Goal: Task Accomplishment & Management: Manage account settings

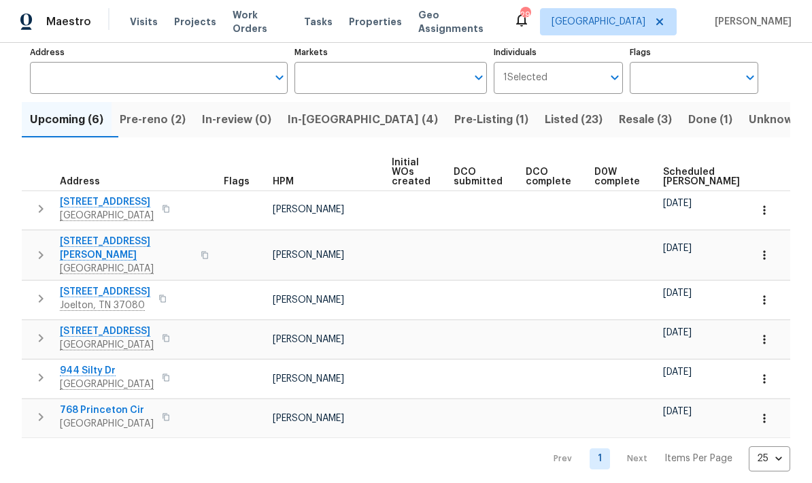
scroll to position [90, 0]
click at [181, 118] on span "Pre-reno (2)" at bounding box center [153, 119] width 66 height 19
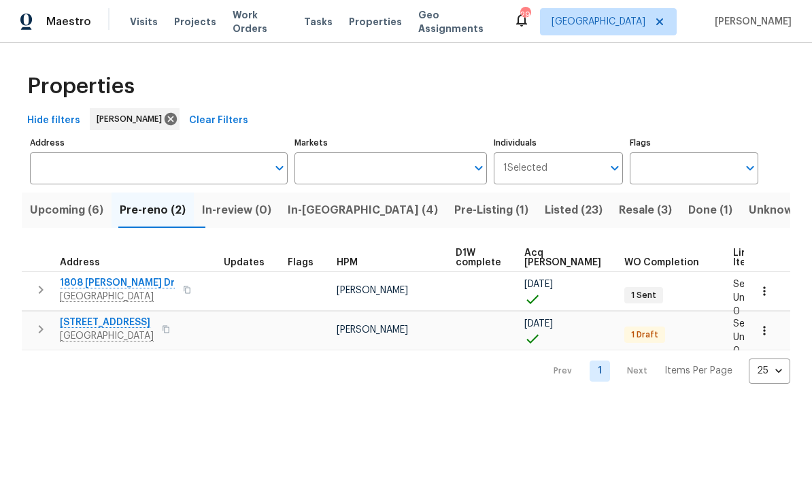
click at [349, 208] on span "In-reno (4)" at bounding box center [363, 210] width 150 height 19
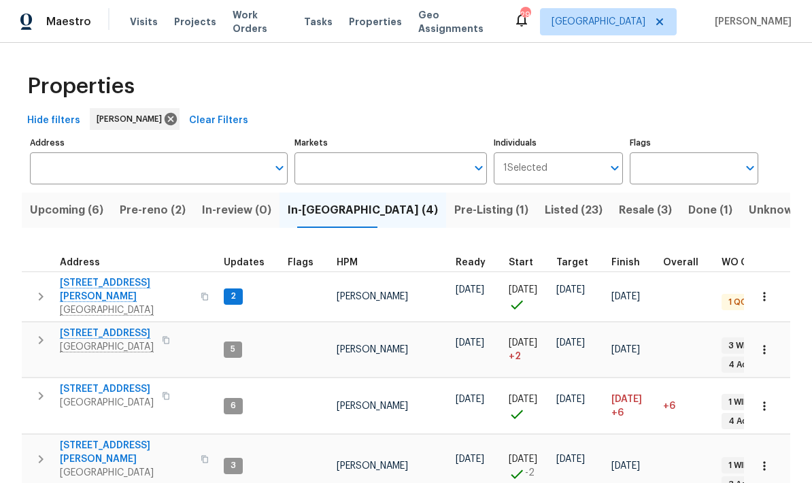
click at [110, 438] on span "[STREET_ADDRESS][PERSON_NAME]" at bounding box center [126, 451] width 133 height 27
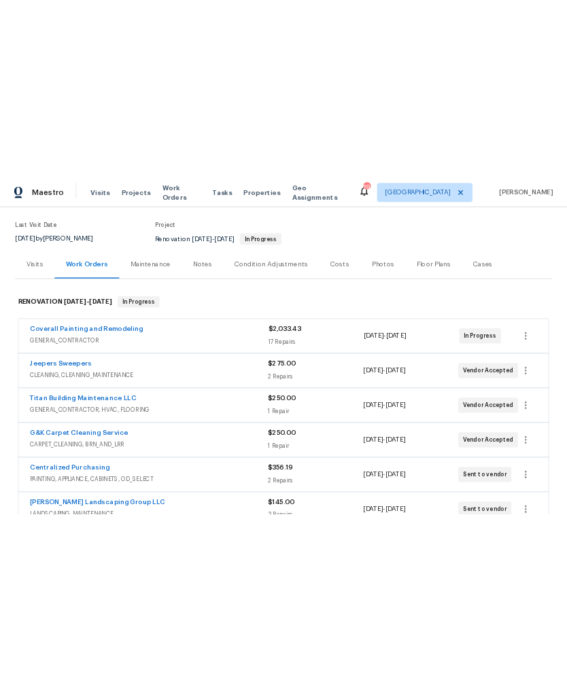
scroll to position [106, 0]
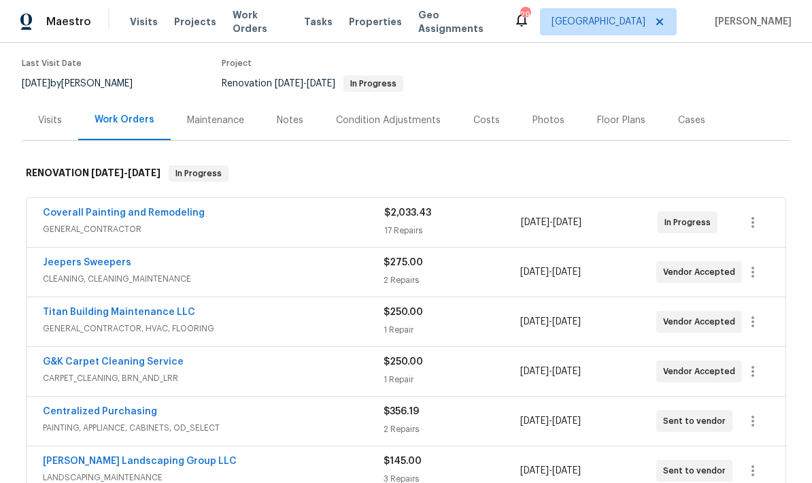
click at [122, 215] on link "Coverall Painting and Remodeling" at bounding box center [124, 213] width 162 height 10
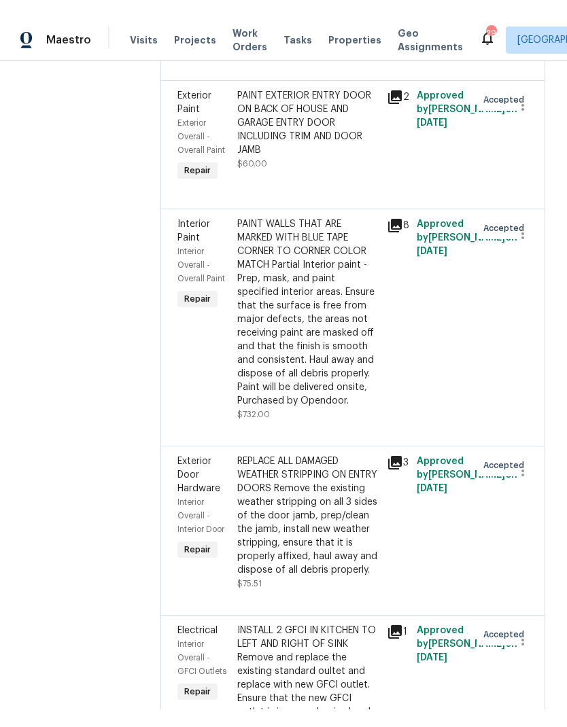
scroll to position [907, 0]
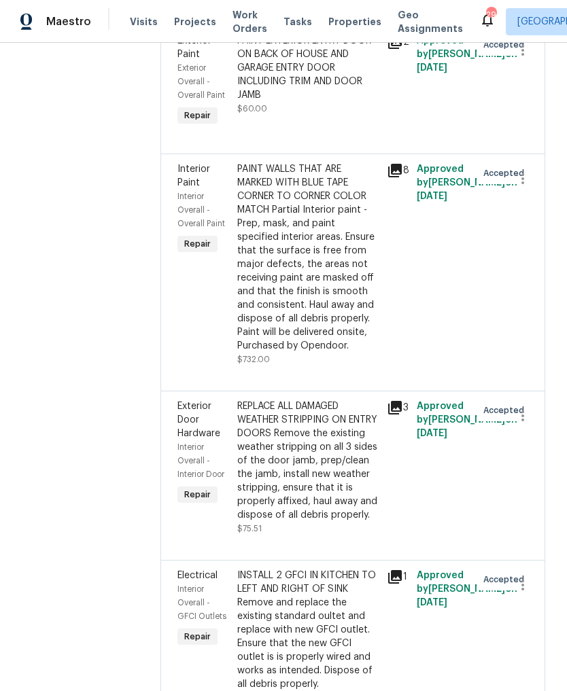
click at [335, 272] on div "PAINT WALLS THAT ARE MARKED WITH BLUE TAPE CORNER TO CORNER COLOR MATCH Partial…" at bounding box center [307, 257] width 141 height 190
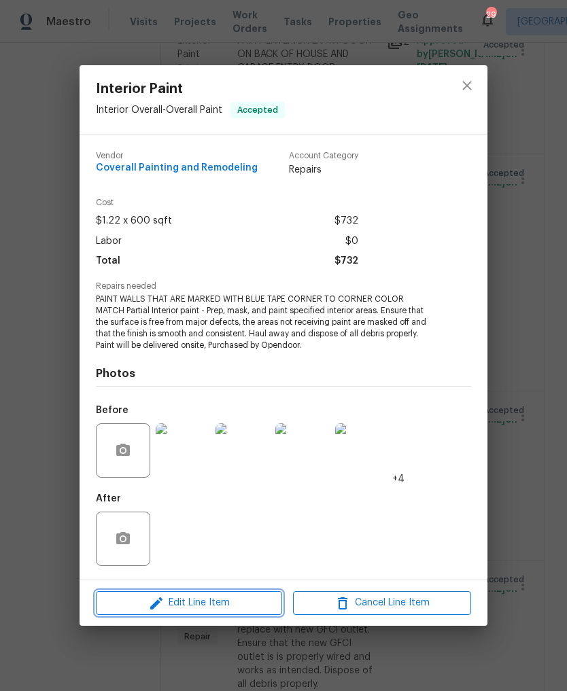
click at [215, 482] on span "Edit Line Item" at bounding box center [189, 603] width 178 height 17
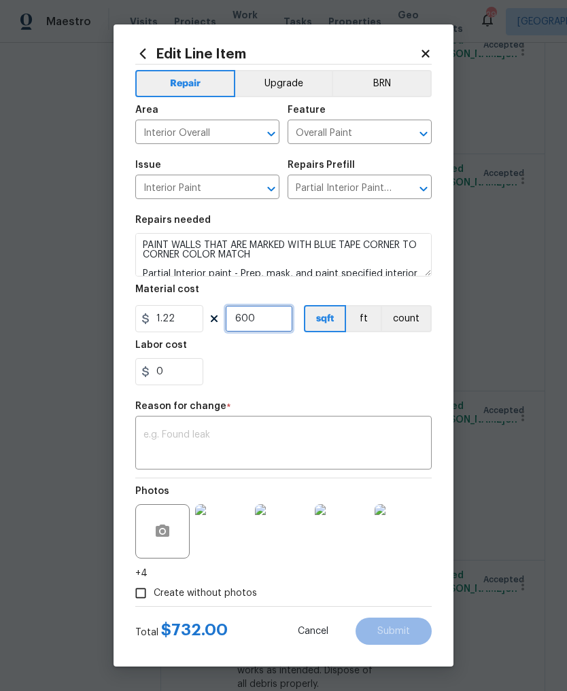
click at [270, 322] on input "600" at bounding box center [259, 318] width 68 height 27
click at [419, 184] on icon "Open" at bounding box center [423, 189] width 16 height 16
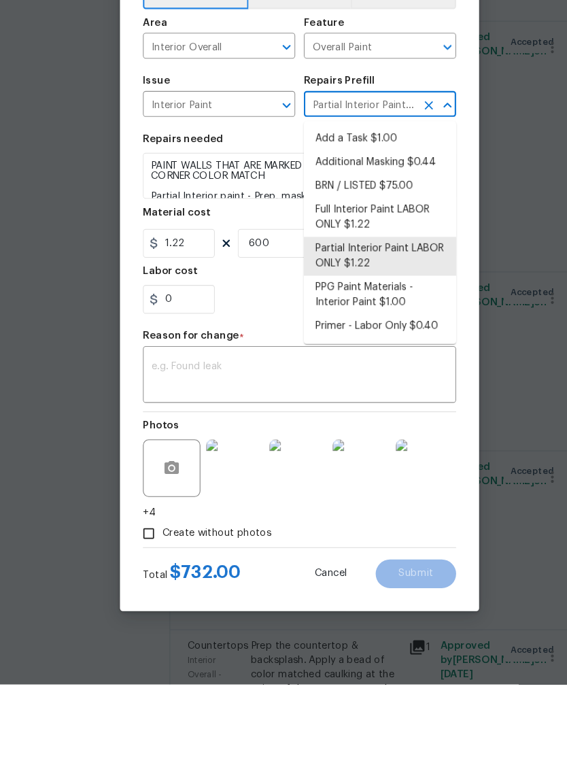
click at [388, 322] on li "Full Interior Paint LABOR ONLY $1.22" at bounding box center [360, 340] width 144 height 37
type input "Partial Interior Paint LABOR ONLY $1.22"
type textarea "Full Interior paint - (walls, ceilings, trim, and doors) - PAINT PROVIDED BY OP…"
type input "Full Interior Paint LABOR ONLY $1.22"
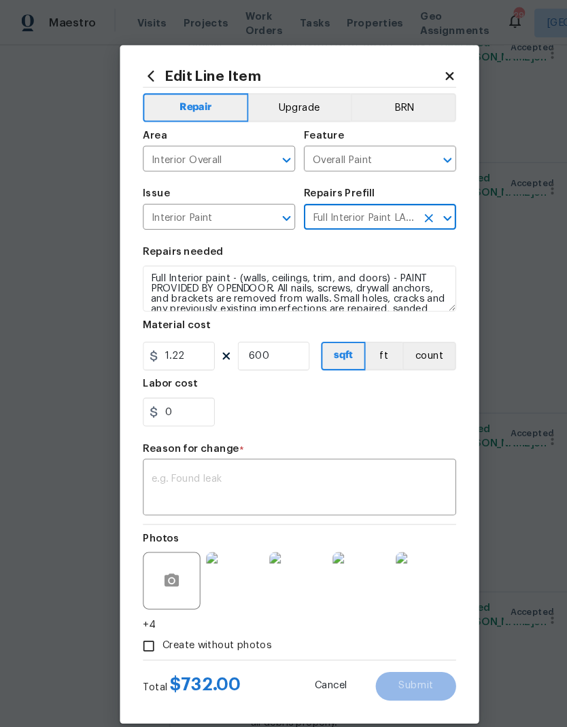
click at [432, 57] on div "Edit Line Item Repair Upgrade BRN Area Interior Overall ​ Feature Overall Paint…" at bounding box center [284, 364] width 340 height 642
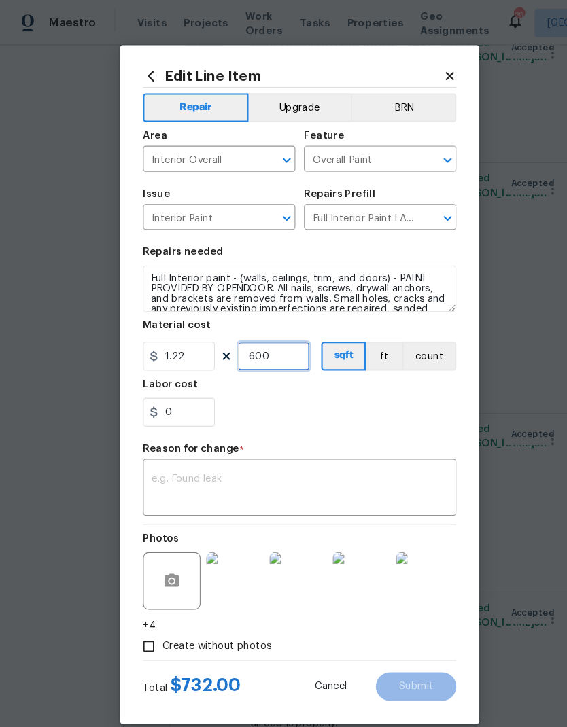
click at [265, 336] on input "600" at bounding box center [259, 337] width 68 height 27
type input "1280"
click at [341, 430] on div "Reason for change *" at bounding box center [283, 429] width 296 height 18
click at [281, 454] on textarea at bounding box center [283, 463] width 280 height 29
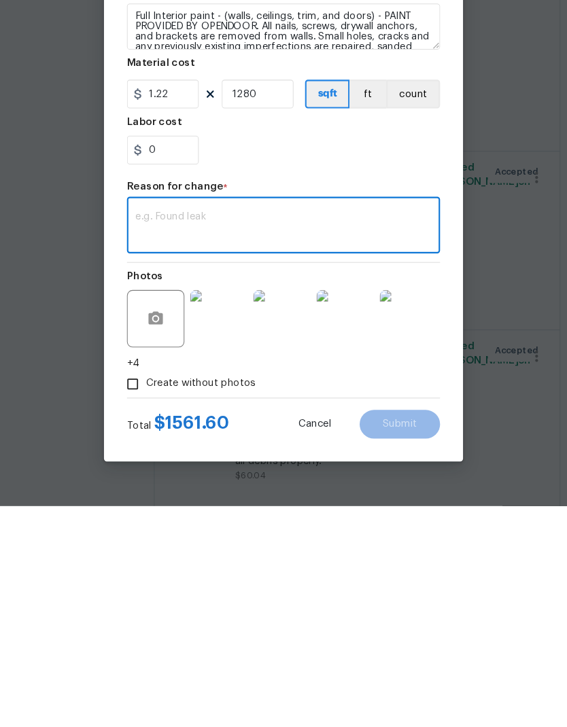
type textarea "S"
type textarea "Added spec"
click at [378, 482] on button "Submit" at bounding box center [393, 649] width 76 height 27
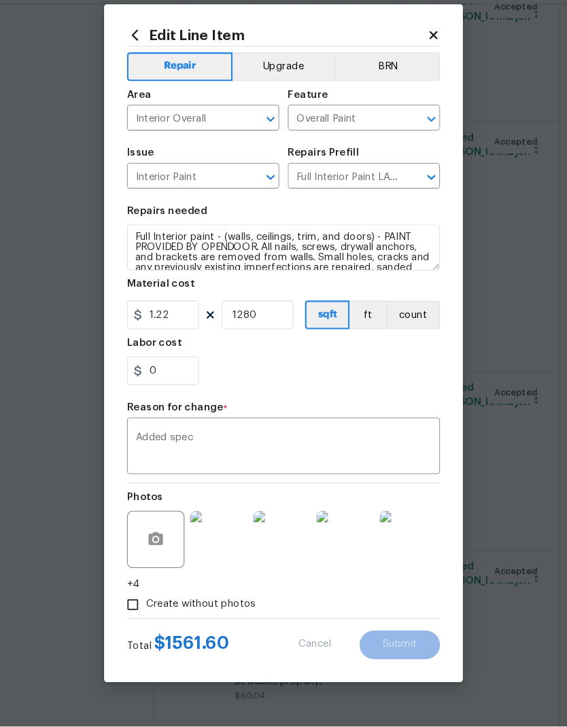
type textarea "PAINT WALLS THAT ARE MARKED WITH BLUE TAPE CORNER TO CORNER COLOR MATCH Partial…"
type input "600"
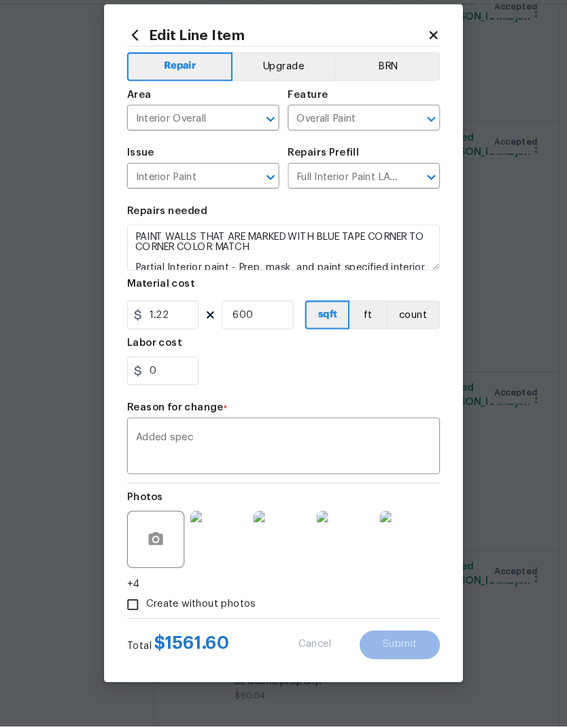
type input "Partial Interior Paint LABOR ONLY $1.22"
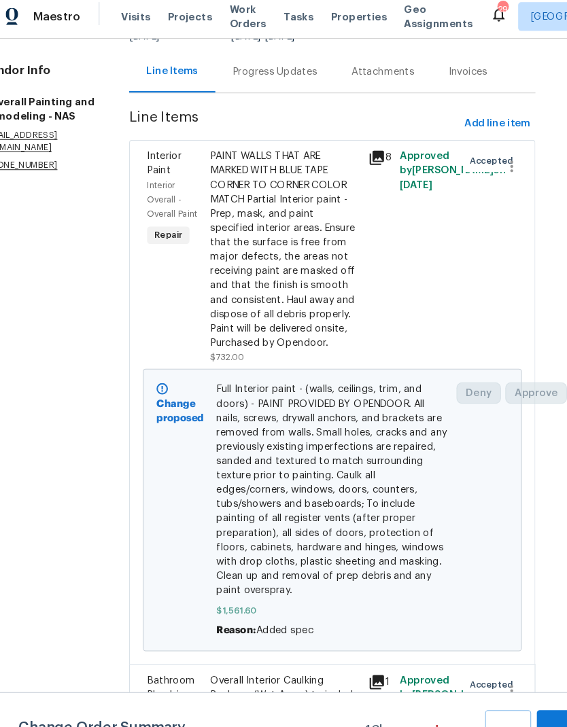
scroll to position [139, 30]
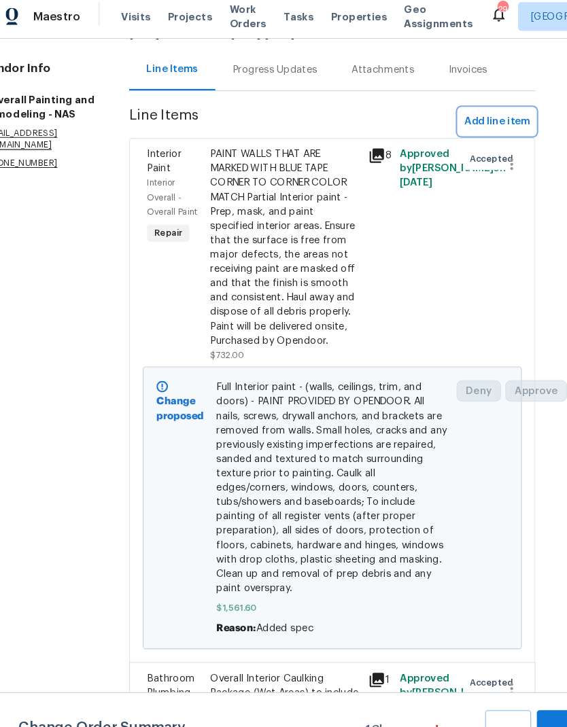
click at [464, 120] on span "Add line item" at bounding box center [486, 121] width 62 height 17
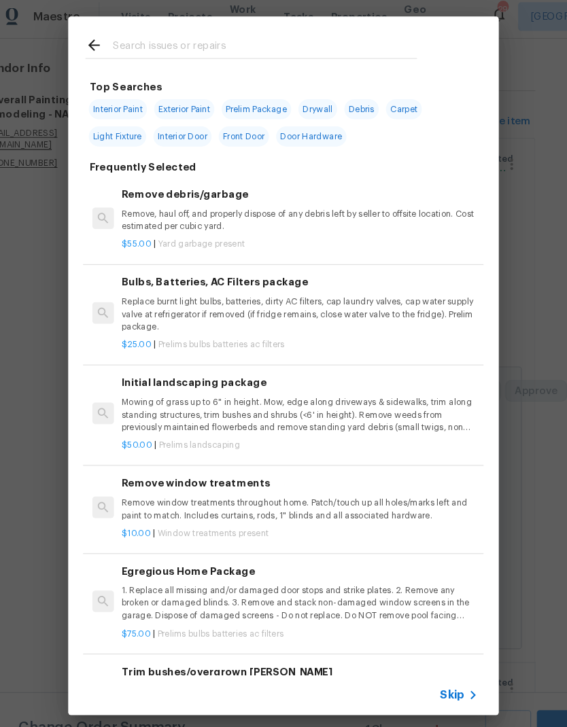
click at [309, 41] on input "text" at bounding box center [266, 51] width 288 height 20
type input "Masking"
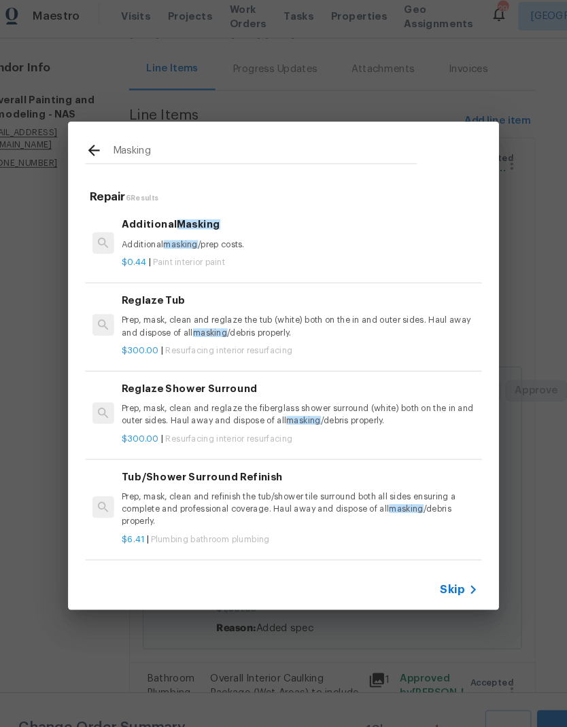
click at [202, 232] on p "Additional masking /prep costs." at bounding box center [299, 238] width 337 height 12
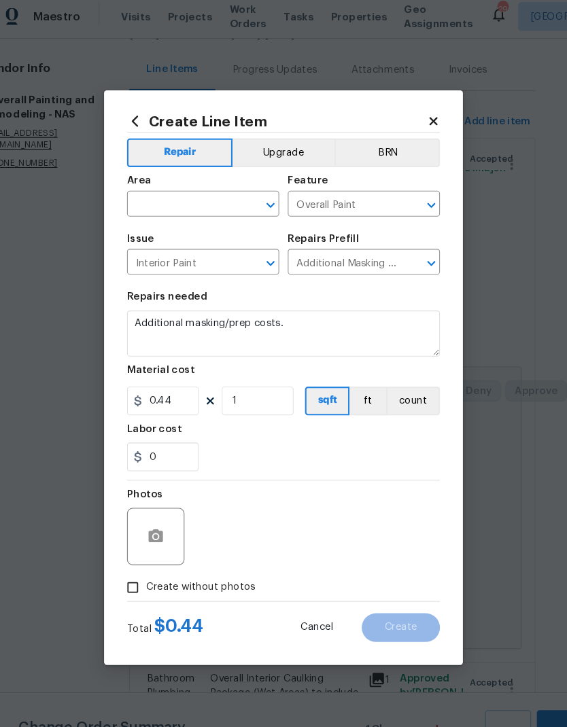
click at [205, 190] on input "text" at bounding box center [188, 200] width 106 height 21
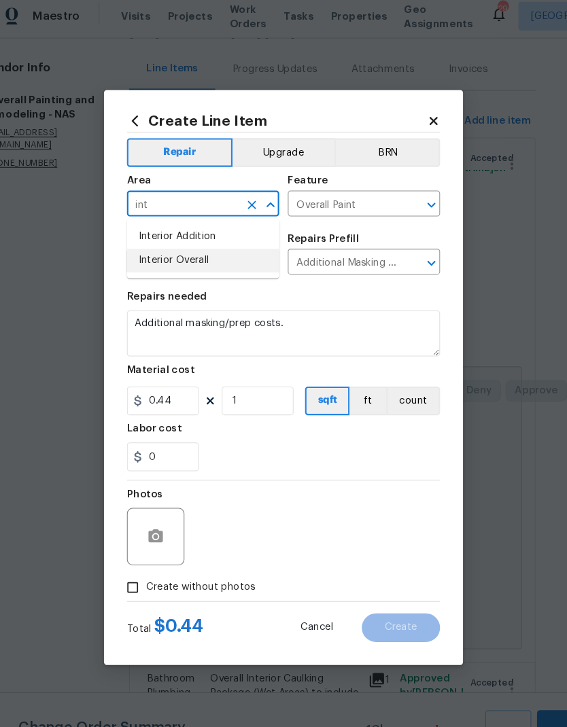
click at [202, 244] on li "Interior Overall" at bounding box center [207, 253] width 144 height 22
type input "Interior Overall"
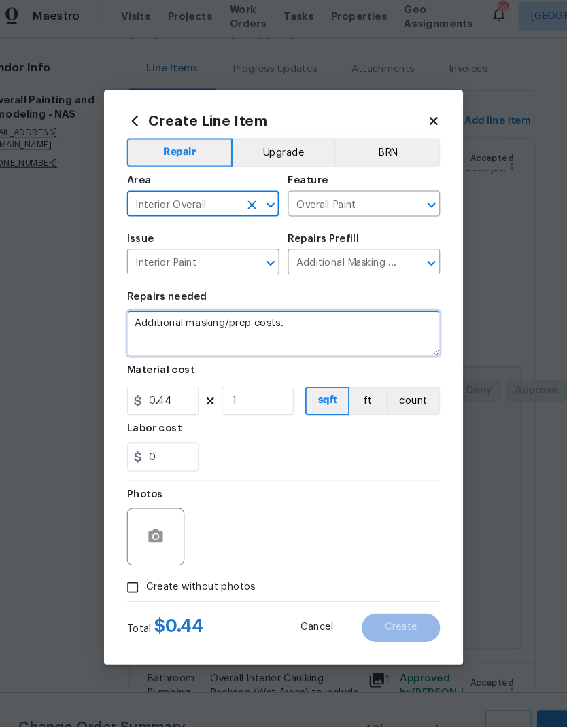
click at [317, 305] on textarea "Additional masking/prep costs." at bounding box center [283, 322] width 296 height 44
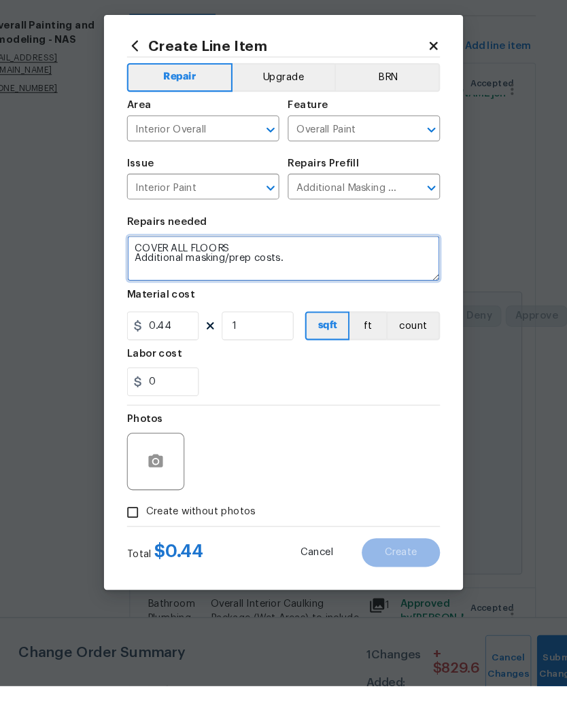
type textarea "COVER ALL FLOORS Additional masking/prep costs."
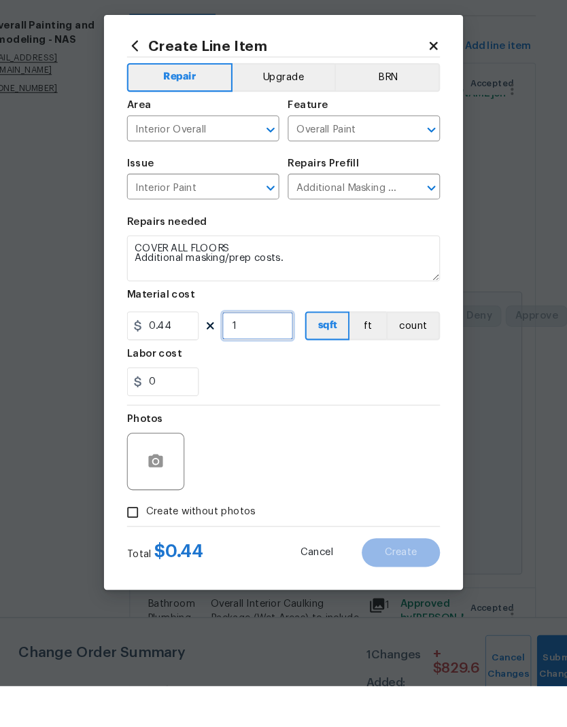
click at [253, 372] on input "1" at bounding box center [259, 385] width 68 height 27
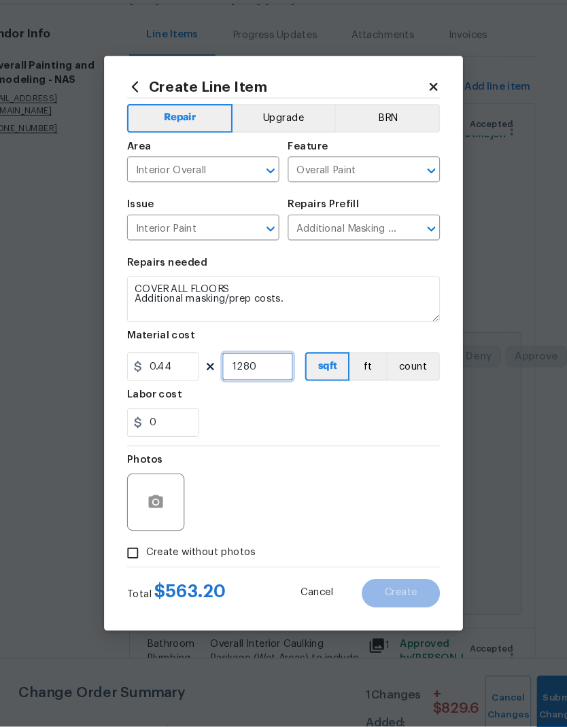
click at [263, 372] on input "1280" at bounding box center [259, 385] width 68 height 27
click at [254, 372] on input "500" at bounding box center [259, 385] width 68 height 27
type input "0"
click at [167, 372] on input "0.44" at bounding box center [169, 385] width 68 height 27
type input "100"
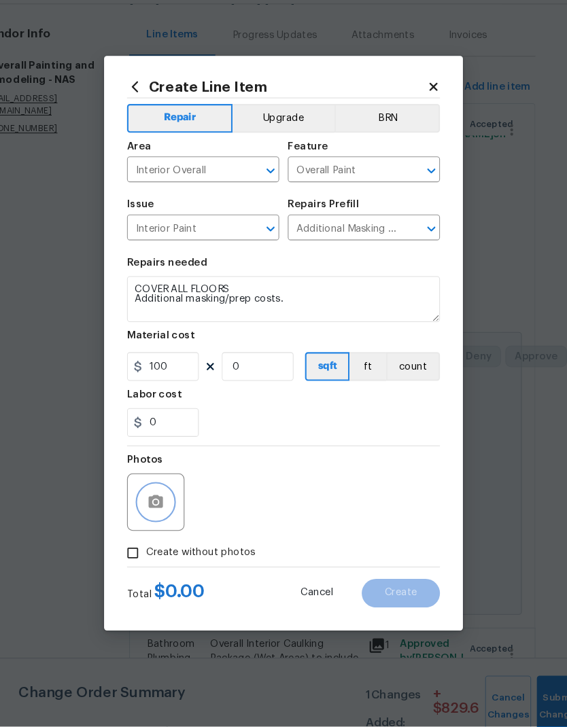
click at [153, 482] on button "button" at bounding box center [162, 514] width 33 height 33
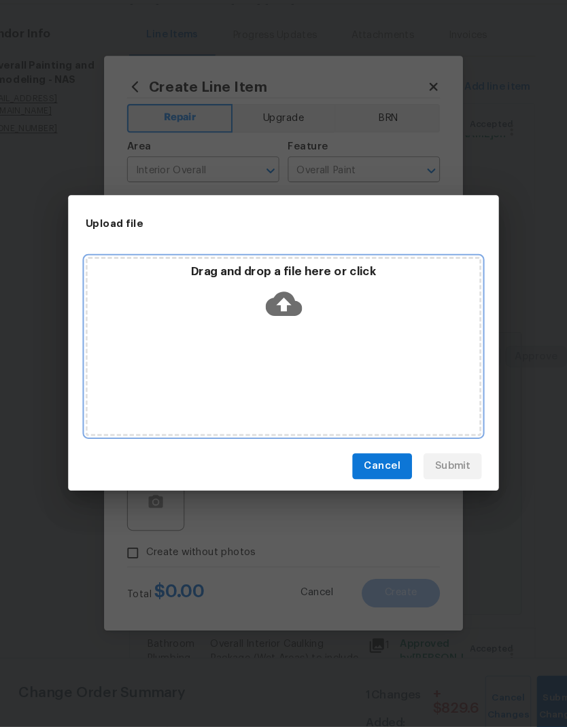
click at [339, 294] on div "Drag and drop a file here or click" at bounding box center [283, 319] width 371 height 58
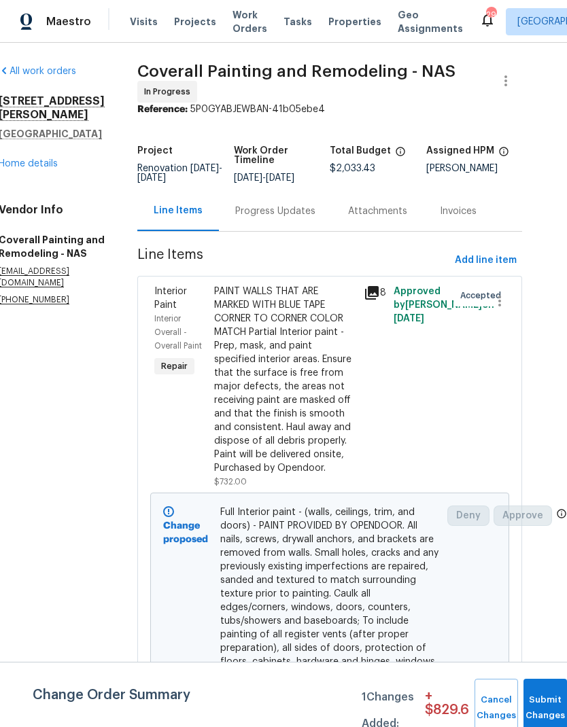
scroll to position [0, 30]
click at [491, 268] on span "Add line item" at bounding box center [486, 260] width 62 height 17
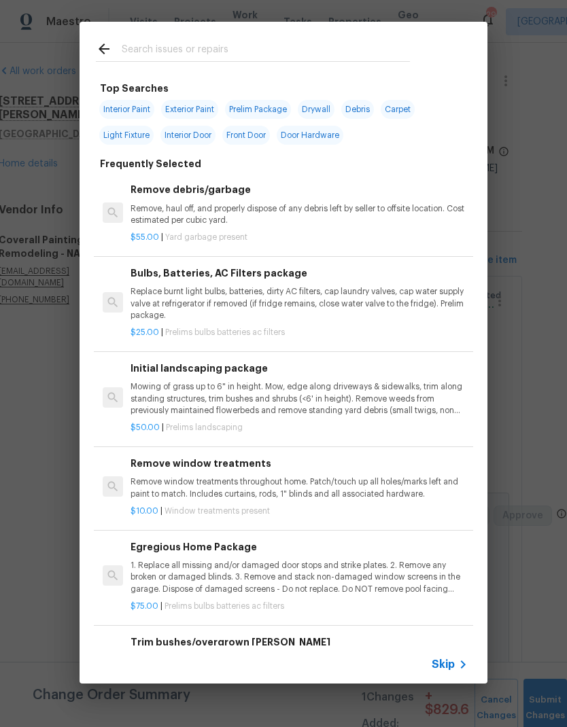
click at [309, 29] on div at bounding box center [253, 49] width 347 height 54
click at [224, 35] on div at bounding box center [253, 49] width 347 height 54
click at [546, 701] on div "Top Searches Interior Paint Exterior Paint Prelim Package Drywall Debris Carpet…" at bounding box center [283, 353] width 567 height 706
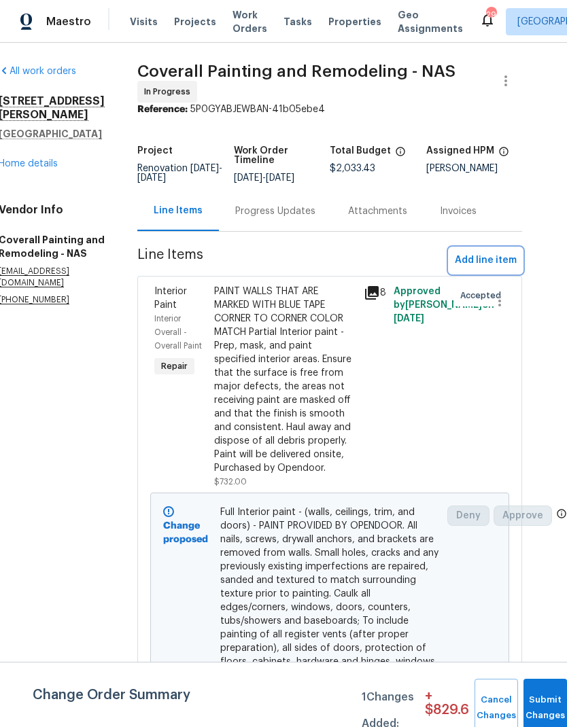
click at [481, 268] on span "Add line item" at bounding box center [486, 260] width 62 height 17
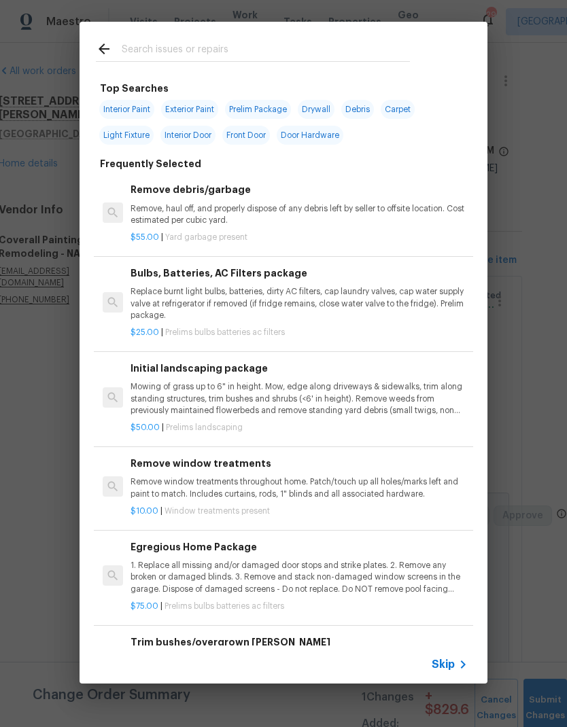
click at [288, 30] on div at bounding box center [253, 49] width 347 height 54
click at [154, 41] on input "text" at bounding box center [266, 51] width 288 height 20
type input "Masking"
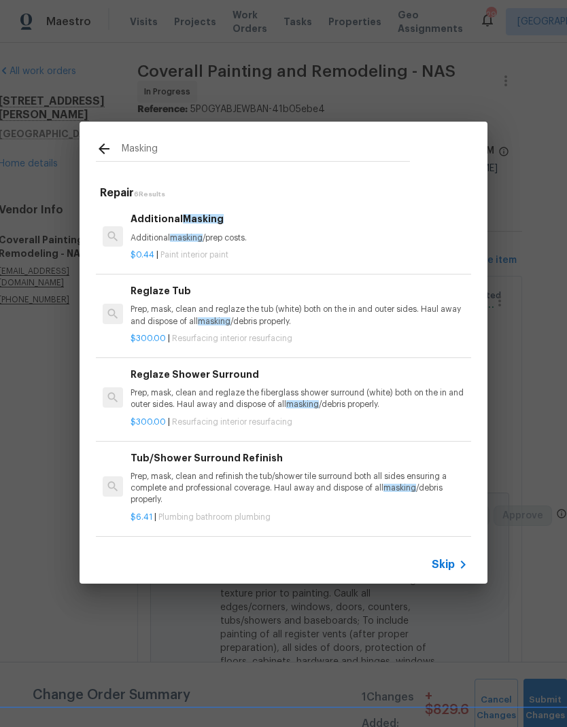
click at [207, 229] on div "Additional Masking Additional masking /prep costs." at bounding box center [299, 227] width 337 height 33
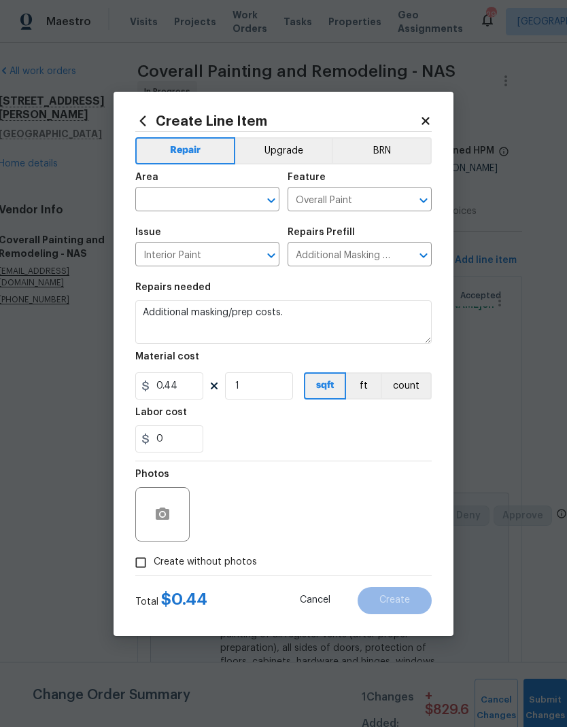
click at [196, 198] on input "text" at bounding box center [188, 200] width 106 height 21
click at [221, 254] on li "Interior Overall" at bounding box center [207, 253] width 144 height 22
type input "Interior Overall"
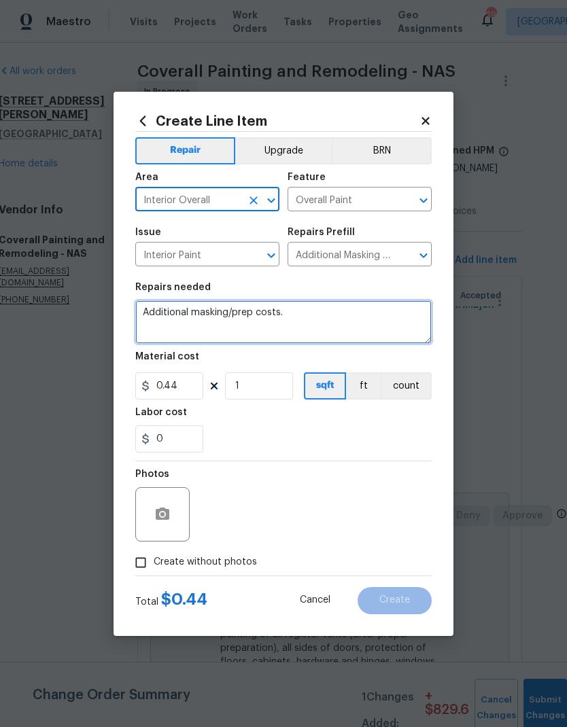
click at [147, 313] on textarea "Additional masking/prep costs." at bounding box center [283, 322] width 296 height 44
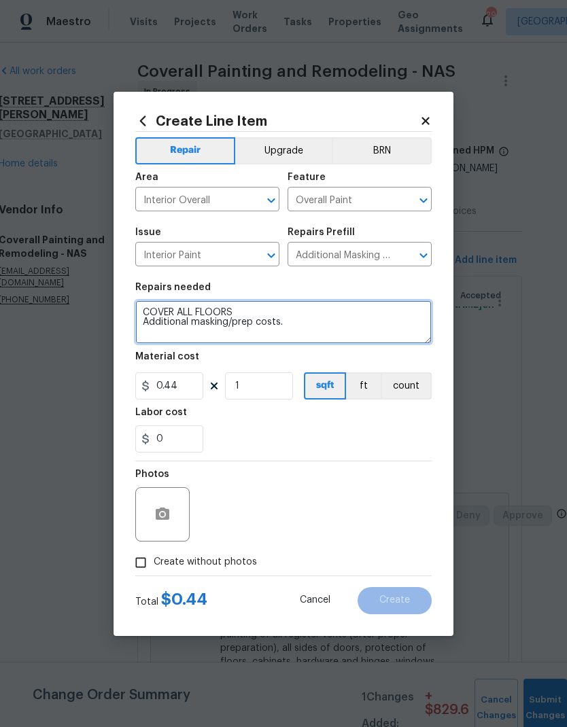
type textarea "COVER ALL FLOORS Additional masking/prep costs."
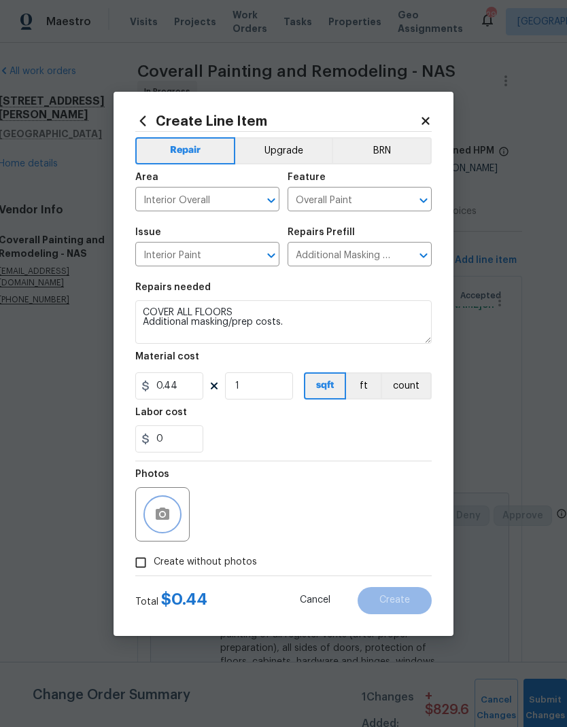
click at [169, 511] on icon "button" at bounding box center [163, 514] width 14 height 12
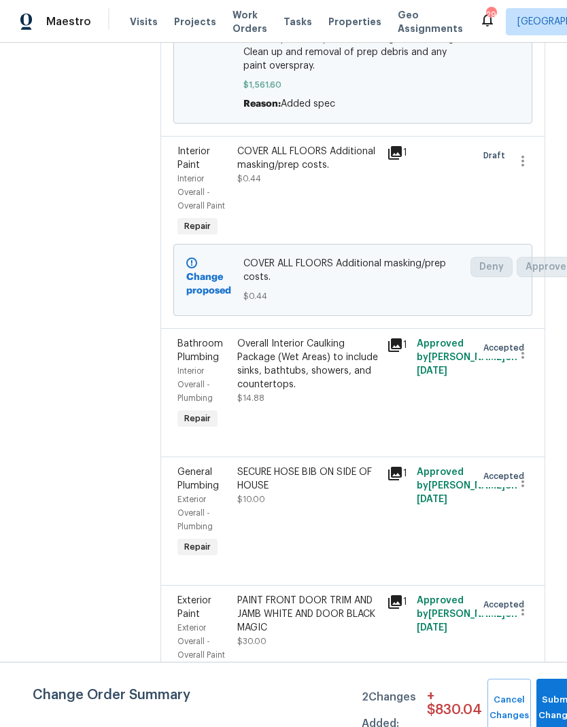
scroll to position [638, 0]
click at [356, 171] on div "COVER ALL FLOORS Additional masking/prep costs." at bounding box center [307, 157] width 141 height 27
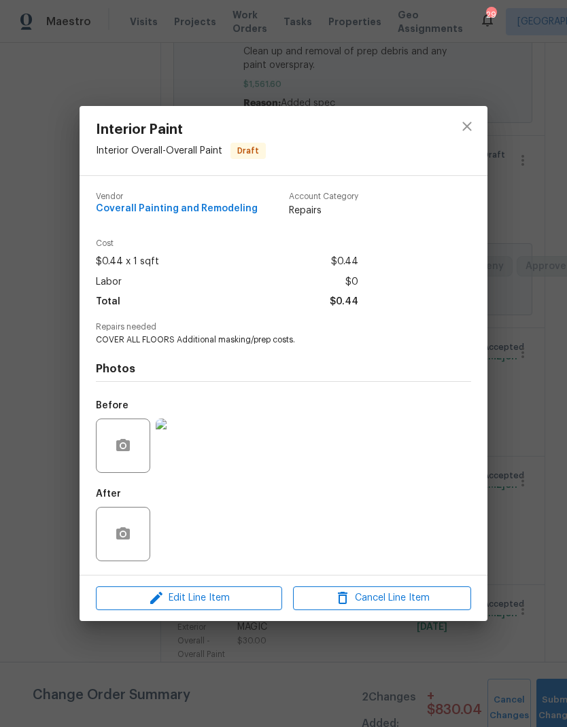
click at [209, 606] on span "Edit Line Item" at bounding box center [189, 598] width 178 height 17
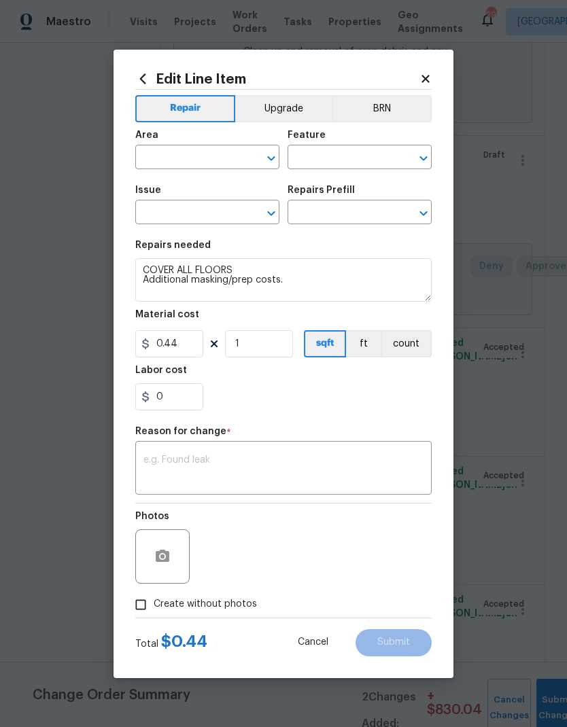
type input "Interior Overall"
type input "Overall Paint"
type input "Interior Paint"
type input "Additional Masking $0.44"
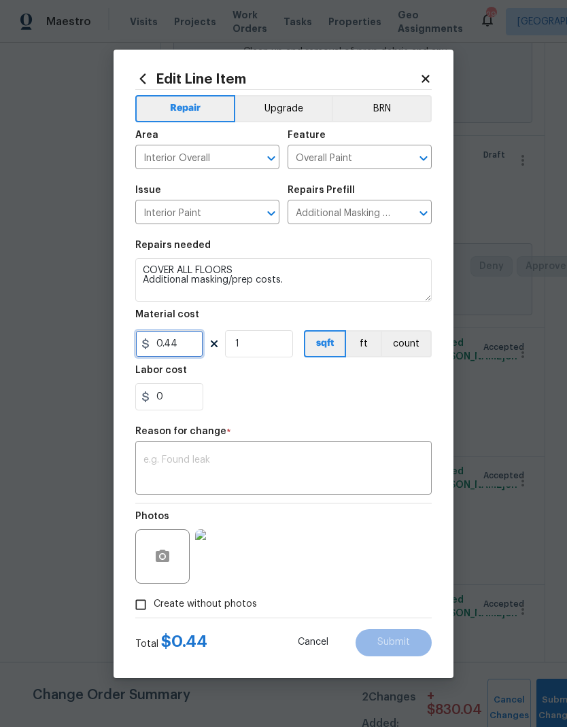
click at [188, 343] on input "0.44" at bounding box center [169, 343] width 68 height 27
type input "100"
click at [301, 464] on textarea at bounding box center [283, 469] width 280 height 29
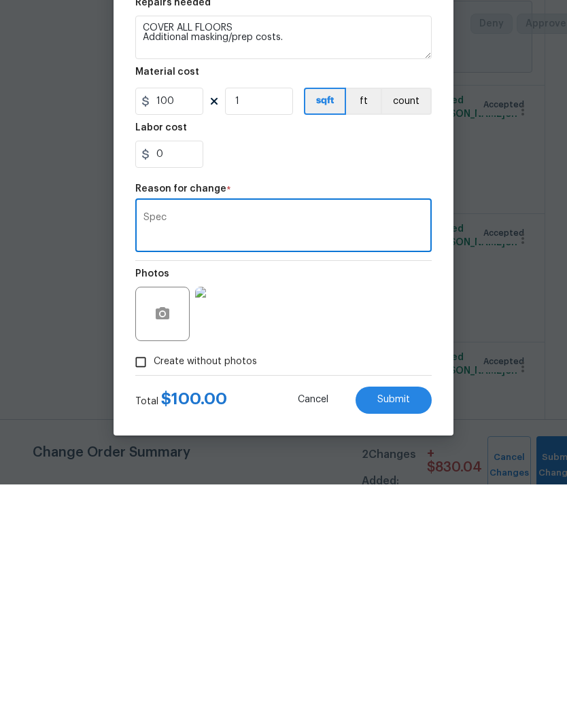
type textarea "Spec"
click at [398, 638] on span "Submit" at bounding box center [393, 643] width 33 height 10
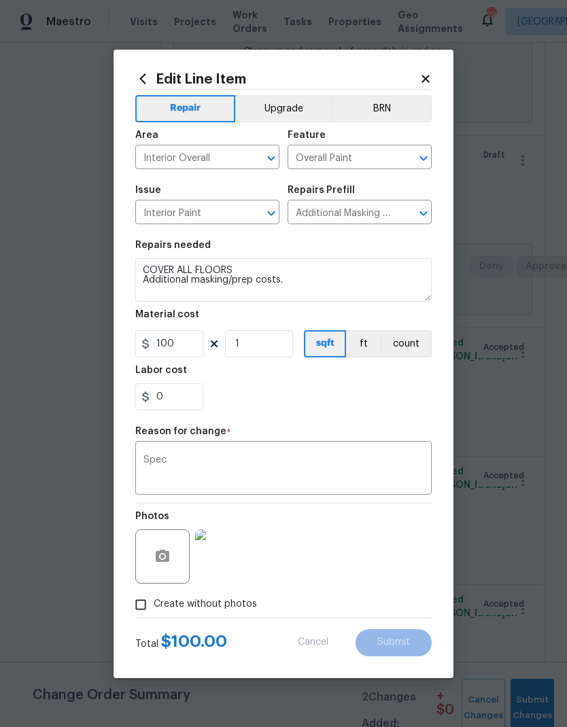
type input "0.44"
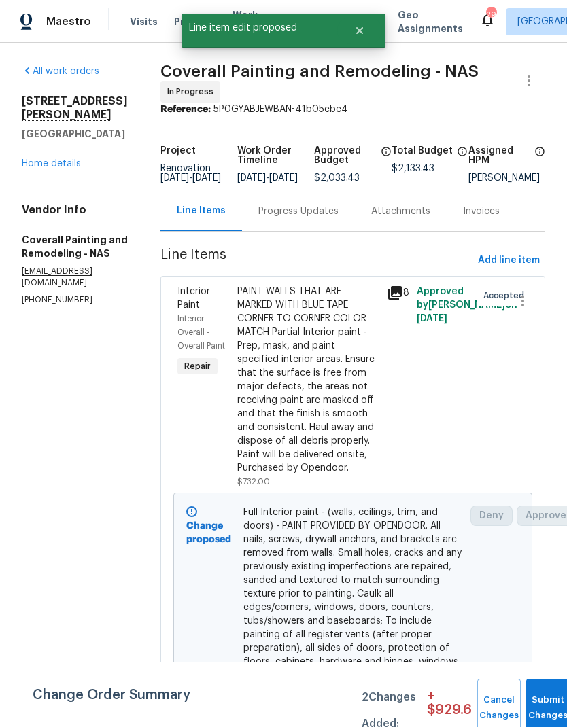
scroll to position [0, 0]
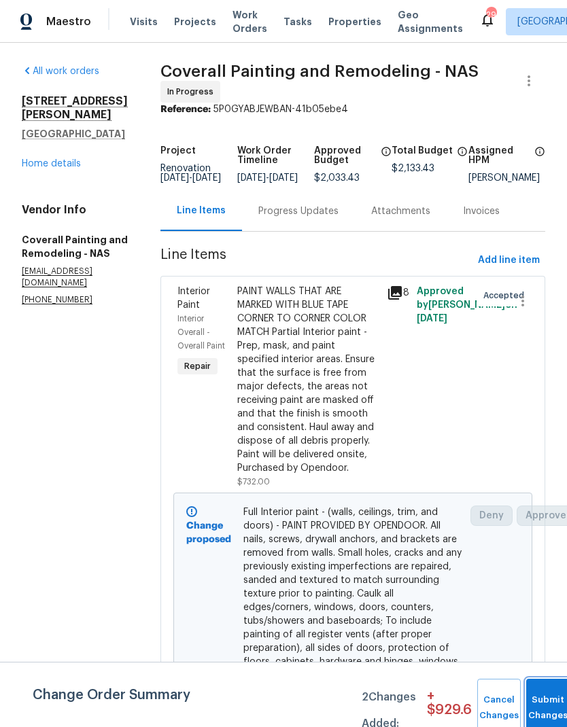
click at [546, 705] on button "Submit Changes" at bounding box center [548, 708] width 44 height 58
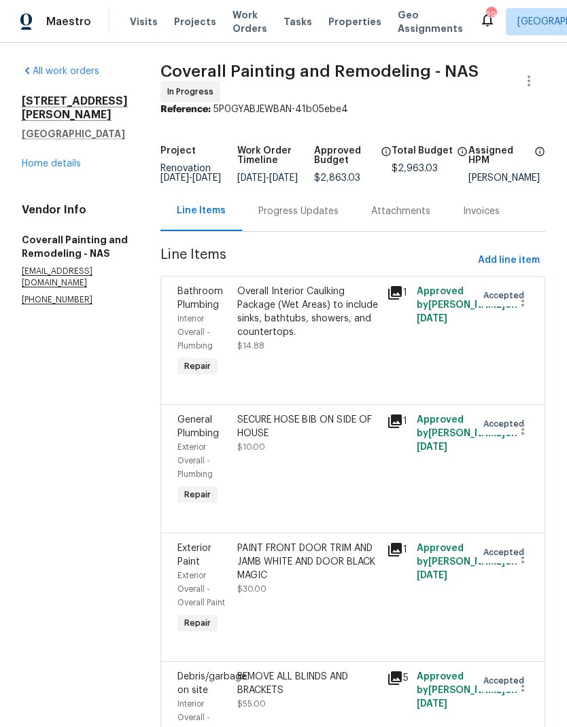
click at [322, 218] on div "Progress Updates" at bounding box center [298, 212] width 80 height 14
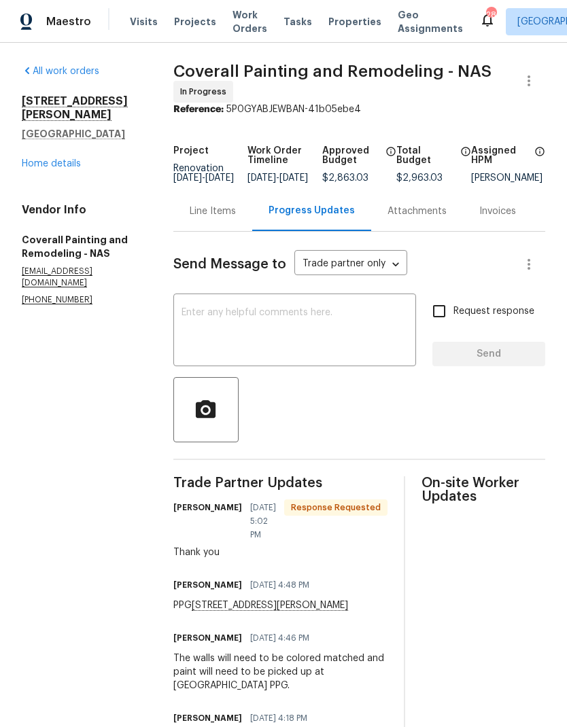
click at [65, 164] on div "All work orders 2988 Gibbs Ln Clarksville, TN 37040 Home details Vendor Info Co…" at bounding box center [81, 185] width 119 height 241
click at [54, 159] on link "Home details" at bounding box center [51, 164] width 59 height 10
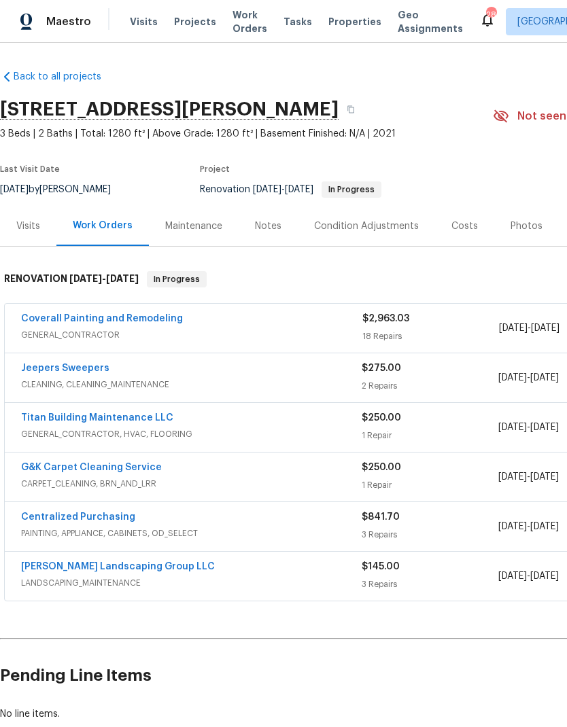
click at [143, 557] on div "Sandoval Landscaping Group LLC LANDSCAPING_MAINTENANCE $145.00 3 Repairs 10/6/2…" at bounding box center [384, 576] width 759 height 49
click at [167, 569] on link "[PERSON_NAME] Landscaping Group LLC" at bounding box center [118, 567] width 194 height 10
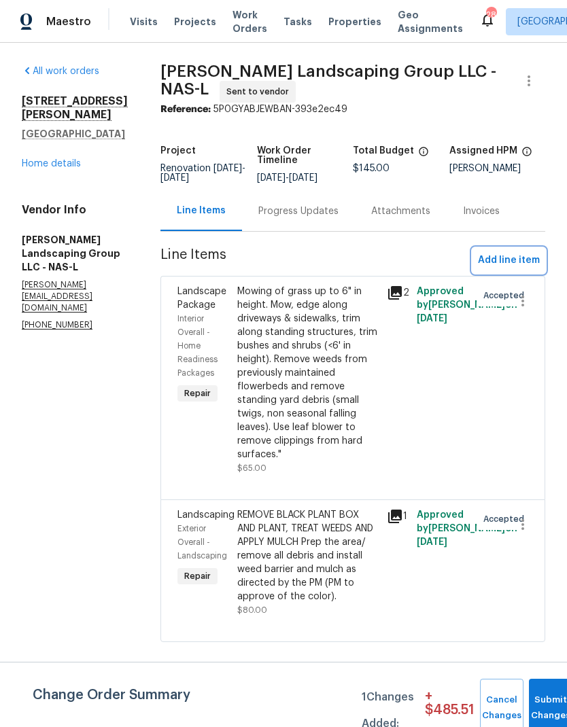
click at [519, 266] on span "Add line item" at bounding box center [509, 260] width 62 height 17
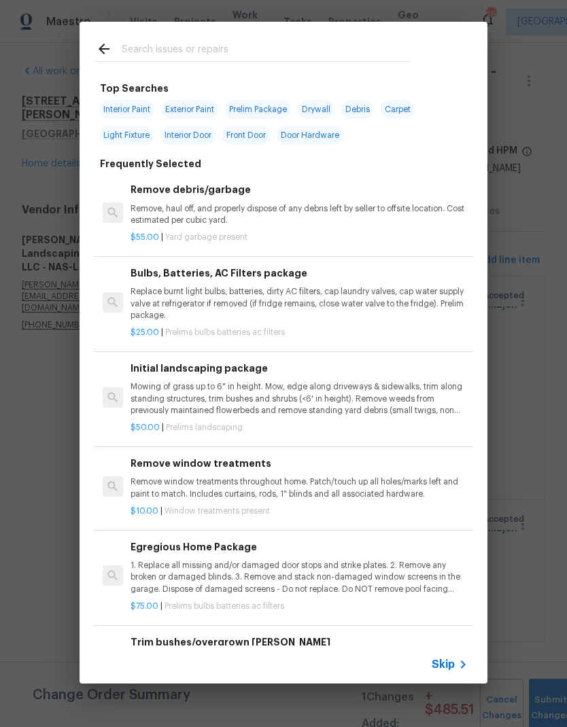
click at [230, 207] on p "Remove, haul off, and properly dispose of any debris left by seller to offsite …" at bounding box center [299, 214] width 337 height 23
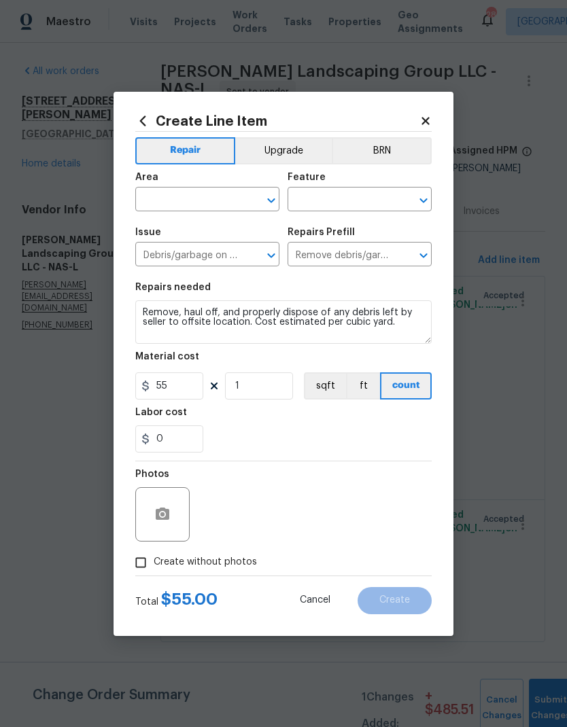
click at [187, 193] on input "text" at bounding box center [188, 200] width 106 height 21
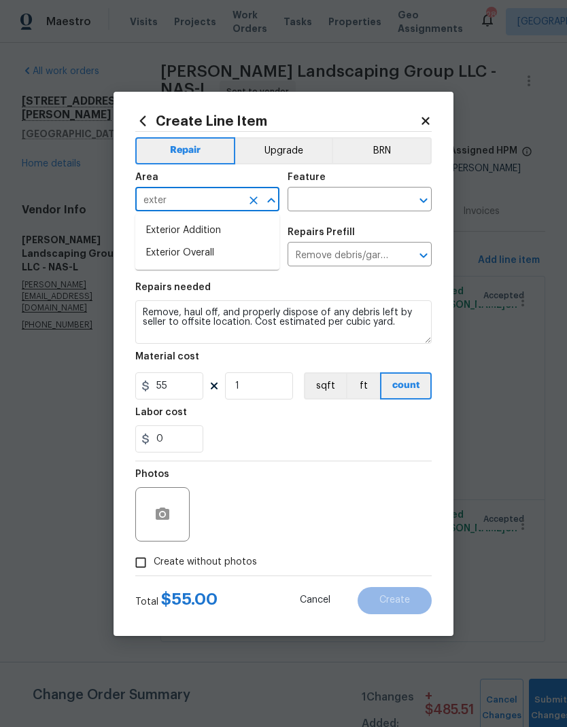
click at [246, 260] on li "Exterior Overall" at bounding box center [207, 253] width 144 height 22
type input "Exterior Overall"
click at [330, 201] on input "text" at bounding box center [341, 200] width 106 height 21
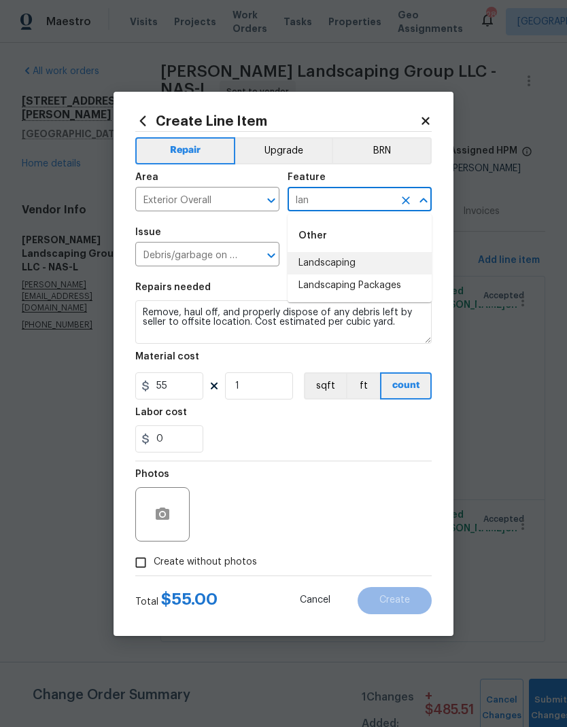
click at [365, 270] on li "Landscaping" at bounding box center [360, 263] width 144 height 22
type input "Landscaping"
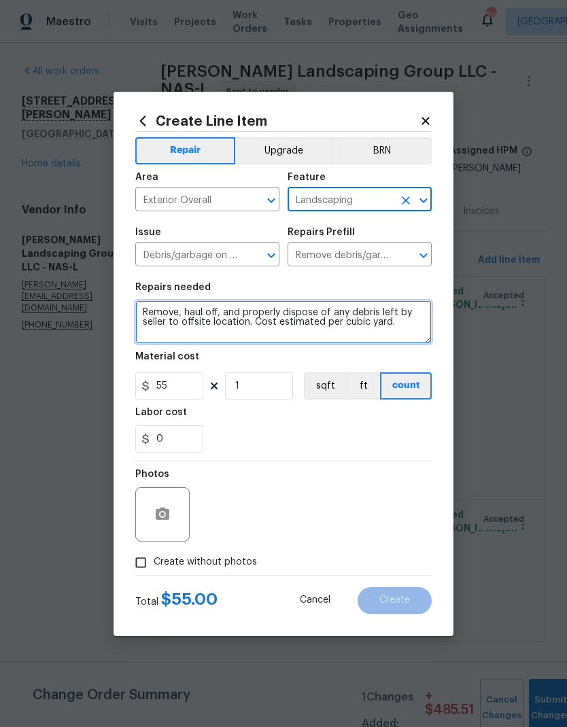
click at [142, 310] on textarea "Remove, haul off, and properly dispose of any debris left by seller to offsite …" at bounding box center [283, 322] width 296 height 44
click at [169, 309] on textarea "Remove, haul off, and properly dispose of any debris left by seller to offsite …" at bounding box center [283, 322] width 296 height 44
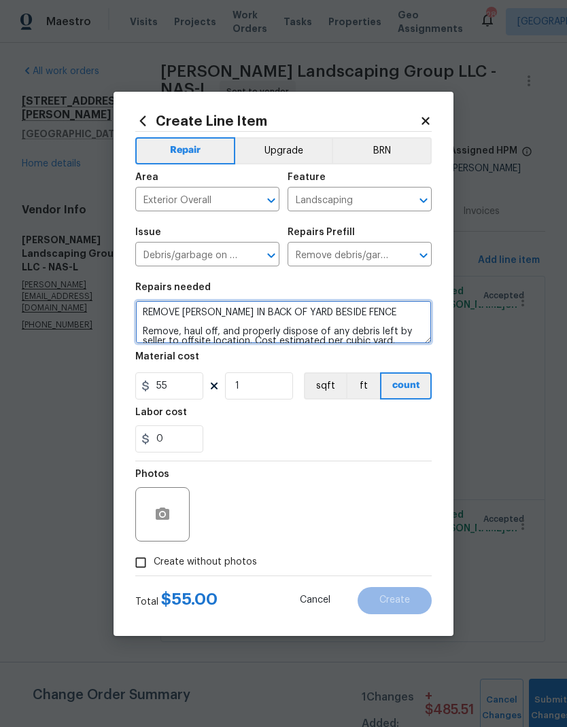
type textarea "REMOVE DEBRI IN BACK OF YARD BESIDE FENCE Remove, haul off, and properly dispos…"
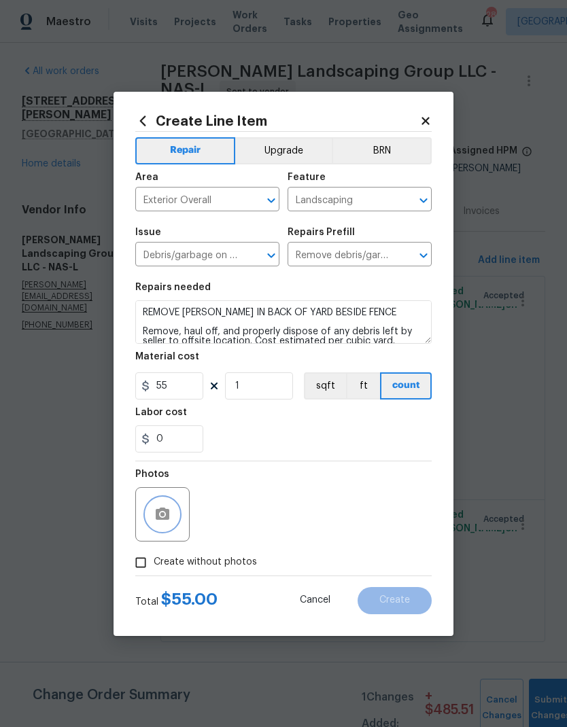
click at [173, 503] on button "button" at bounding box center [162, 514] width 33 height 33
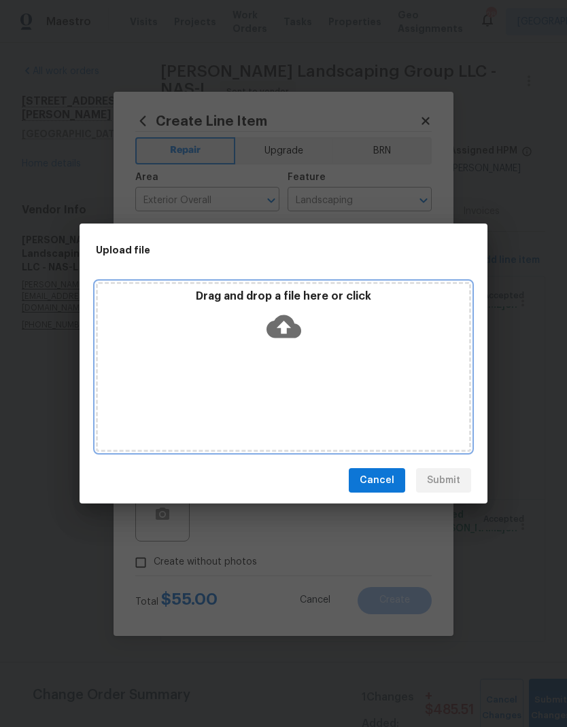
click at [291, 328] on icon at bounding box center [283, 326] width 35 height 23
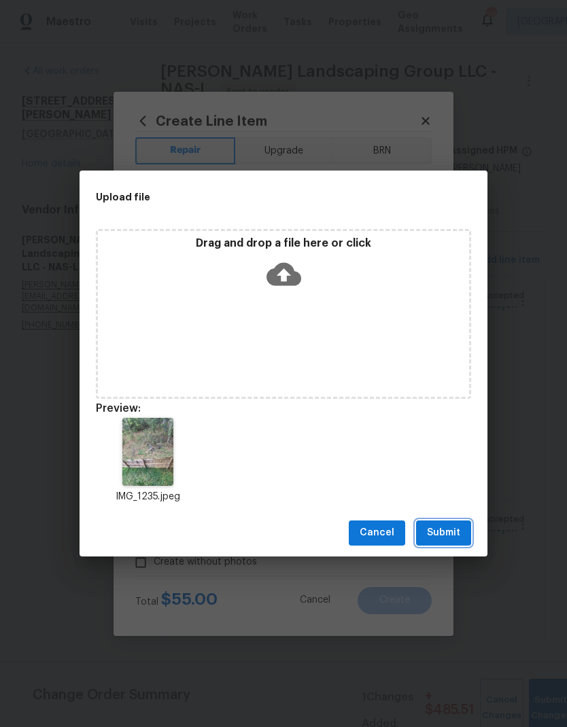
click at [449, 537] on span "Submit" at bounding box center [443, 533] width 33 height 17
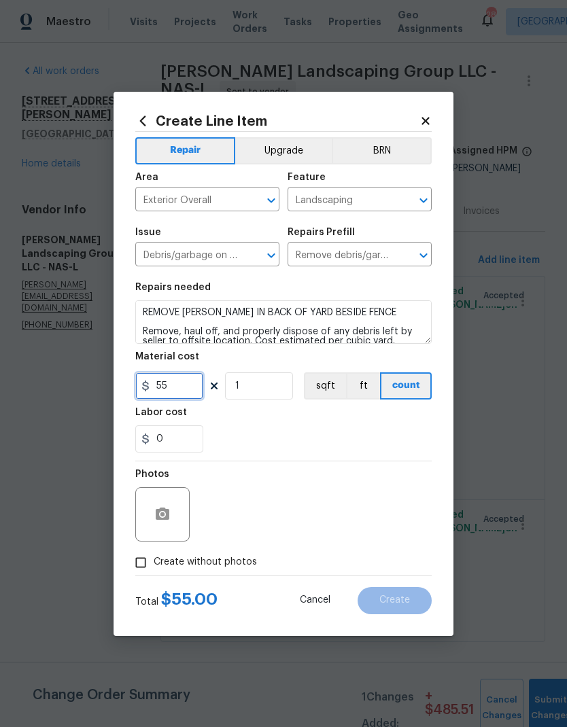
click at [181, 379] on input "55" at bounding box center [169, 385] width 68 height 27
type input "100"
click at [251, 513] on div "Photos" at bounding box center [283, 506] width 296 height 88
click at [157, 530] on button "button" at bounding box center [162, 514] width 33 height 33
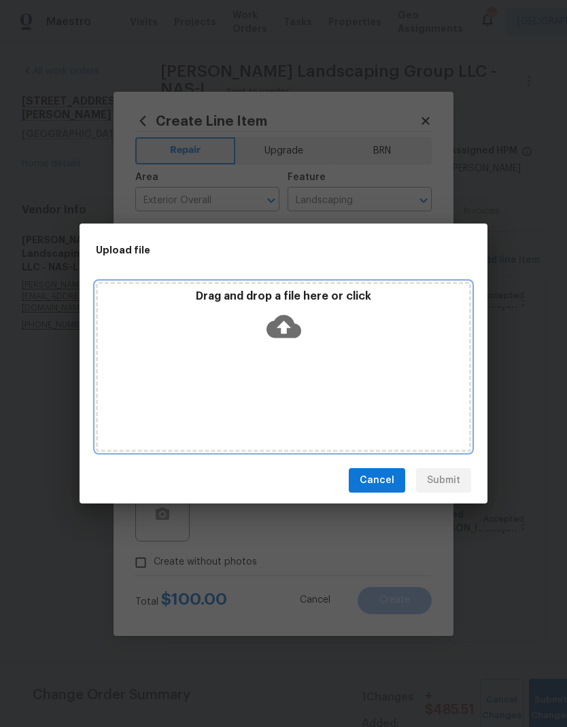
click at [294, 342] on icon at bounding box center [283, 326] width 35 height 35
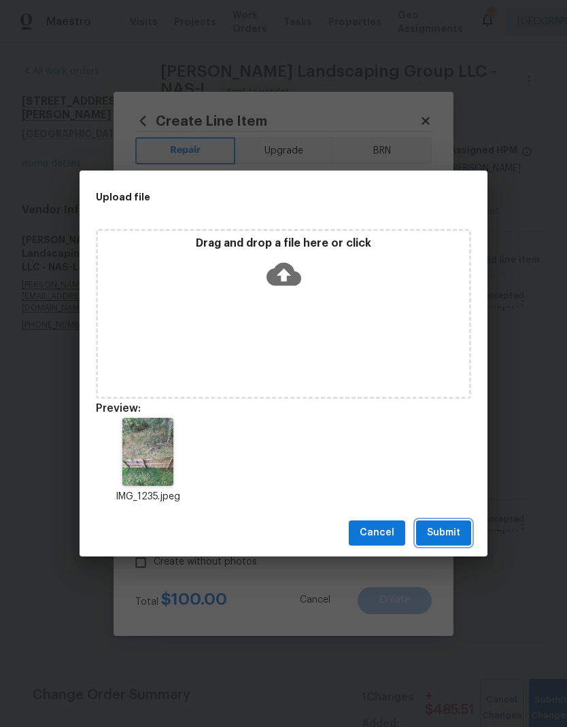
click at [440, 527] on span "Submit" at bounding box center [443, 533] width 33 height 17
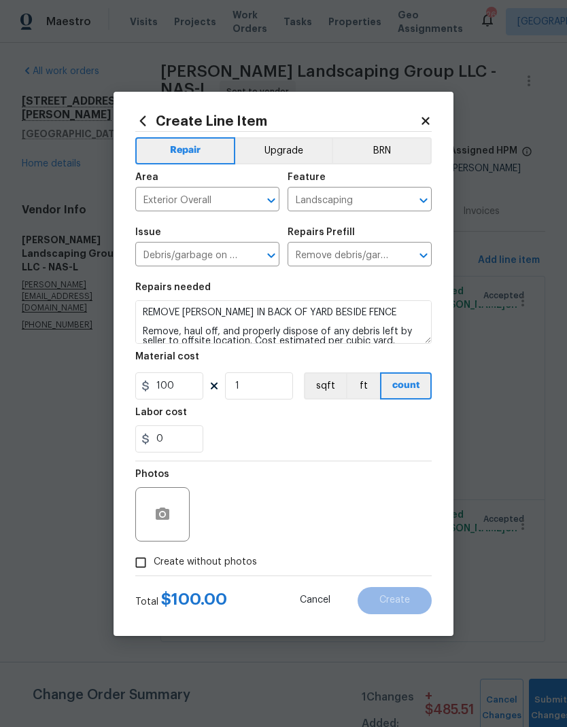
click at [445, 111] on div "Create Line Item Repair Upgrade BRN Area Exterior Overall ​ Feature Landscaping…" at bounding box center [284, 364] width 340 height 544
click at [424, 120] on icon at bounding box center [424, 120] width 7 height 7
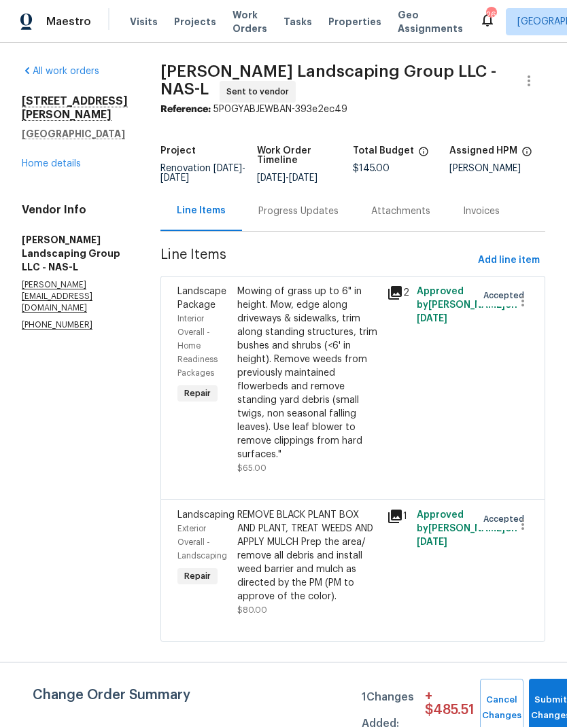
click at [60, 159] on link "Home details" at bounding box center [51, 164] width 59 height 10
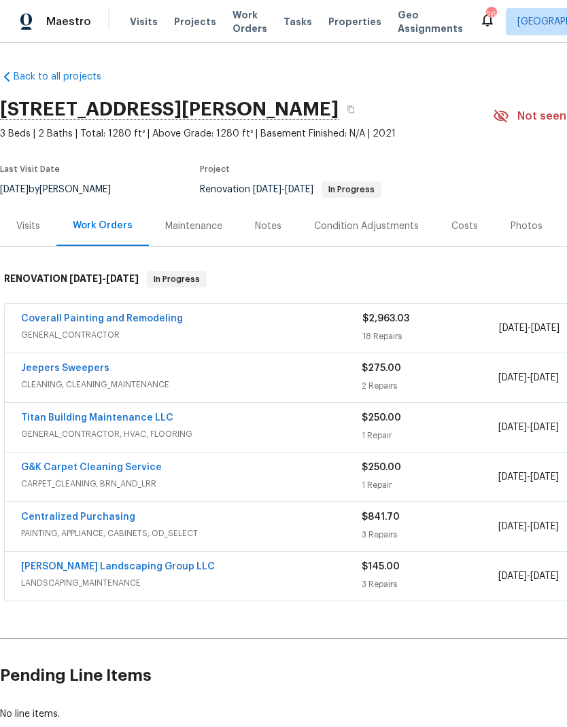
click at [266, 230] on div "Notes" at bounding box center [268, 227] width 27 height 14
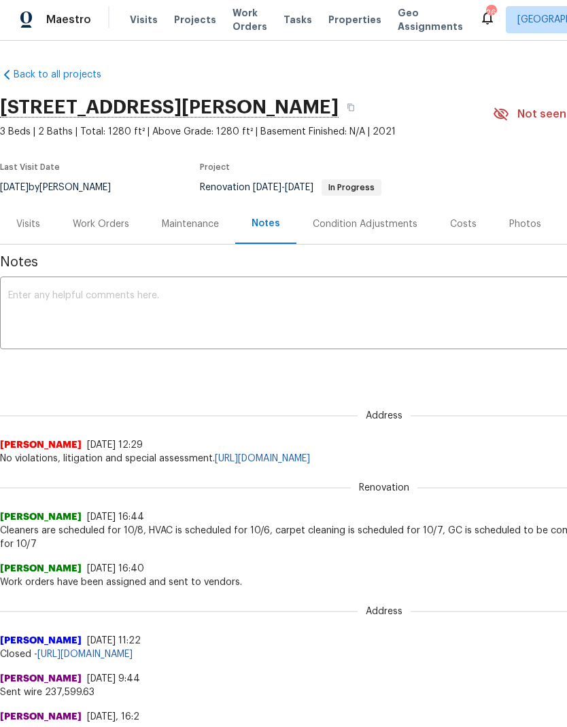
click at [116, 226] on div "Work Orders" at bounding box center [101, 225] width 56 height 14
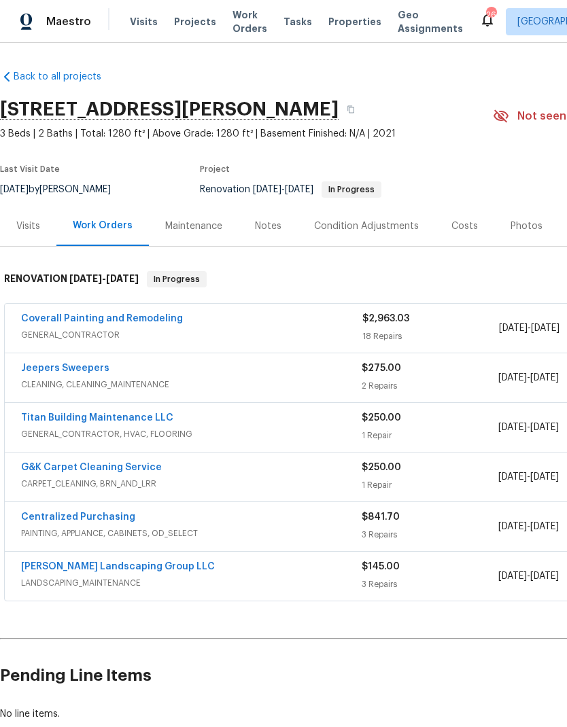
click at [122, 570] on link "[PERSON_NAME] Landscaping Group LLC" at bounding box center [118, 567] width 194 height 10
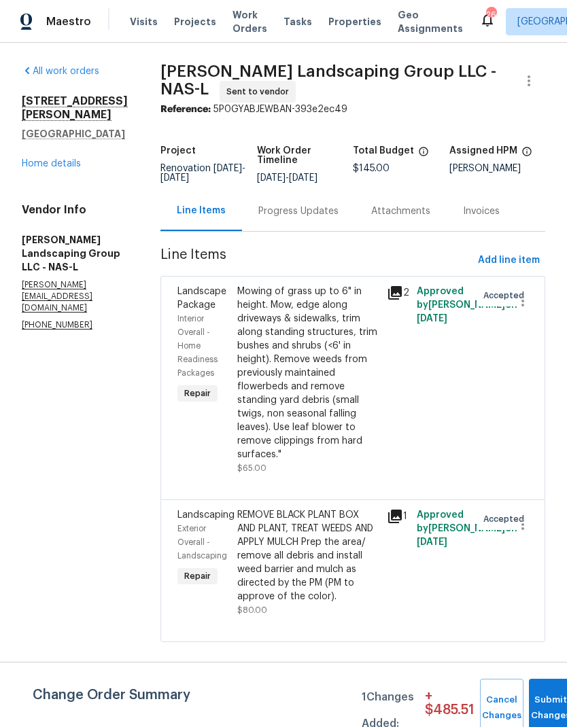
click at [64, 69] on link "All work orders" at bounding box center [60, 72] width 77 height 10
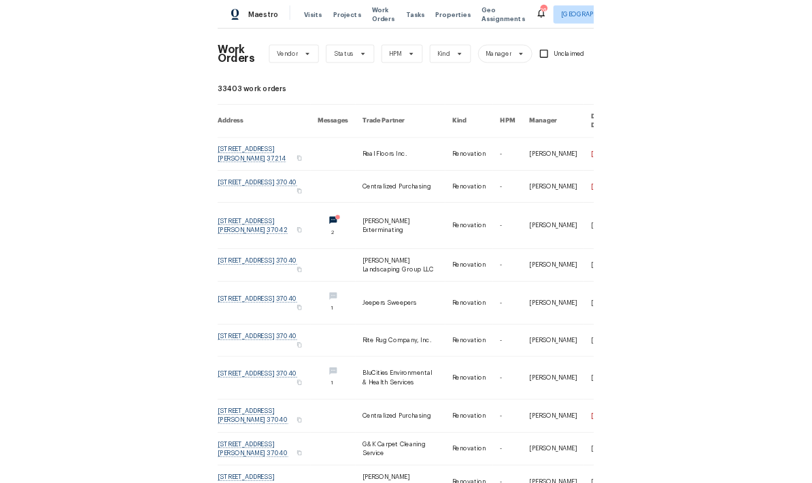
scroll to position [3, 0]
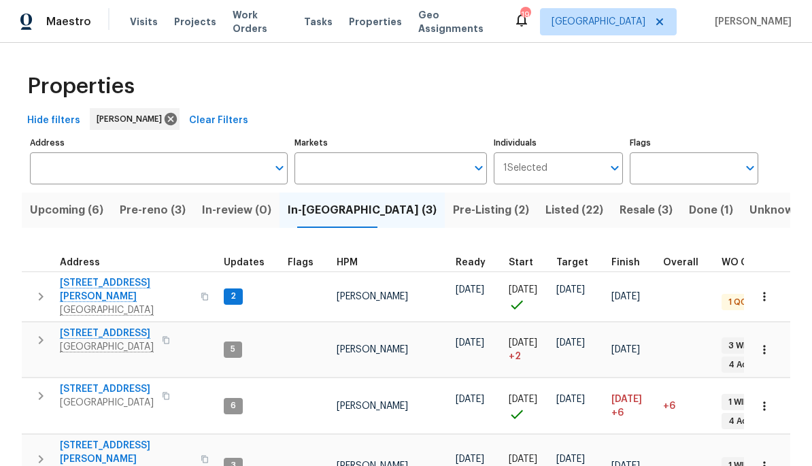
click at [119, 438] on span "[STREET_ADDRESS][PERSON_NAME]" at bounding box center [126, 451] width 133 height 27
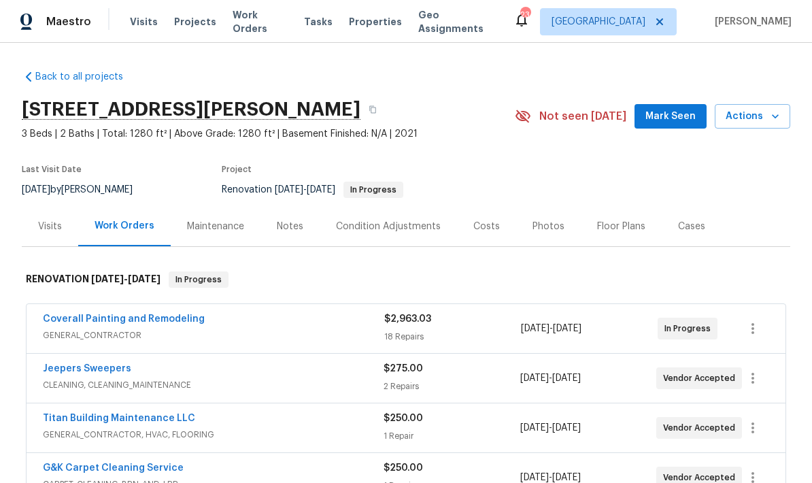
click at [178, 318] on link "Coverall Painting and Remodeling" at bounding box center [124, 319] width 162 height 10
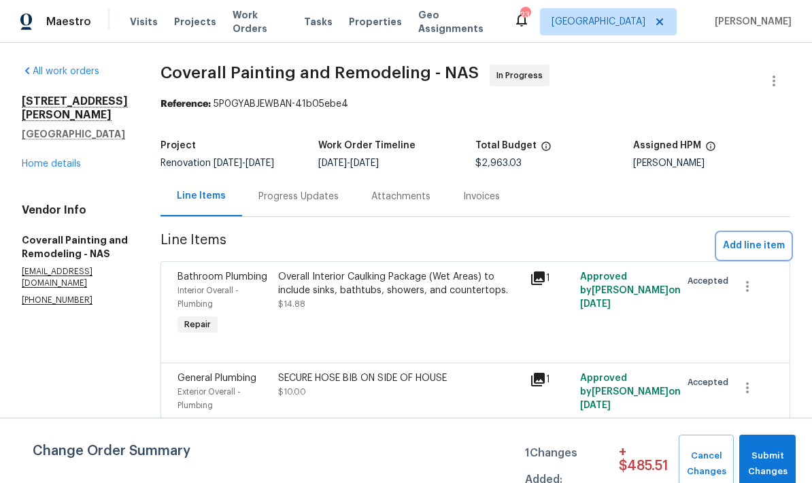
click at [763, 258] on button "Add line item" at bounding box center [753, 245] width 73 height 25
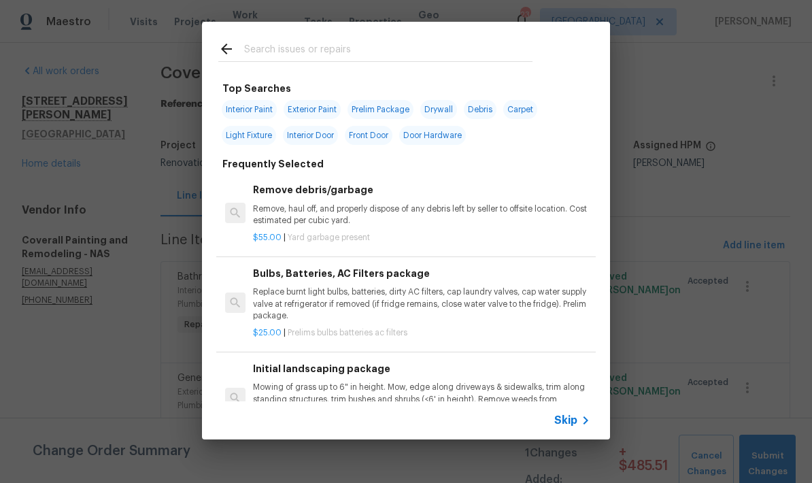
click at [396, 38] on div at bounding box center [375, 49] width 347 height 54
click at [339, 52] on input "text" at bounding box center [388, 51] width 288 height 20
type input "Doorbell"
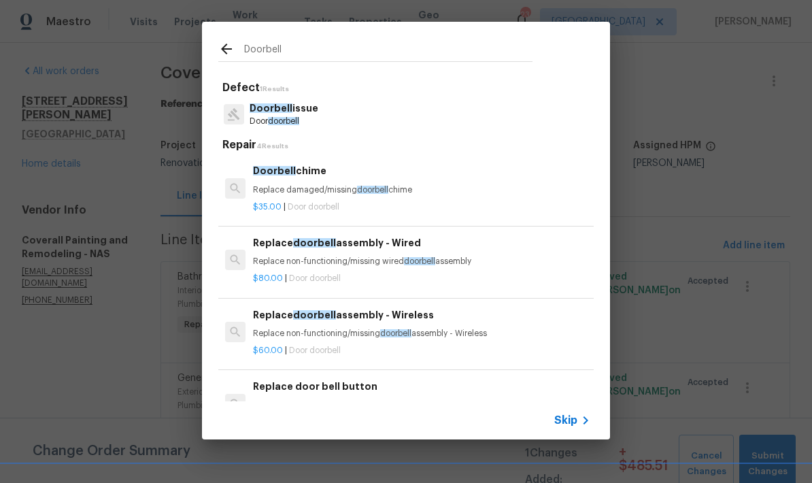
click at [325, 174] on h6 "Doorbell chime" at bounding box center [421, 170] width 337 height 15
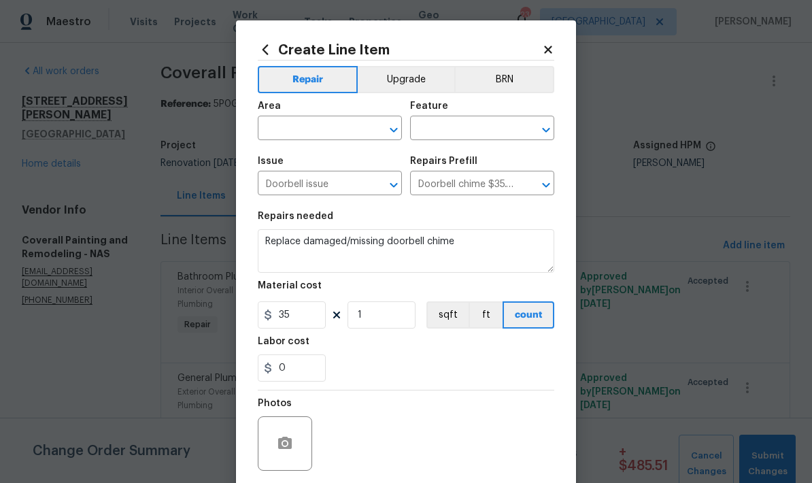
click at [327, 131] on input "text" at bounding box center [311, 129] width 106 height 21
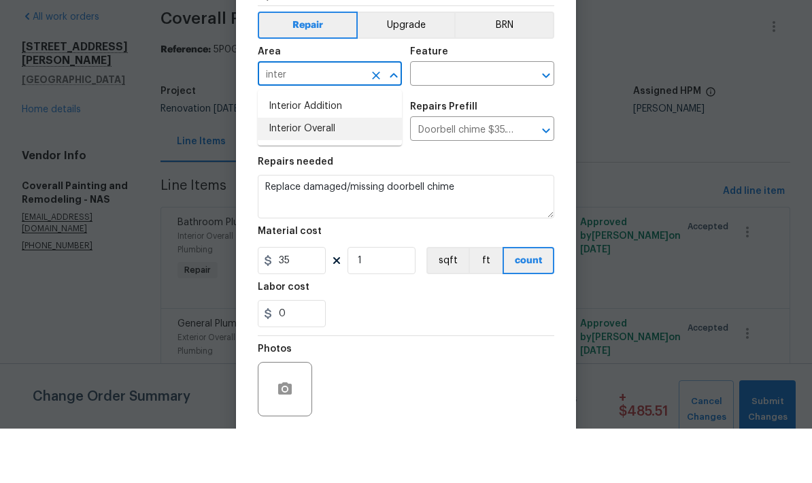
click at [348, 172] on li "Interior Overall" at bounding box center [330, 183] width 144 height 22
type input "Interior Overall"
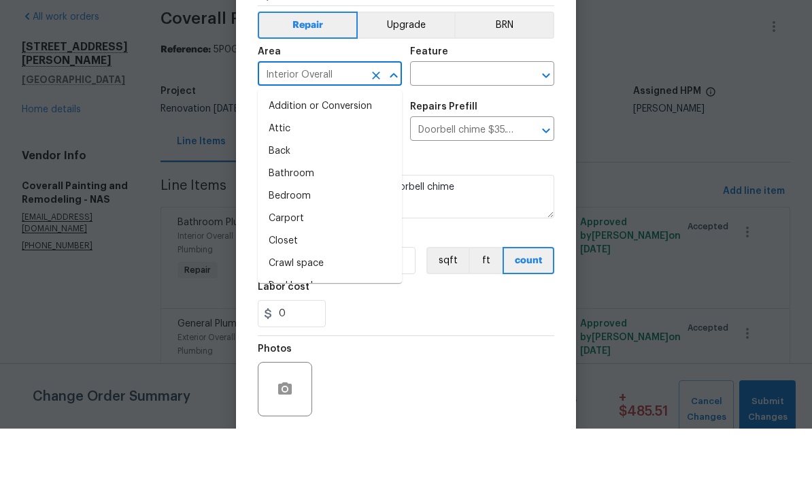
click at [489, 119] on input "text" at bounding box center [463, 129] width 106 height 21
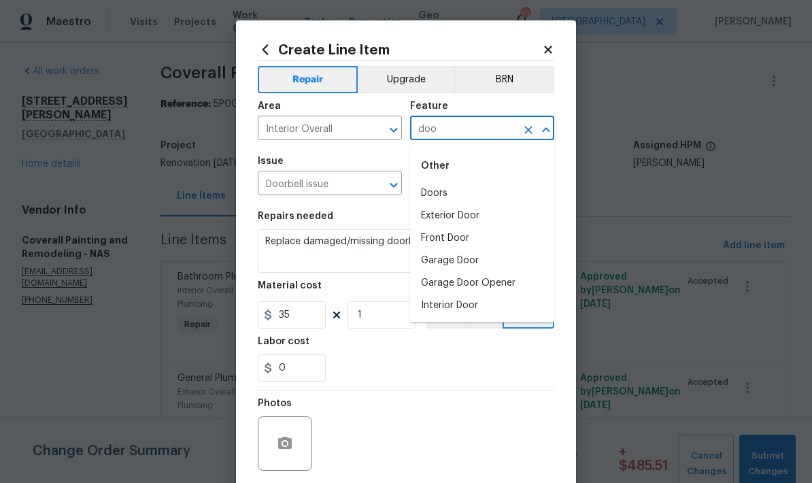
click at [478, 241] on li "Front Door" at bounding box center [482, 238] width 144 height 22
type input "Front Door"
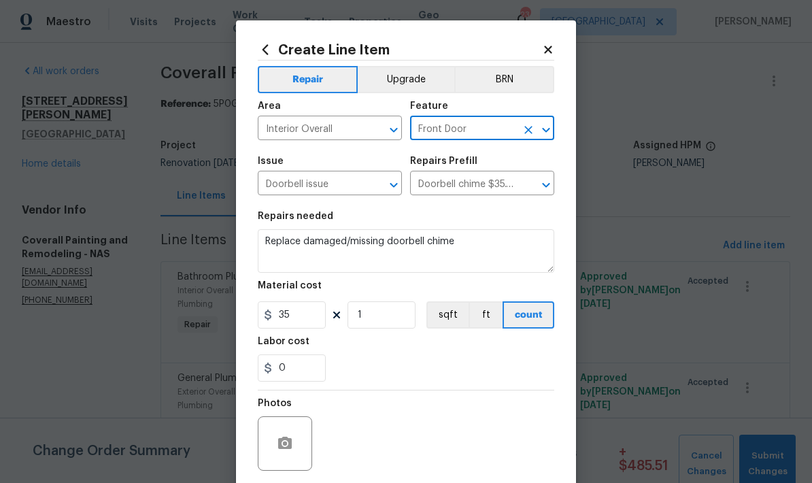
click at [542, 46] on icon at bounding box center [548, 50] width 12 height 12
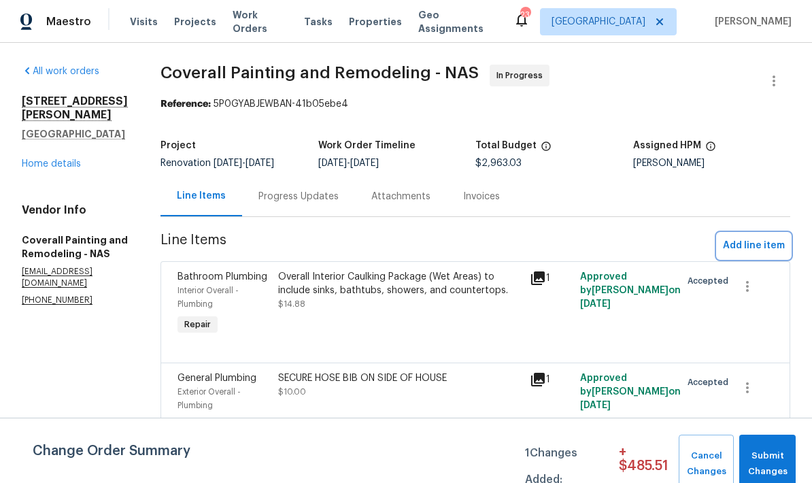
click at [769, 254] on span "Add line item" at bounding box center [754, 245] width 62 height 17
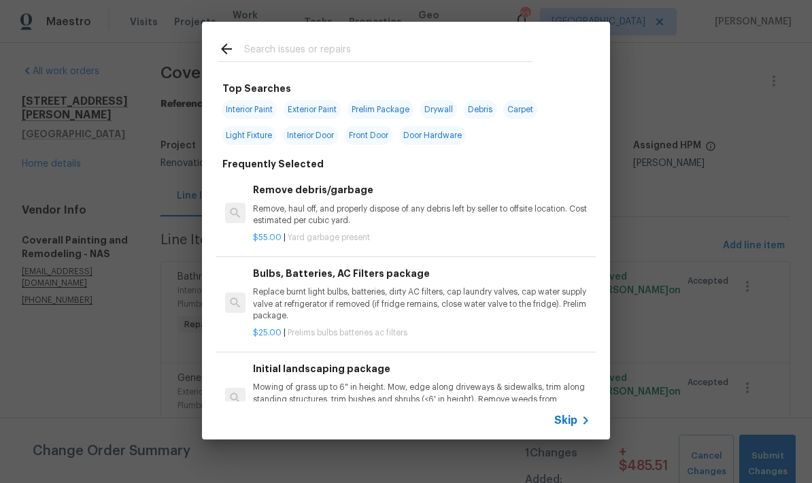
click at [458, 52] on input "text" at bounding box center [388, 51] width 288 height 20
type input "Doorbell"
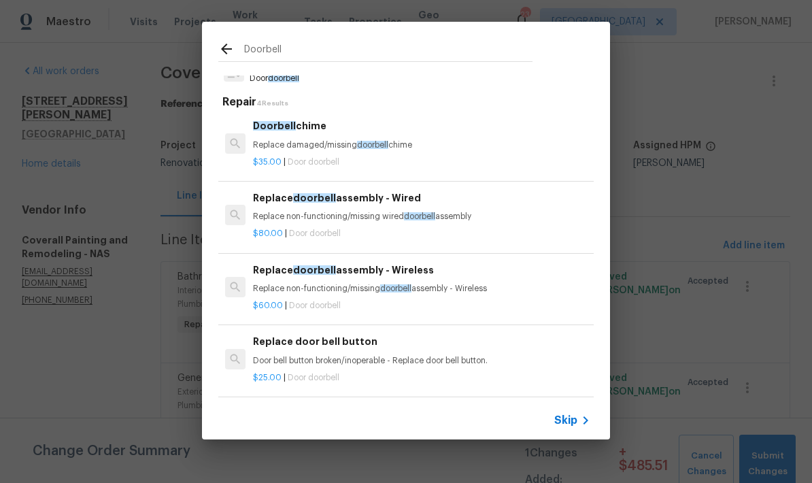
scroll to position [42, 0]
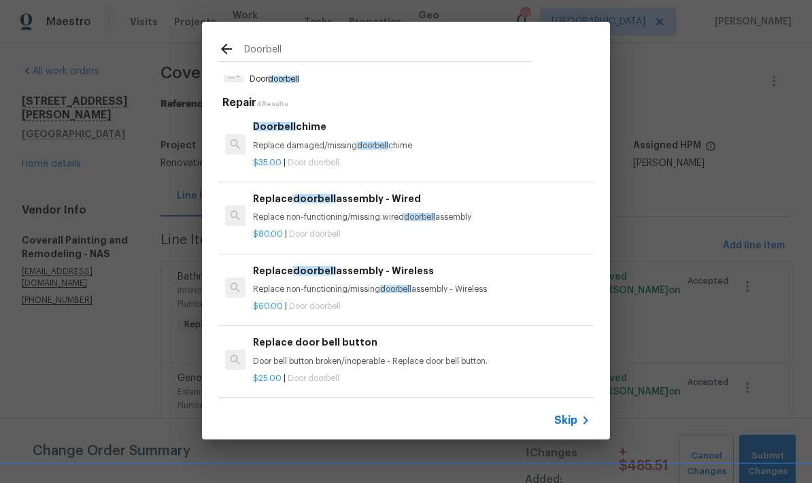
click at [334, 356] on p "Door bell button broken/inoperable - Replace door bell button." at bounding box center [421, 361] width 337 height 12
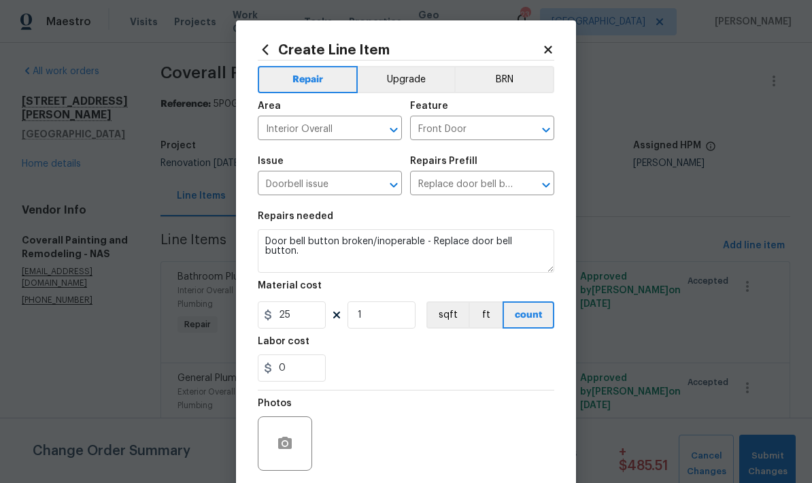
click at [353, 364] on div "0" at bounding box center [406, 367] width 296 height 27
click at [301, 438] on div at bounding box center [285, 443] width 54 height 54
click at [290, 438] on icon "button" at bounding box center [285, 443] width 16 height 16
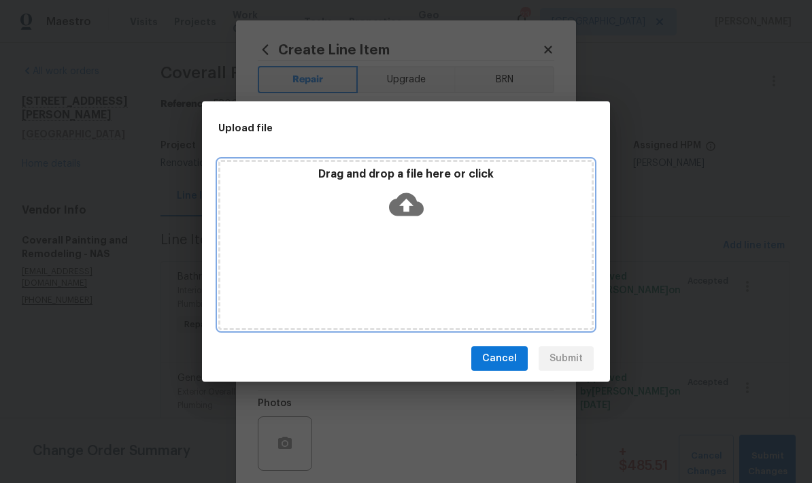
click at [415, 196] on icon at bounding box center [406, 204] width 35 height 35
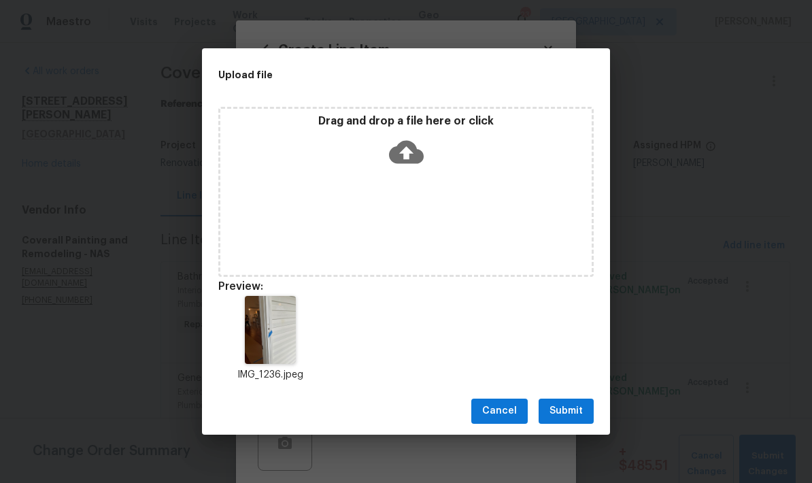
click at [578, 416] on span "Submit" at bounding box center [565, 410] width 33 height 17
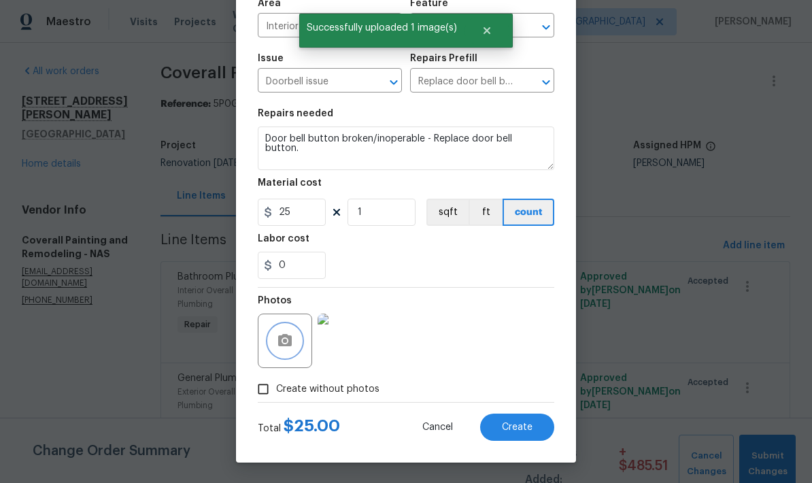
scroll to position [105, 0]
click at [529, 425] on span "Create" at bounding box center [517, 427] width 31 height 10
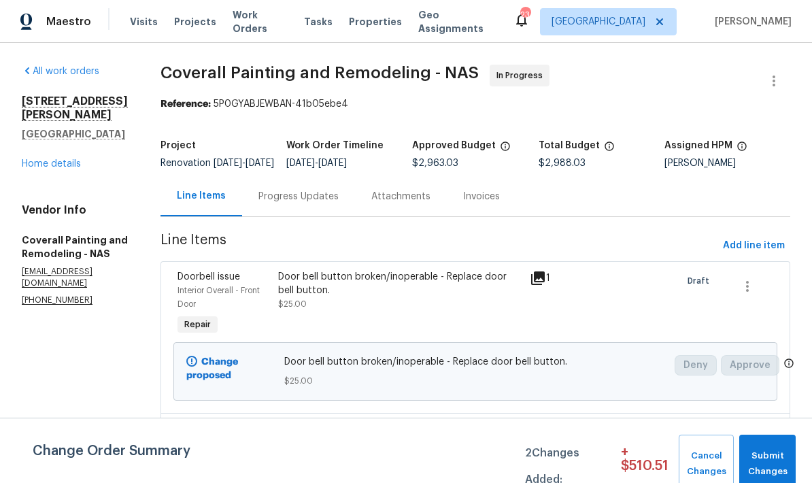
scroll to position [0, 0]
click at [755, 251] on span "Add line item" at bounding box center [754, 245] width 62 height 17
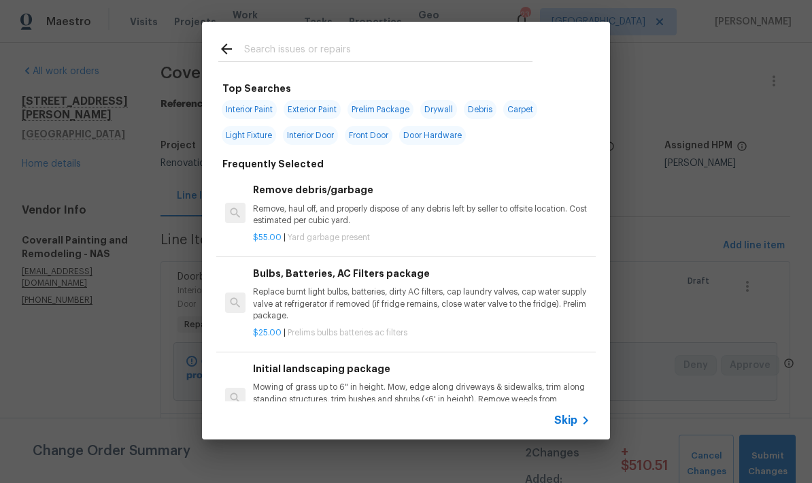
click at [462, 54] on input "text" at bounding box center [388, 51] width 288 height 20
type input "Debri"
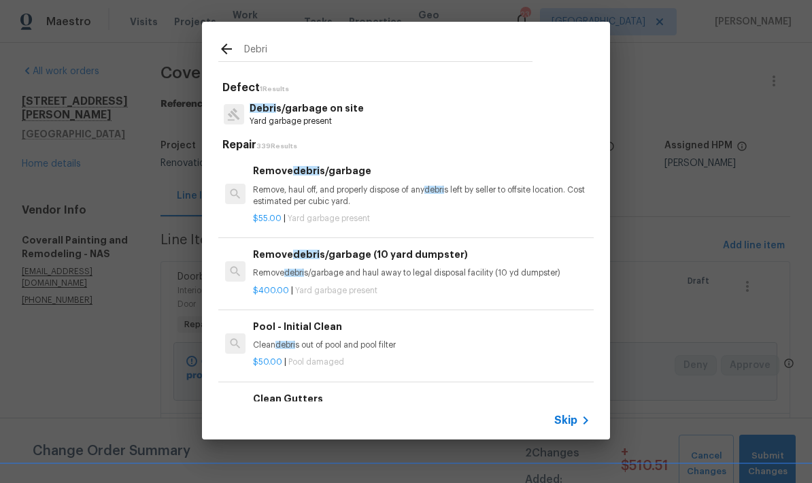
click at [353, 107] on p "Debri s/garbage on site" at bounding box center [306, 108] width 114 height 14
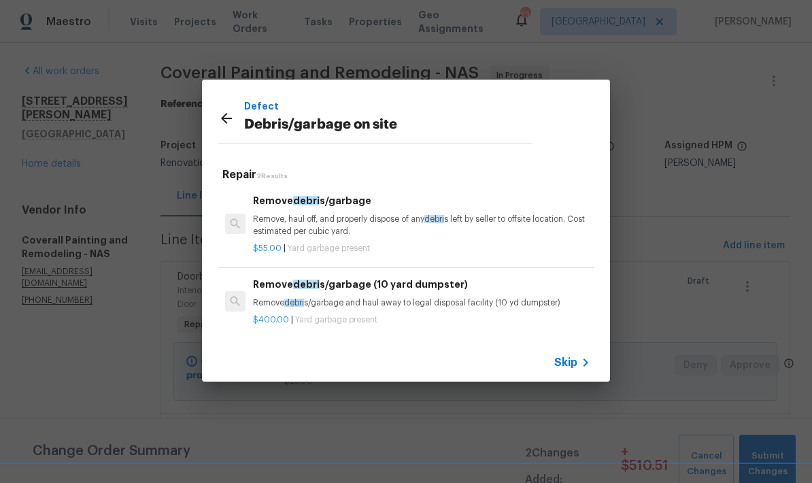
click at [363, 217] on p "Remove, haul off, and properly dispose of any debri s left by seller to offsite…" at bounding box center [421, 224] width 337 height 23
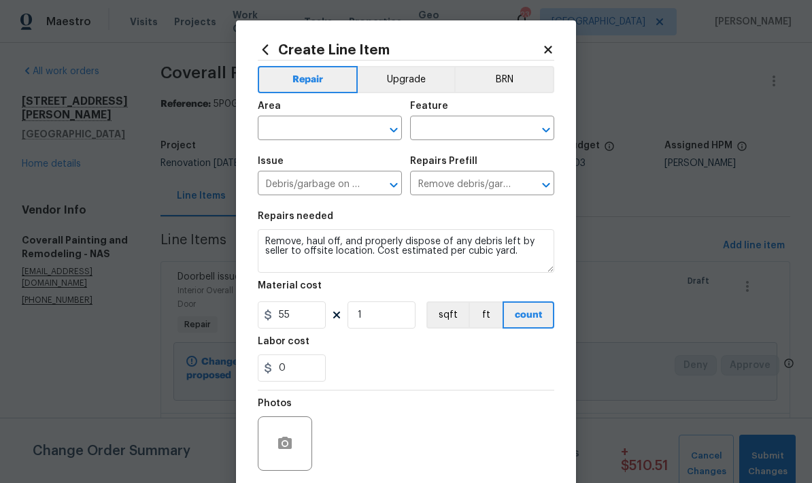
click at [341, 125] on input "text" at bounding box center [311, 129] width 106 height 21
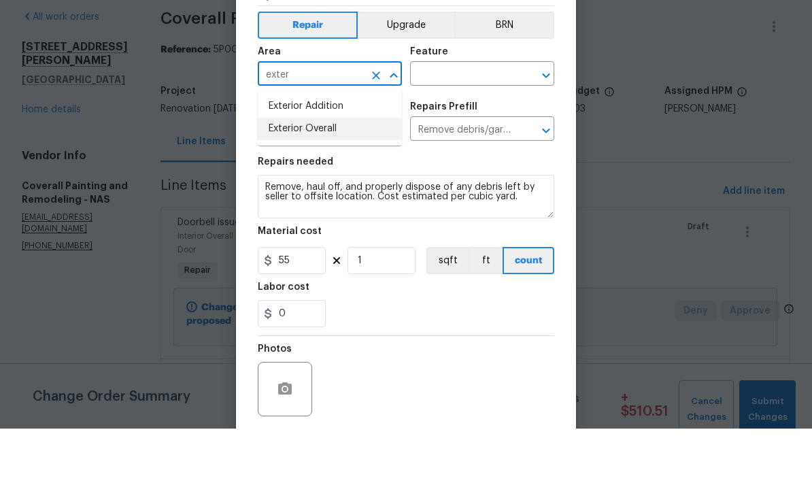
click at [359, 172] on li "Exterior Overall" at bounding box center [330, 183] width 144 height 22
type input "Exterior Overall"
click at [480, 119] on input "text" at bounding box center [463, 129] width 106 height 21
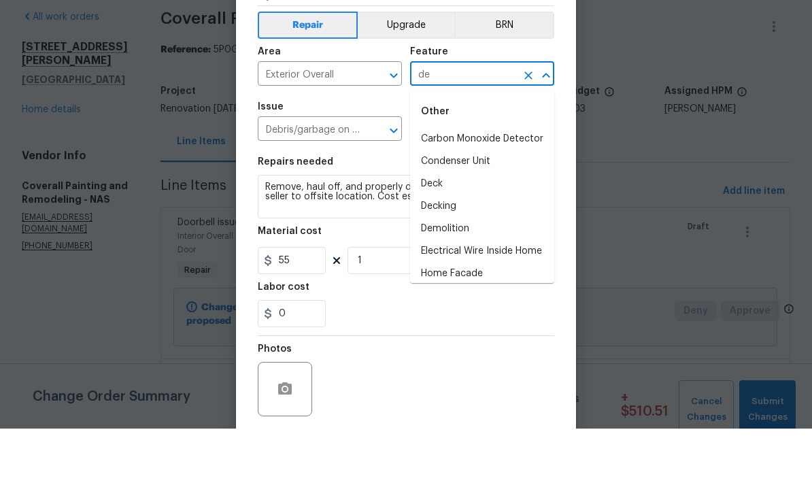
type input "d"
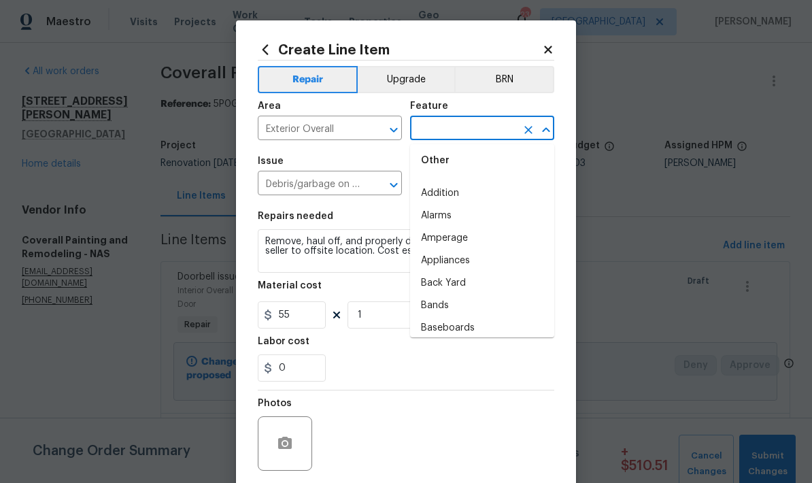
scroll to position [230, 0]
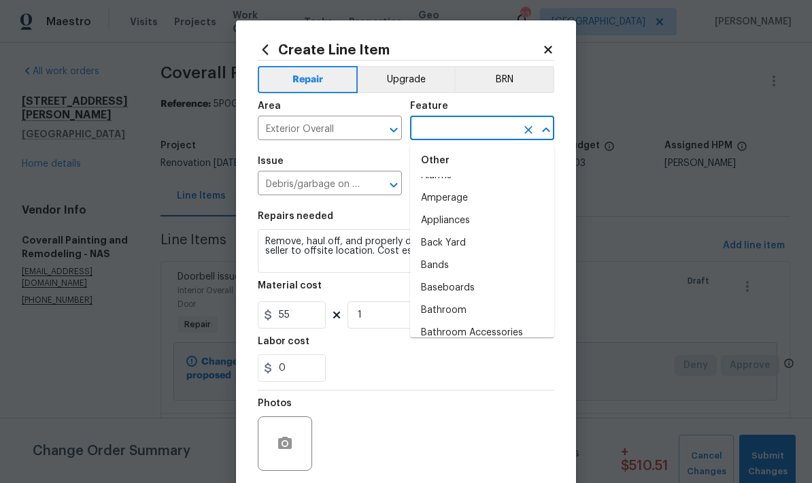
click at [484, 135] on input "text" at bounding box center [463, 129] width 106 height 21
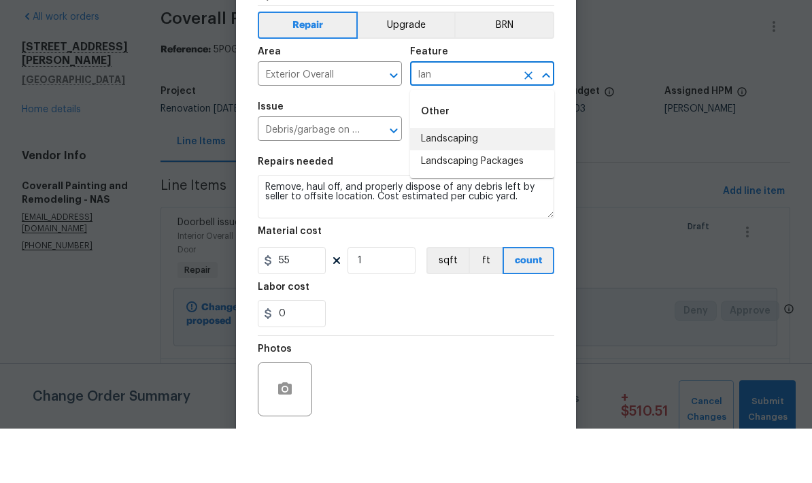
click at [489, 182] on li "Landscaping" at bounding box center [482, 193] width 144 height 22
type input "Landscaping"
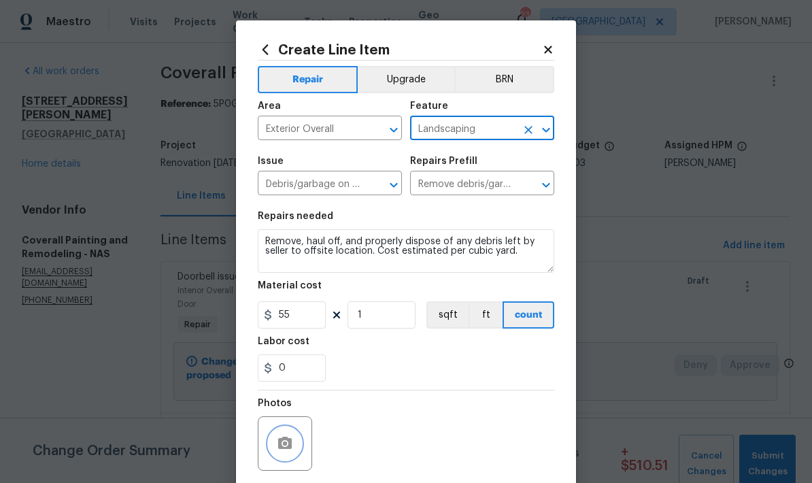
click at [294, 451] on button "button" at bounding box center [284, 443] width 33 height 33
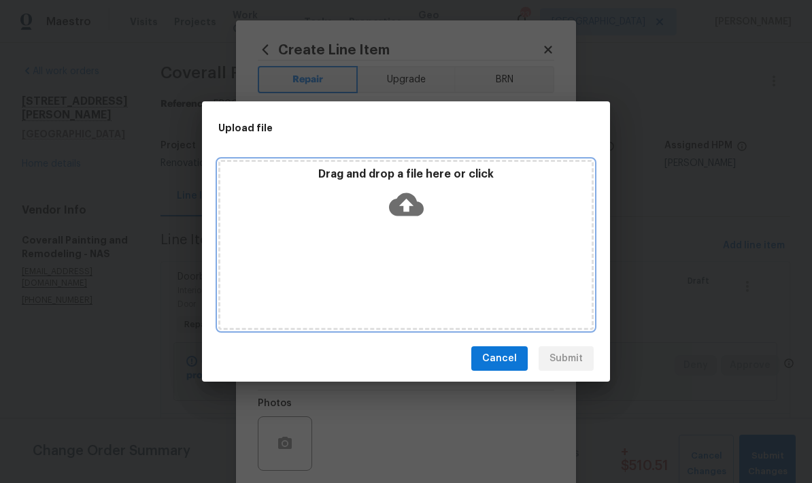
click at [413, 203] on icon at bounding box center [406, 204] width 35 height 23
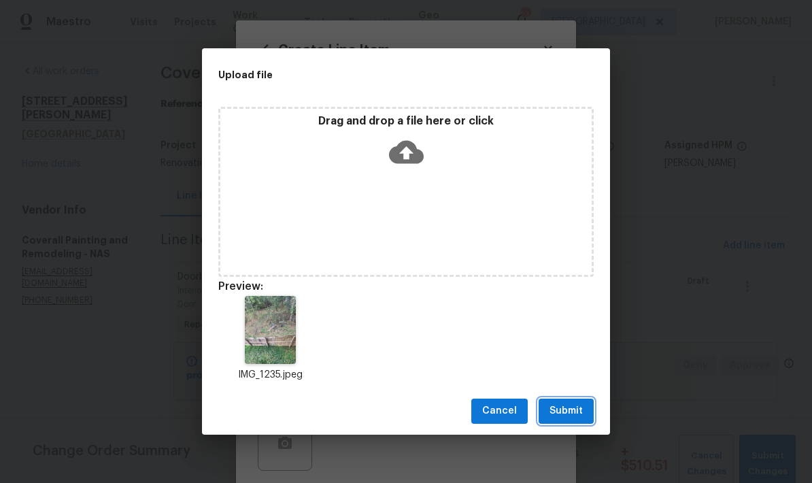
click at [576, 409] on span "Submit" at bounding box center [565, 410] width 33 height 17
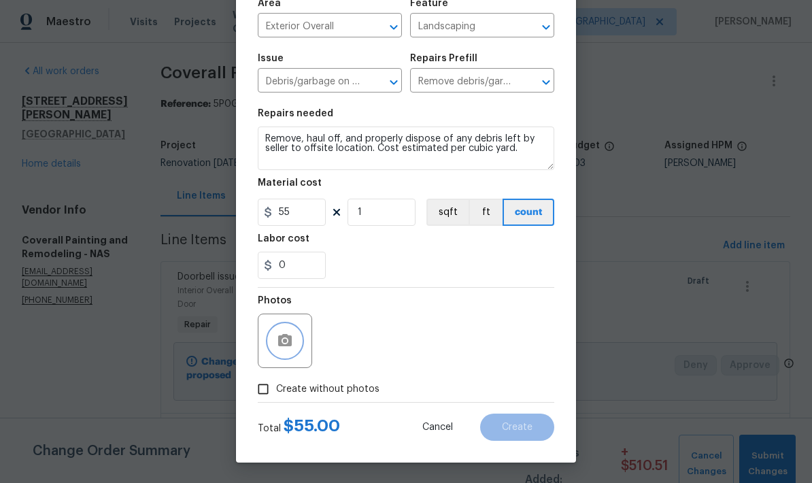
scroll to position [105, 0]
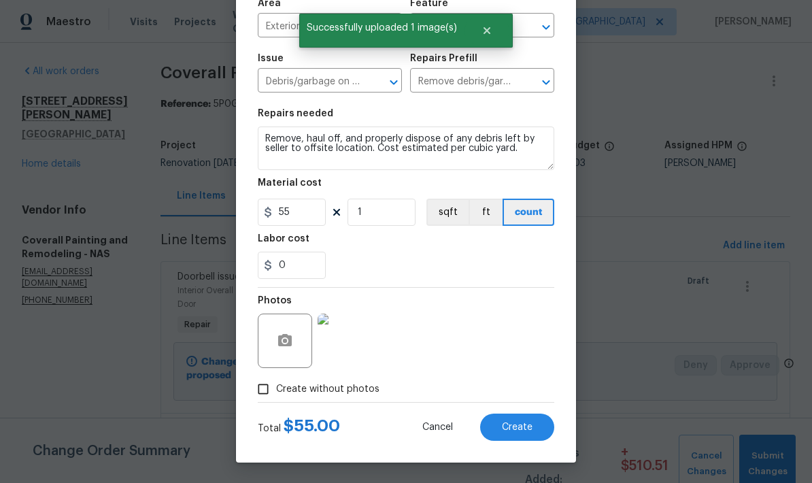
click at [525, 422] on span "Create" at bounding box center [517, 427] width 31 height 10
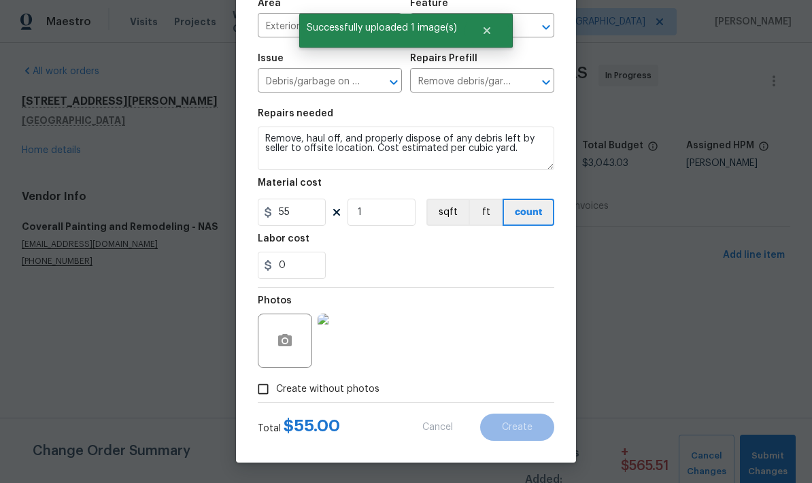
type input "0"
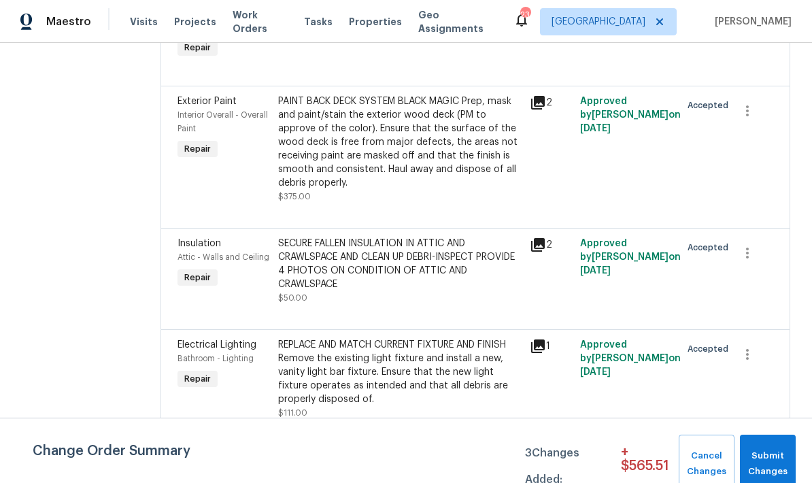
scroll to position [2445, 0]
click at [776, 453] on span "Submit Changes" at bounding box center [767, 463] width 42 height 31
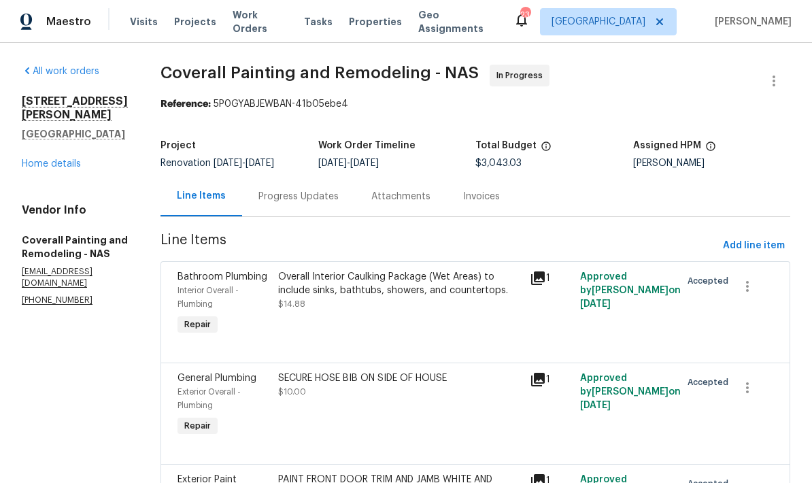
scroll to position [0, 0]
click at [65, 159] on link "Home details" at bounding box center [51, 164] width 59 height 10
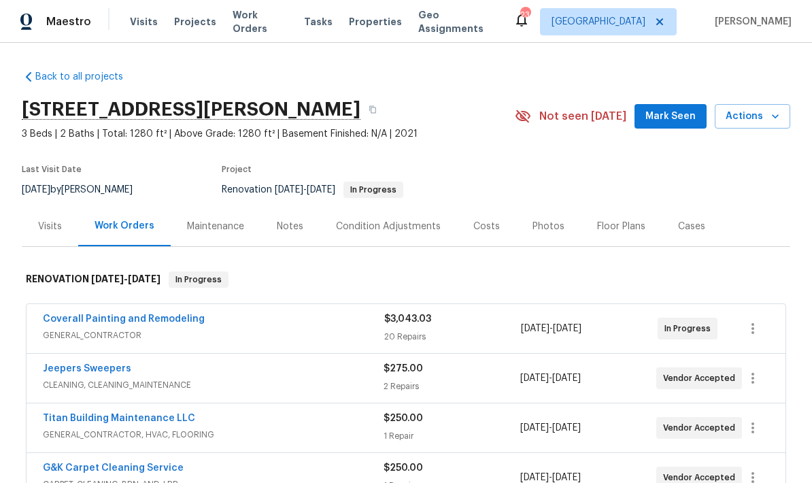
click at [479, 228] on div "Costs" at bounding box center [486, 227] width 27 height 14
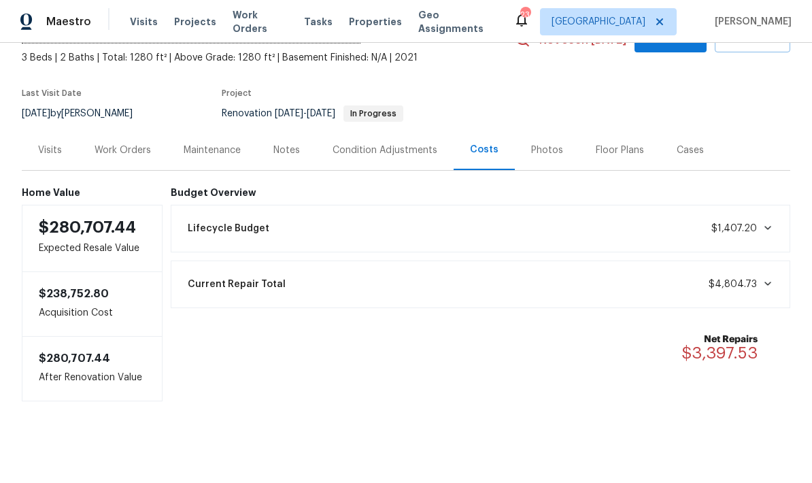
scroll to position [77, 0]
click at [760, 287] on span at bounding box center [765, 283] width 16 height 11
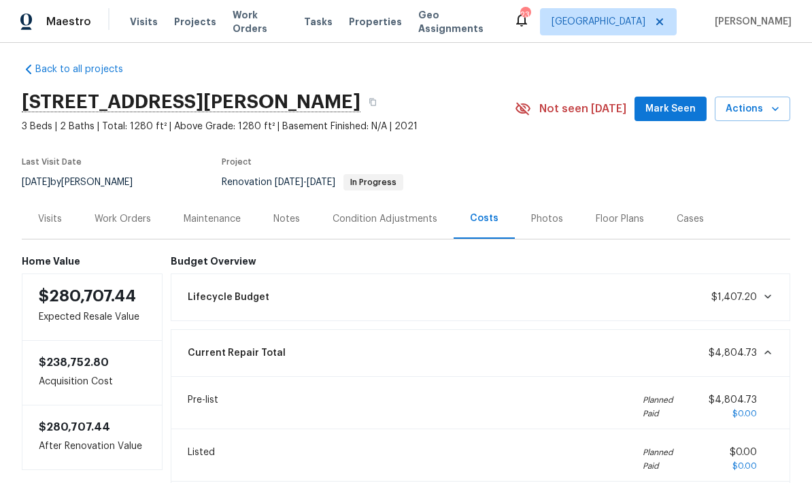
scroll to position [3, 0]
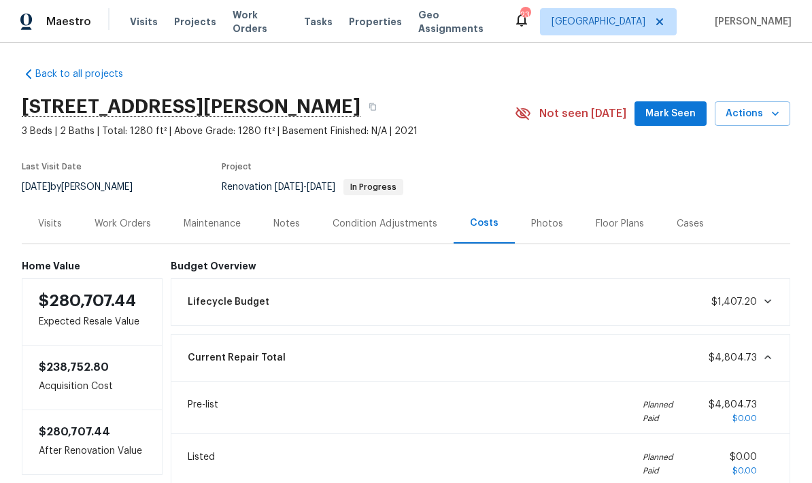
click at [121, 219] on div "Work Orders" at bounding box center [122, 224] width 56 height 14
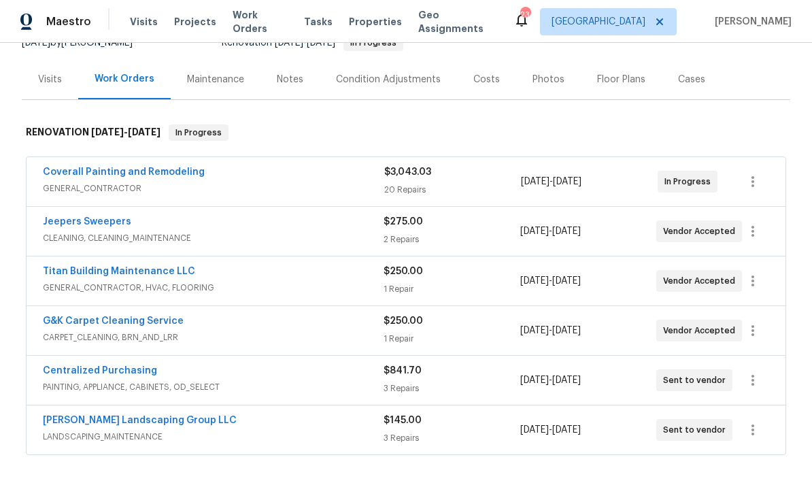
scroll to position [162, 0]
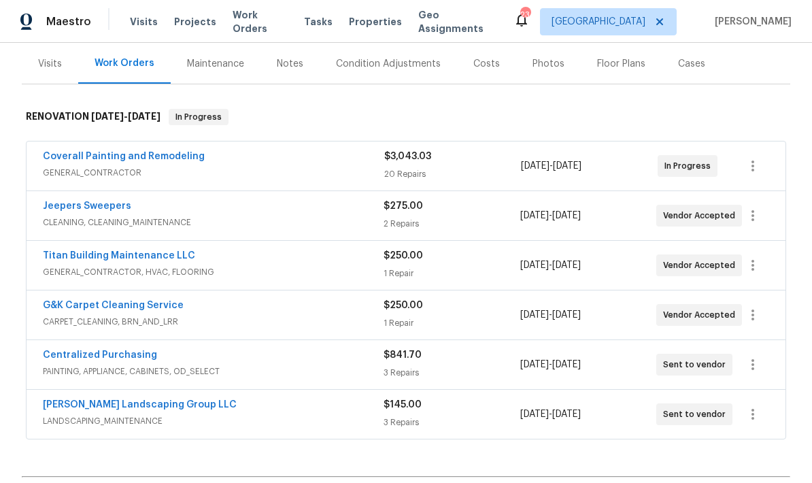
click at [116, 203] on link "Jeepers Sweepers" at bounding box center [87, 206] width 88 height 10
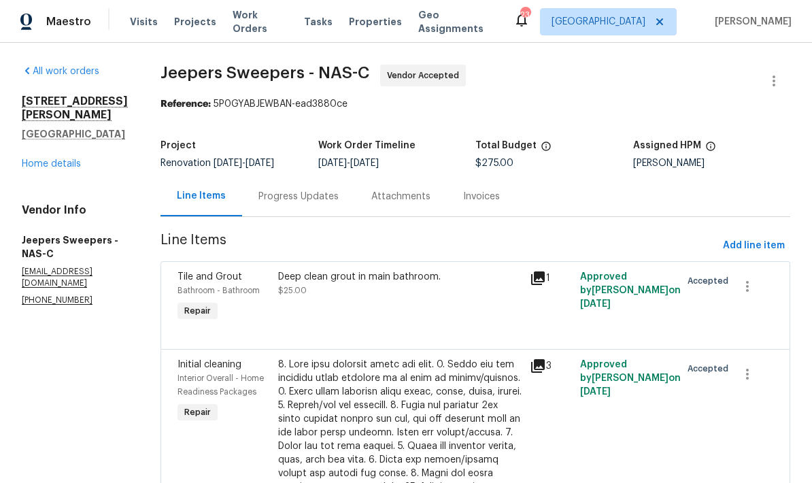
click at [326, 191] on div "Progress Updates" at bounding box center [298, 197] width 80 height 14
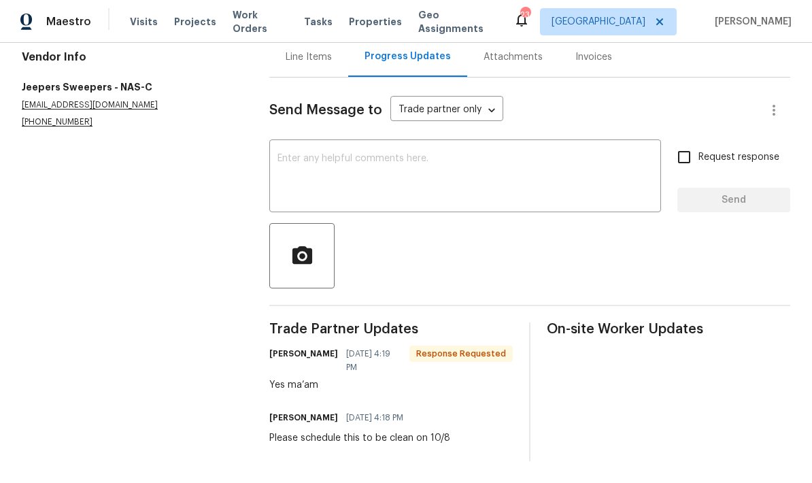
scroll to position [139, 0]
click at [481, 175] on textarea at bounding box center [464, 178] width 375 height 48
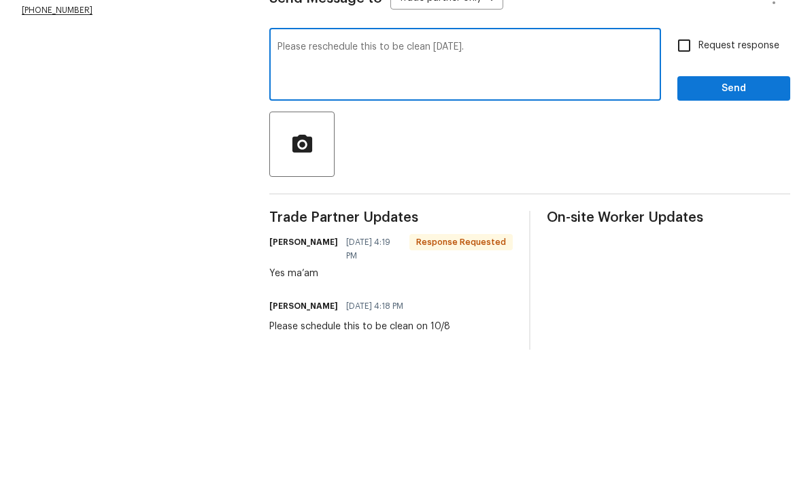
type textarea "Please reschedule this to be clean Friday 10/10."
click at [742, 192] on span "Send" at bounding box center [733, 200] width 91 height 17
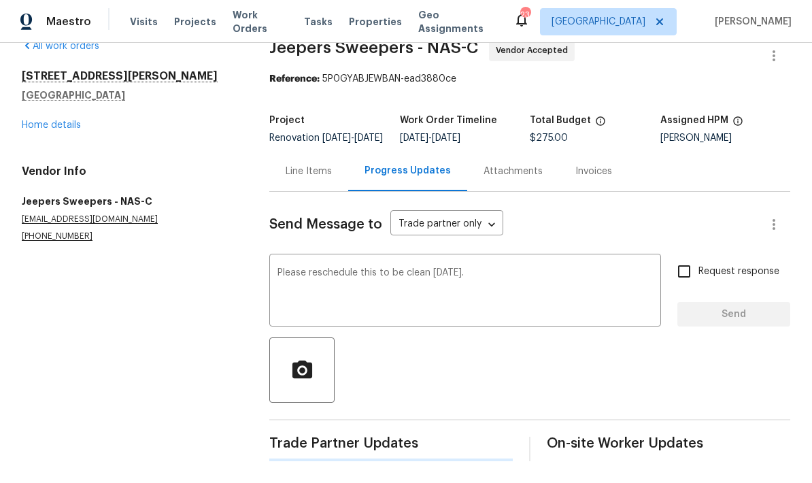
scroll to position [35, 0]
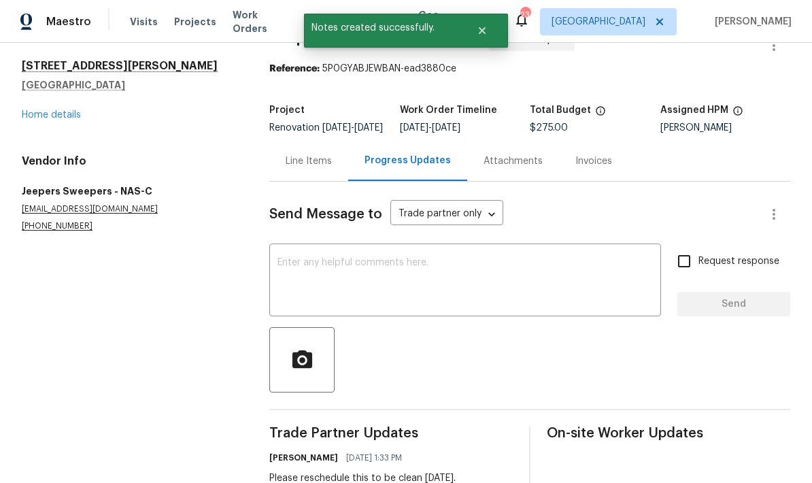
click at [53, 116] on link "Home details" at bounding box center [51, 115] width 59 height 10
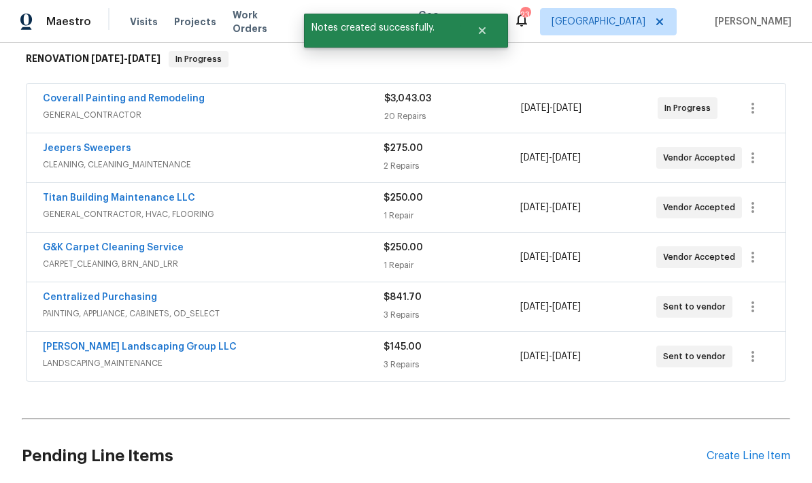
scroll to position [225, 0]
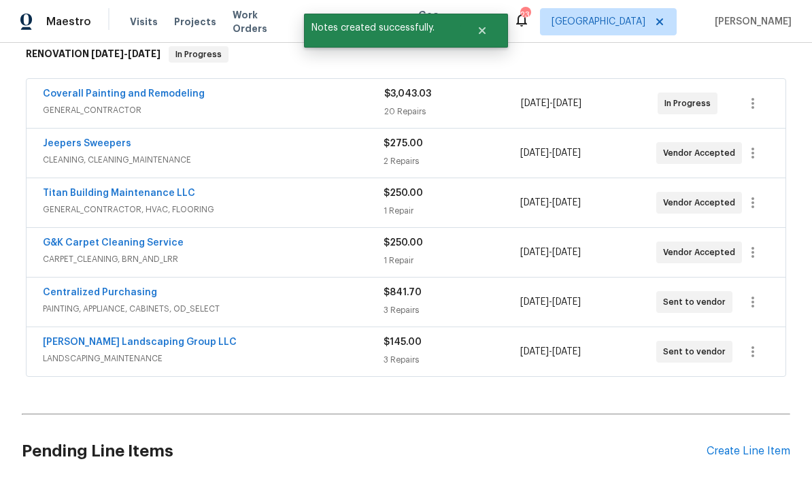
click at [169, 241] on link "G&K Carpet Cleaning Service" at bounding box center [113, 243] width 141 height 10
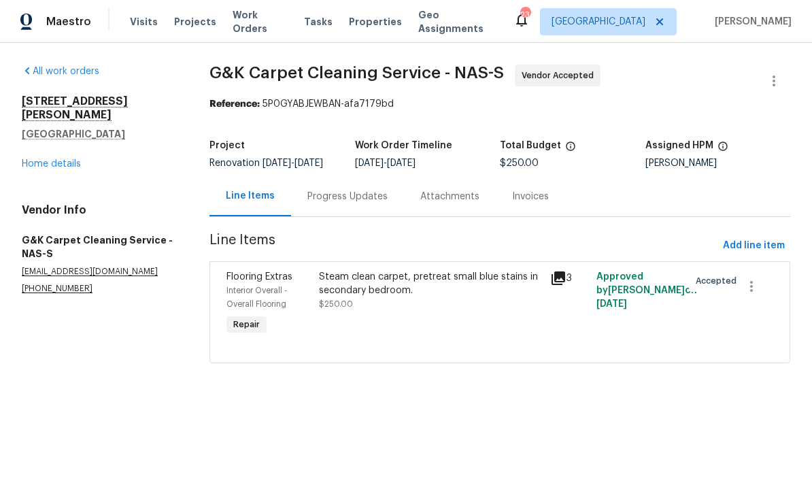
click at [352, 202] on div "Progress Updates" at bounding box center [347, 197] width 80 height 14
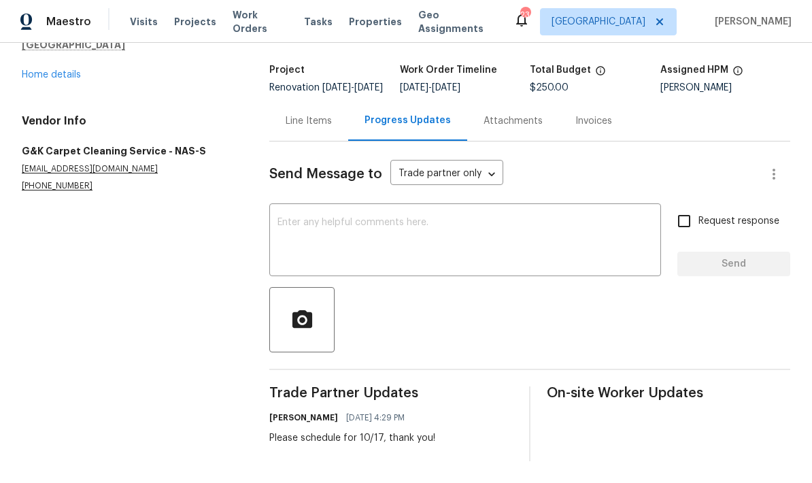
scroll to position [86, 0]
click at [470, 240] on textarea at bounding box center [464, 242] width 375 height 48
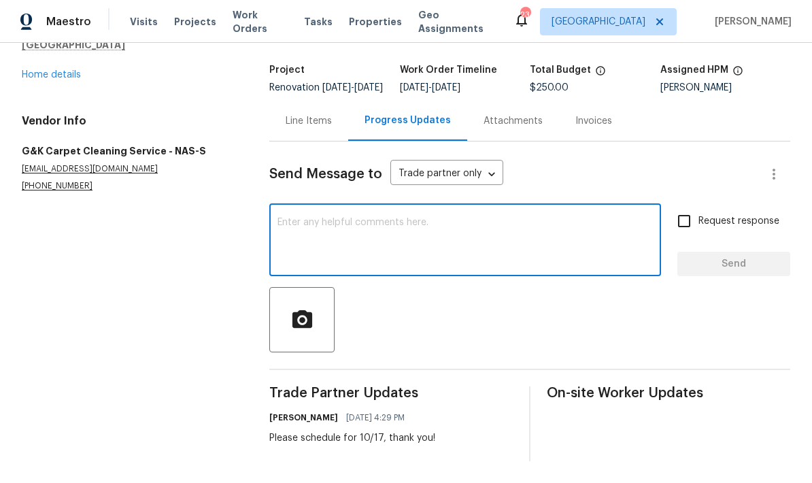
click at [63, 54] on div "2988 Gibbs Ln Clarksville, TN 37040 Home details" at bounding box center [129, 50] width 215 height 63
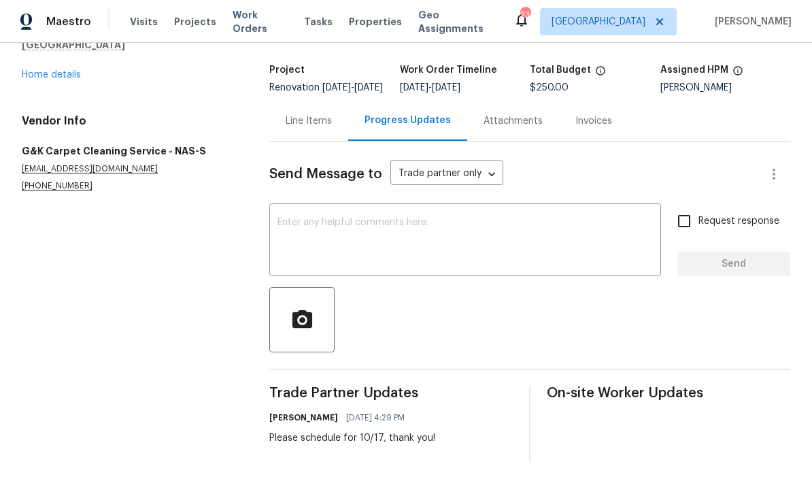
click at [56, 70] on link "Home details" at bounding box center [51, 75] width 59 height 10
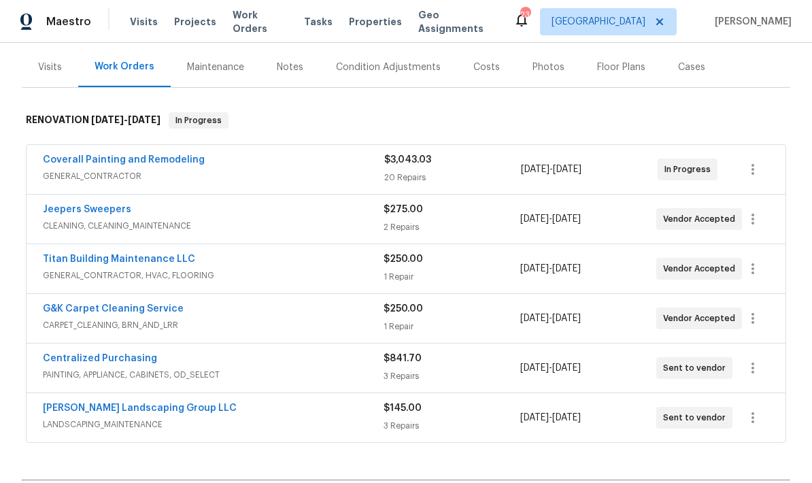
scroll to position [189, 0]
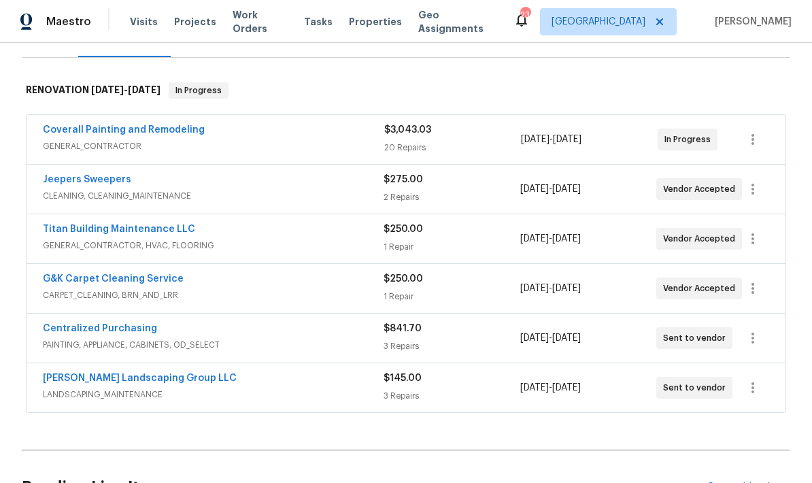
click at [139, 278] on link "G&K Carpet Cleaning Service" at bounding box center [113, 279] width 141 height 10
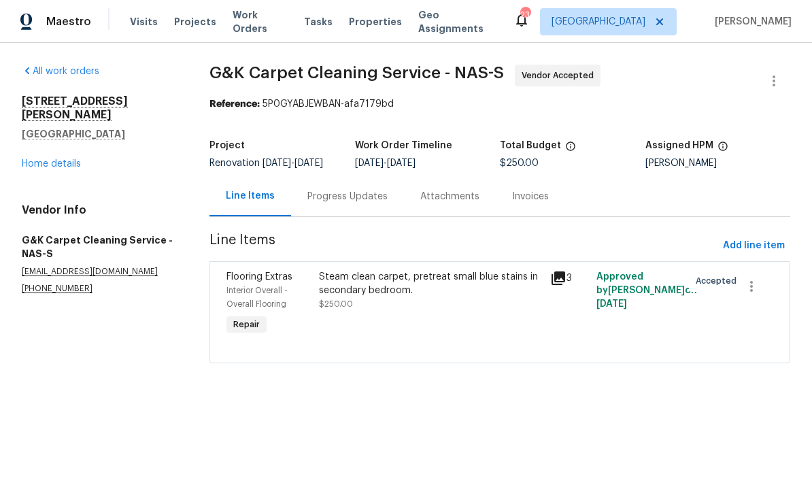
click at [355, 216] on div "Progress Updates" at bounding box center [347, 196] width 113 height 40
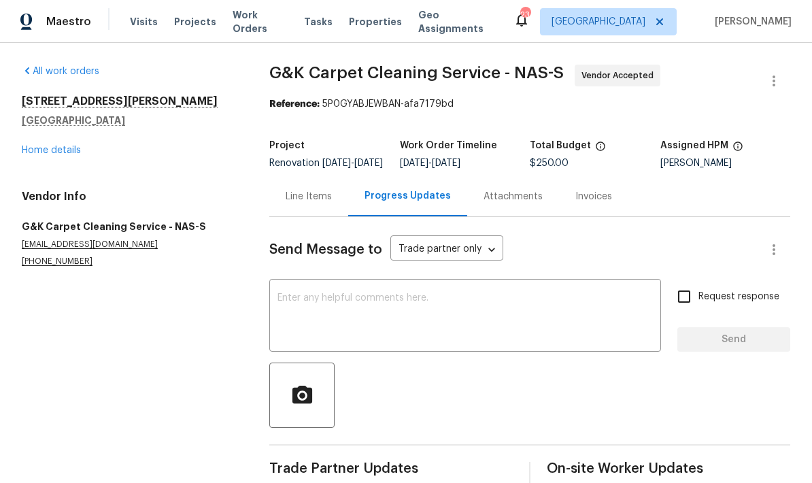
click at [468, 327] on textarea at bounding box center [464, 317] width 375 height 48
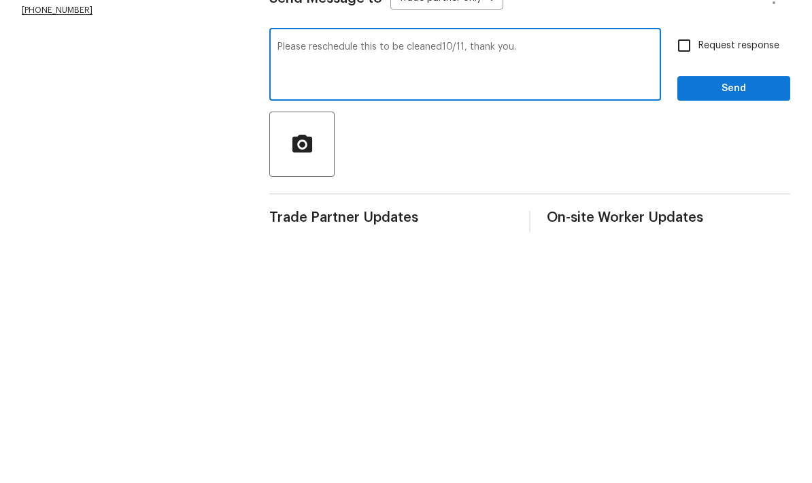
click at [553, 282] on div "Please reschedule this to be cleaned10/11, thank you. x ​" at bounding box center [465, 316] width 392 height 69
click at [574, 293] on textarea "Please reschedule this to be cleaned10/11, thank you." at bounding box center [464, 317] width 375 height 48
type textarea "Please"
type textarea "Hi George we have to reschedule here, please complete by 10/12, thank you."
click at [739, 331] on span "Send" at bounding box center [733, 339] width 91 height 17
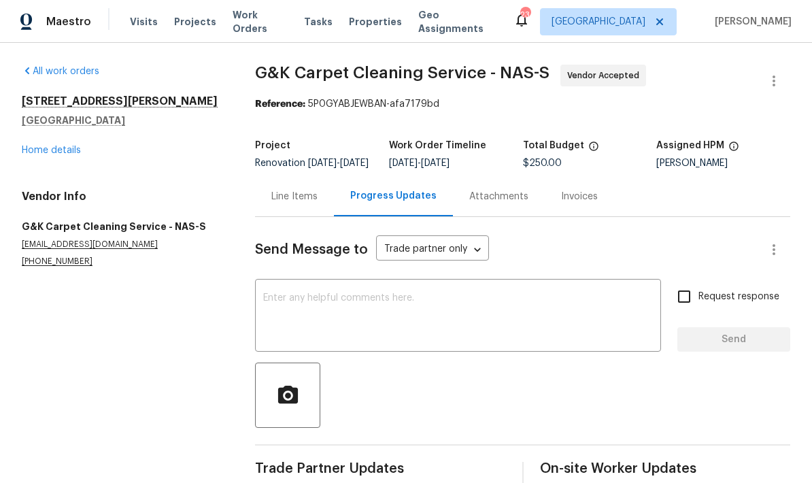
click at [77, 147] on link "Home details" at bounding box center [51, 150] width 59 height 10
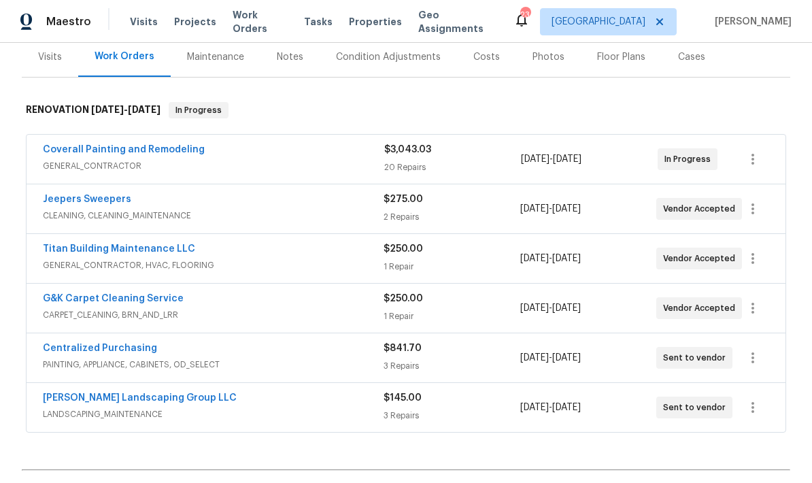
scroll to position [192, 0]
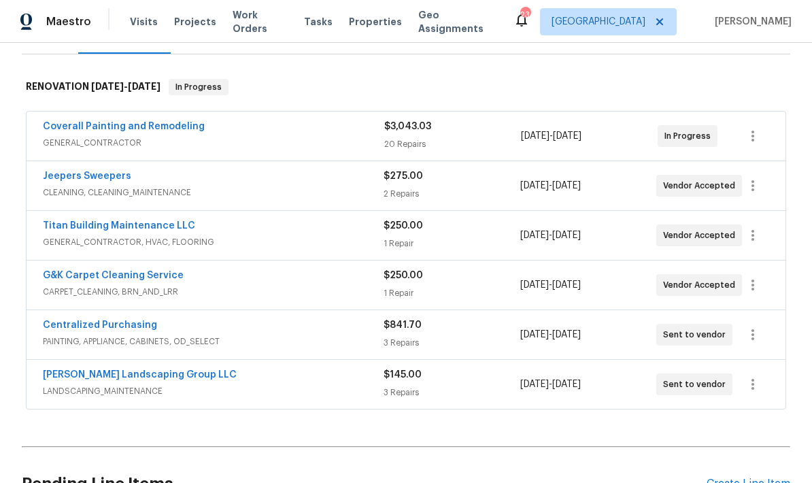
click at [156, 226] on link "Titan Building Maintenance LLC" at bounding box center [119, 226] width 152 height 10
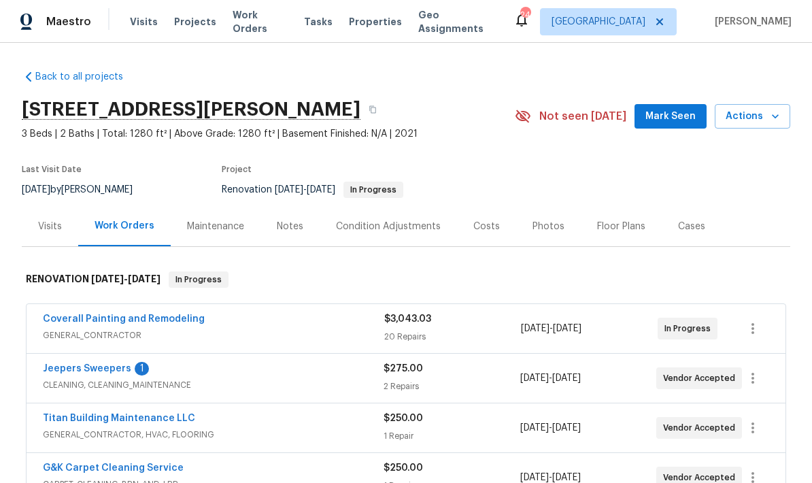
click at [298, 225] on div "Notes" at bounding box center [290, 227] width 27 height 14
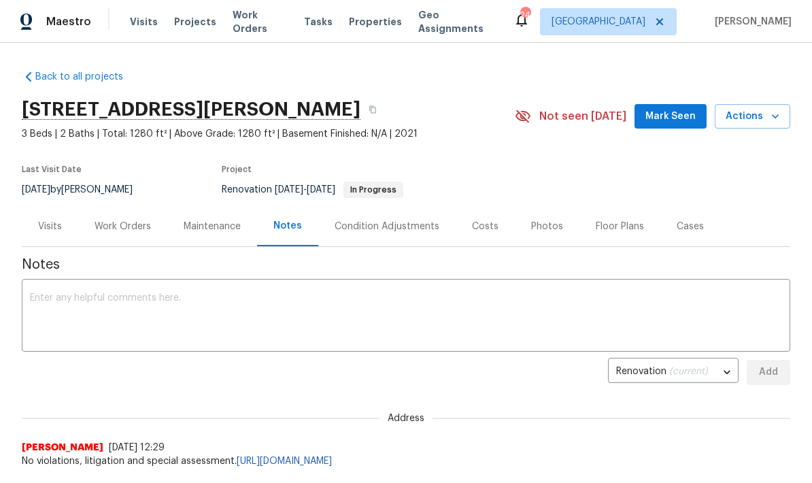
click at [432, 313] on textarea at bounding box center [406, 317] width 752 height 48
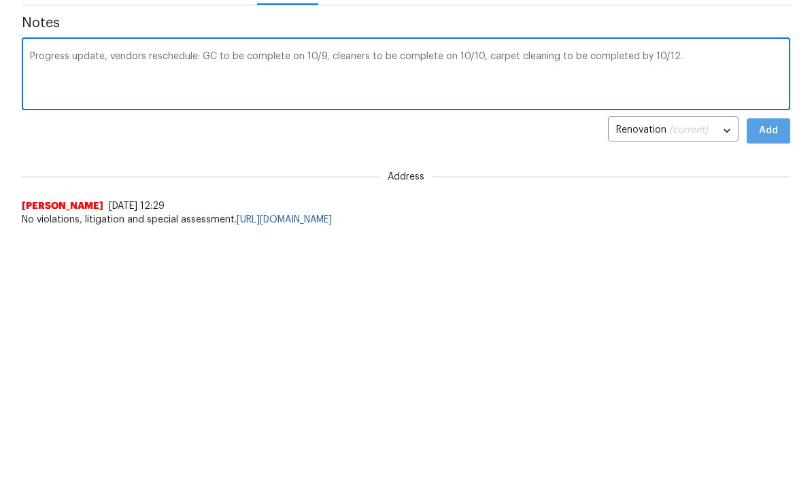
type textarea "Progress update, vendors reschedule: GC to be complete on 10/9, cleaners to be …"
click at [774, 364] on span "Add" at bounding box center [768, 372] width 22 height 17
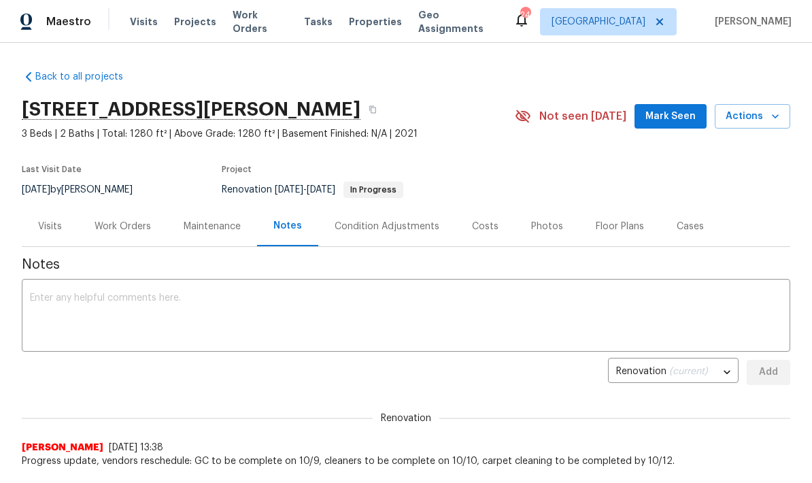
click at [142, 16] on span "Visits" at bounding box center [144, 22] width 28 height 14
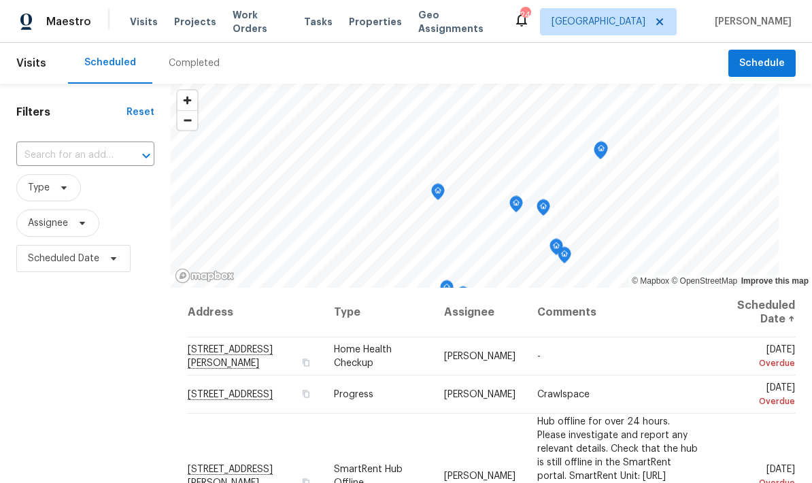
click at [189, 18] on span "Projects" at bounding box center [195, 22] width 42 height 14
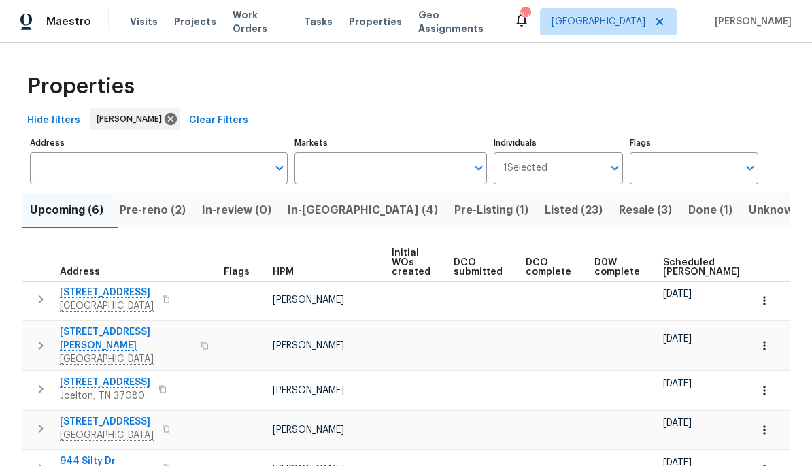
click at [335, 209] on span "In-reno (4)" at bounding box center [363, 210] width 150 height 19
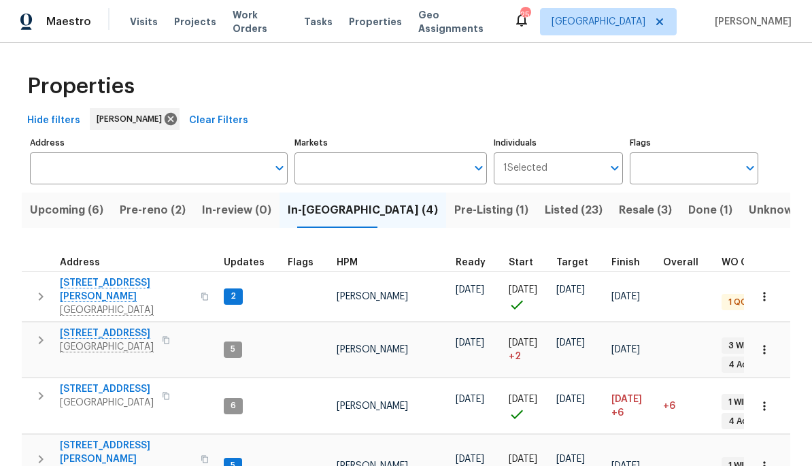
click at [100, 382] on span "[STREET_ADDRESS]" at bounding box center [107, 389] width 94 height 14
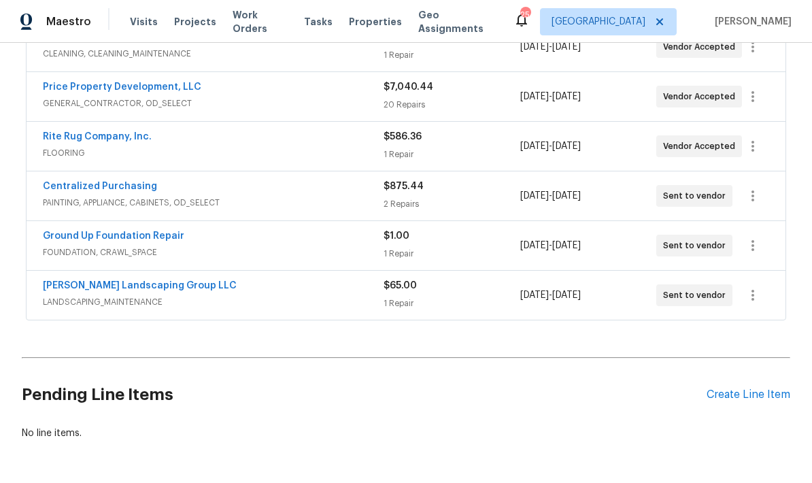
scroll to position [381, 0]
click at [748, 390] on div "Create Line Item" at bounding box center [748, 393] width 84 height 13
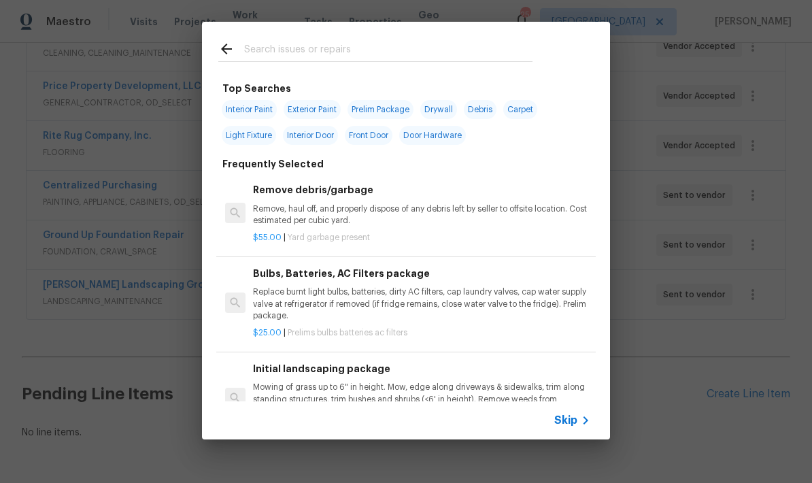
click at [413, 44] on input "text" at bounding box center [388, 51] width 288 height 20
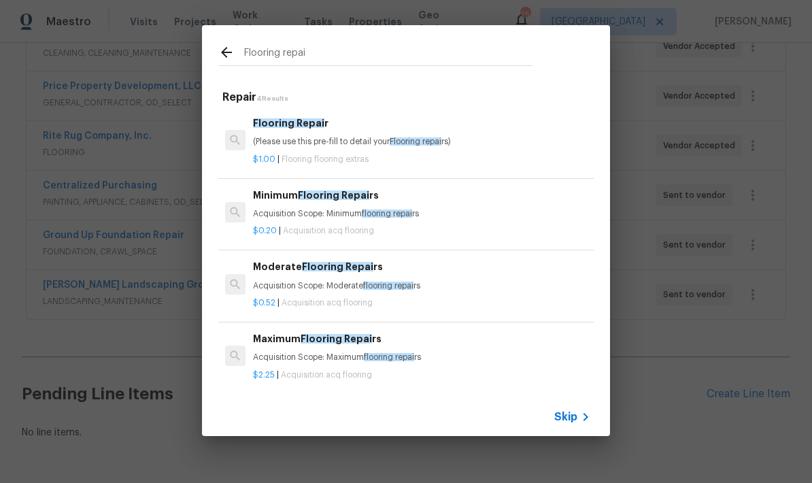
type input "Flooring repair"
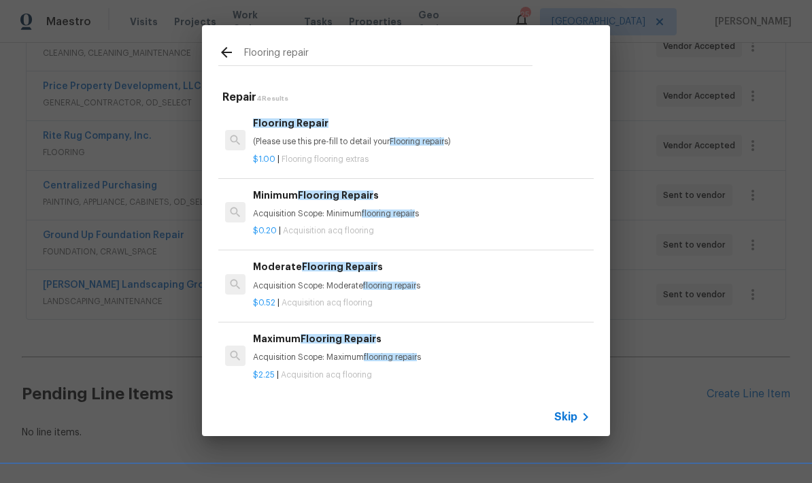
click at [346, 137] on p "(Please use this pre-fill to detail your Flooring repair s)" at bounding box center [421, 142] width 337 height 12
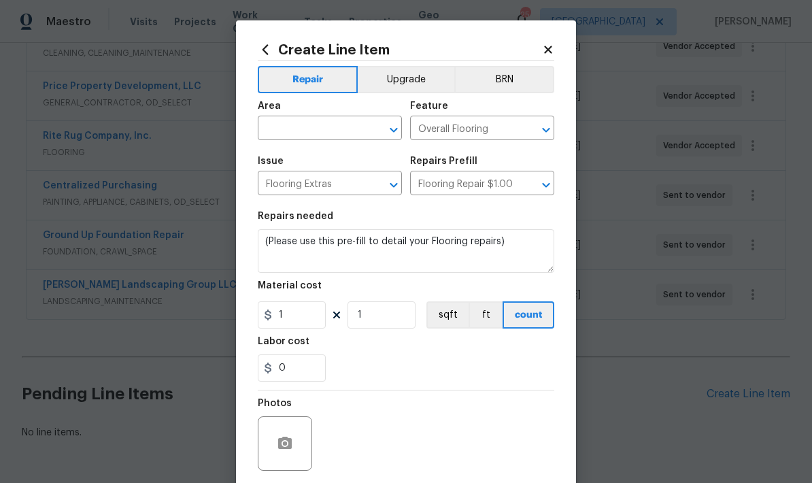
click at [332, 131] on input "text" at bounding box center [311, 129] width 106 height 21
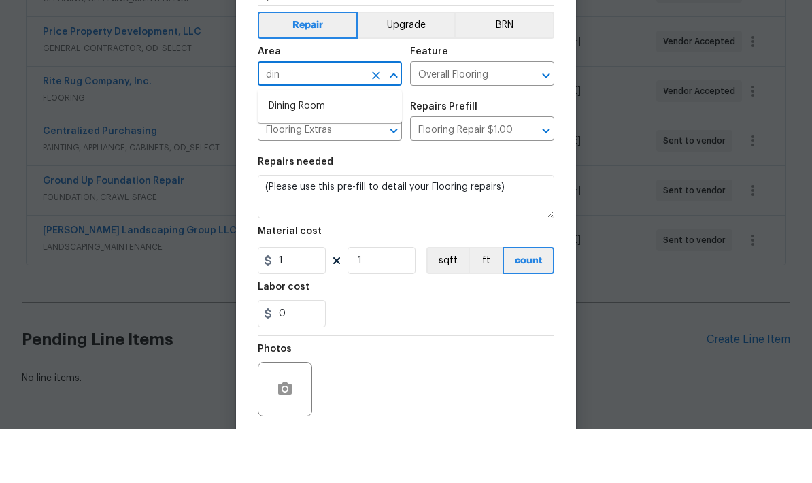
click at [348, 150] on li "Dining Room" at bounding box center [330, 161] width 144 height 22
type input "Dining Room"
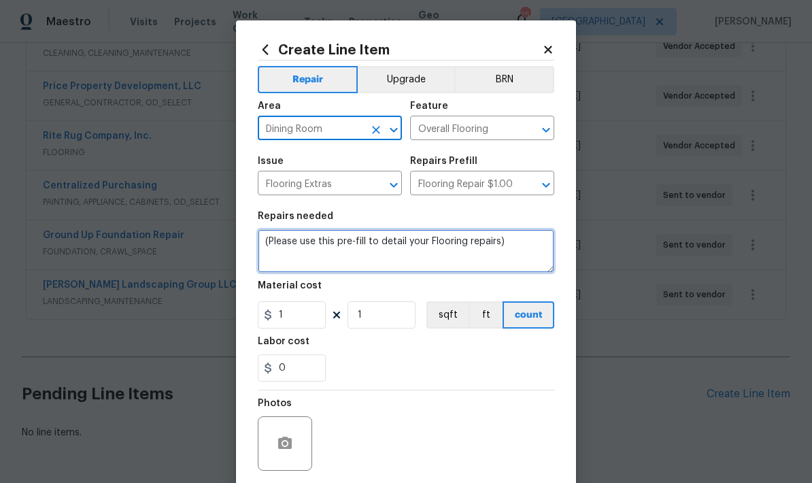
click at [266, 245] on textarea "(Please use this pre-fill to detail your Flooring repairs)" at bounding box center [406, 251] width 296 height 44
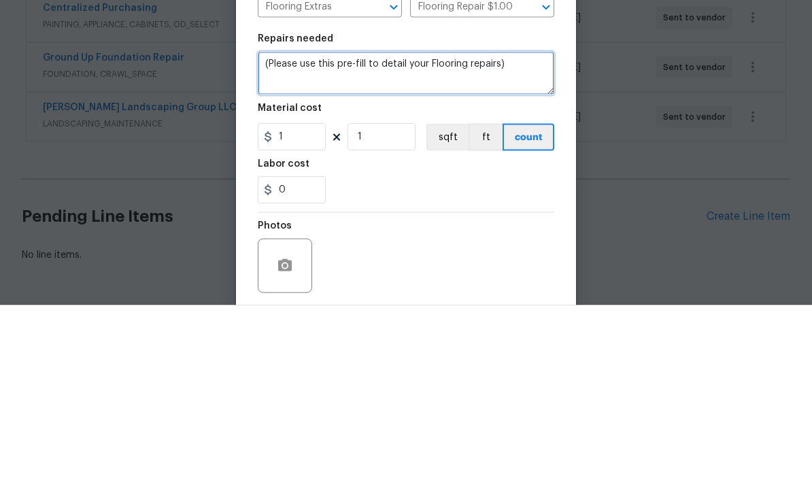
type textarea "(Please use this pre-fill to detail your Flooring repairs)"
click at [283, 229] on textarea "(Please use this pre-fill to detail your Flooring repairs)" at bounding box center [406, 251] width 296 height 44
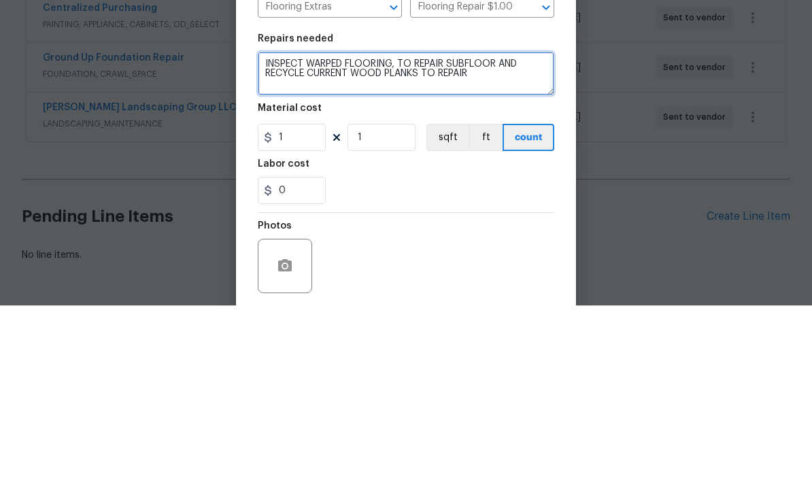
click at [504, 229] on textarea "INSPECT WARPED FLOORING, TO REPAIR SUBFLOOR AND RECYCLE CURRENT WOOD PLANKS TO …" at bounding box center [406, 251] width 296 height 44
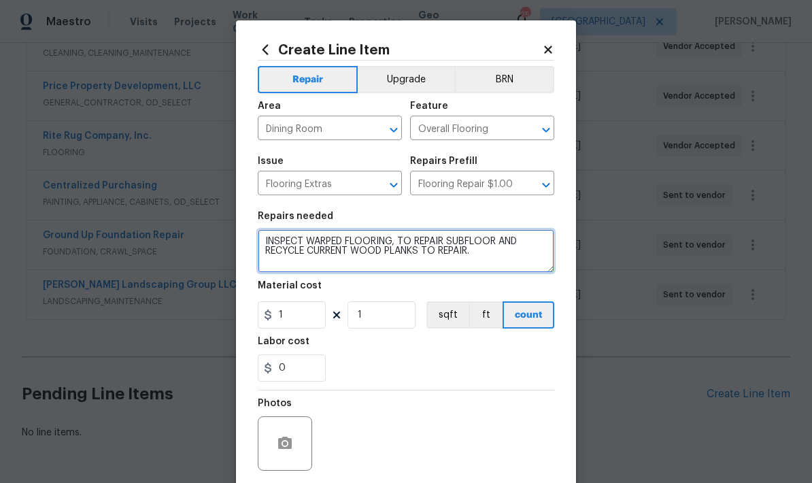
type textarea "INSPECT WARPED FLOORING, TO REPAIR SUBFLOOR AND RECYCLE CURRENT WOOD PLANKS TO …"
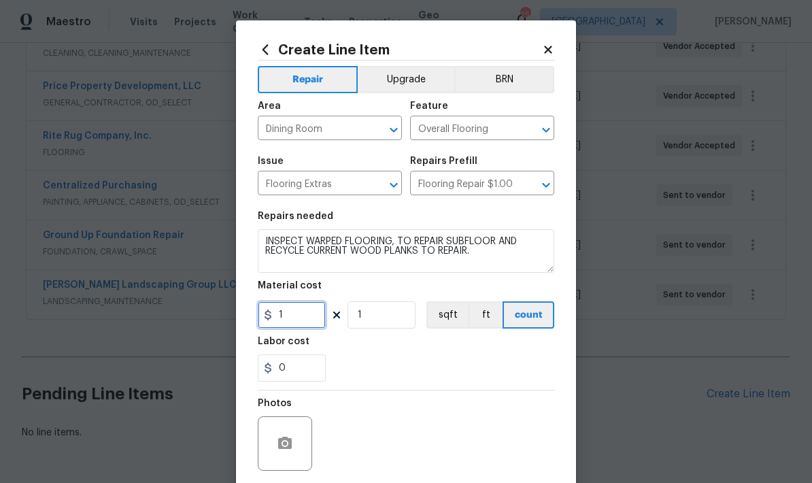
click at [307, 319] on input "1" at bounding box center [292, 314] width 68 height 27
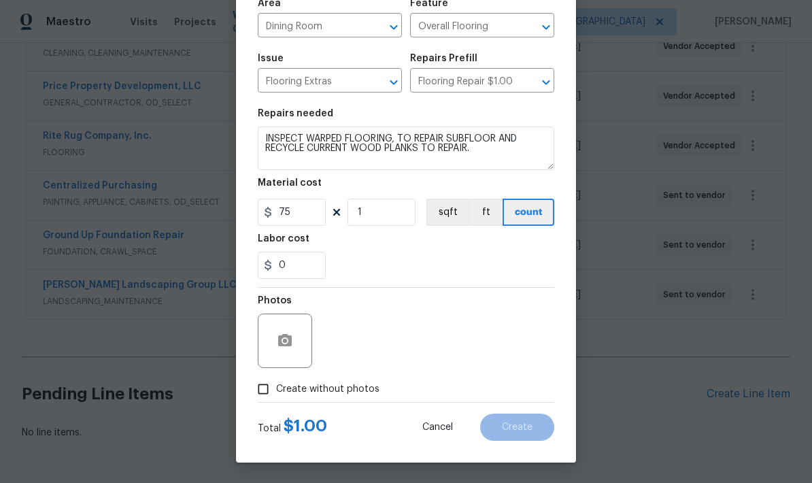
scroll to position [105, 0]
type input "75"
click at [285, 325] on button "button" at bounding box center [284, 340] width 33 height 33
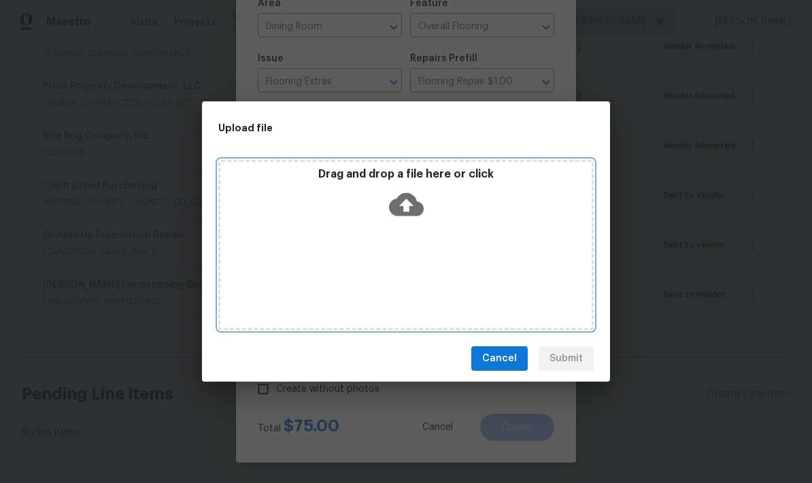
click at [417, 196] on icon at bounding box center [406, 204] width 35 height 35
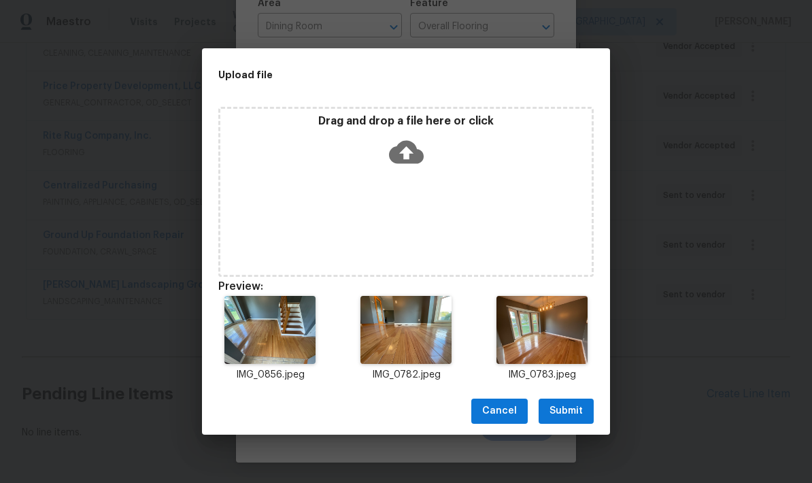
click at [569, 411] on span "Submit" at bounding box center [565, 410] width 33 height 17
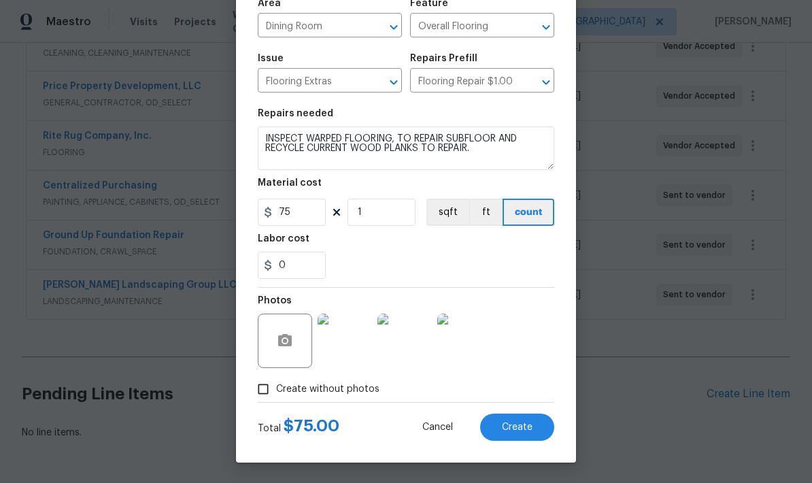
click at [522, 422] on span "Create" at bounding box center [517, 427] width 31 height 10
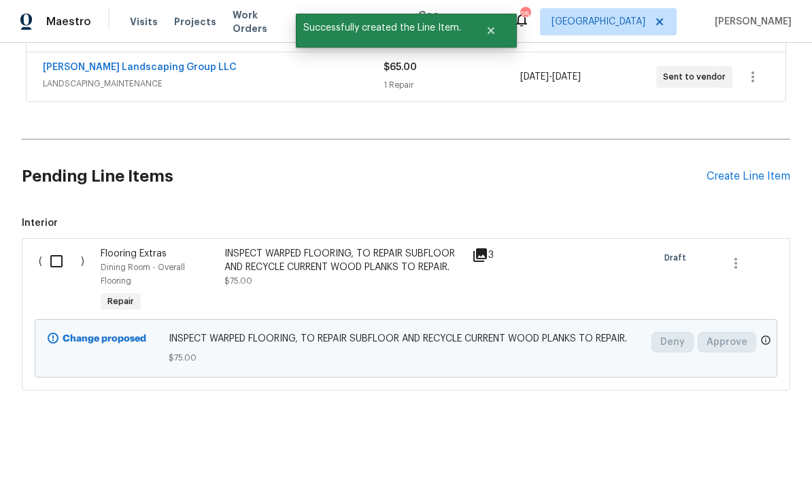
scroll to position [600, 0]
click at [56, 260] on input "checkbox" at bounding box center [61, 261] width 39 height 29
checkbox input "true"
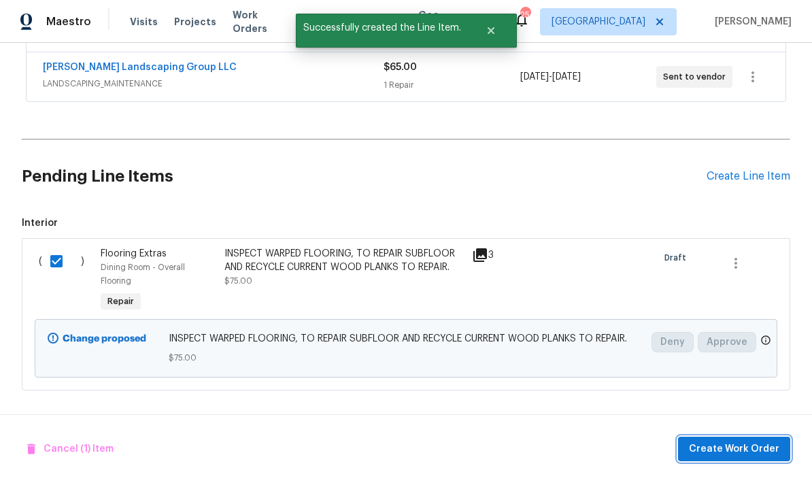
click at [749, 449] on span "Create Work Order" at bounding box center [734, 448] width 90 height 17
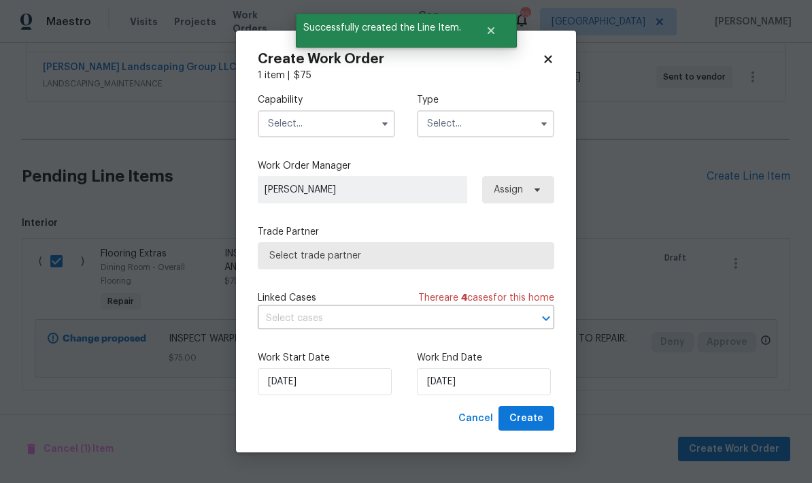
click at [332, 121] on input "text" at bounding box center [326, 123] width 137 height 27
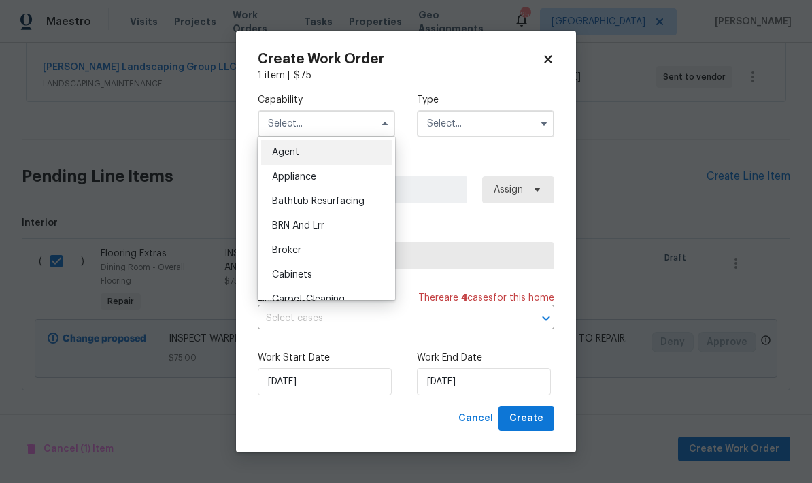
click at [334, 148] on div "Agent" at bounding box center [326, 152] width 131 height 24
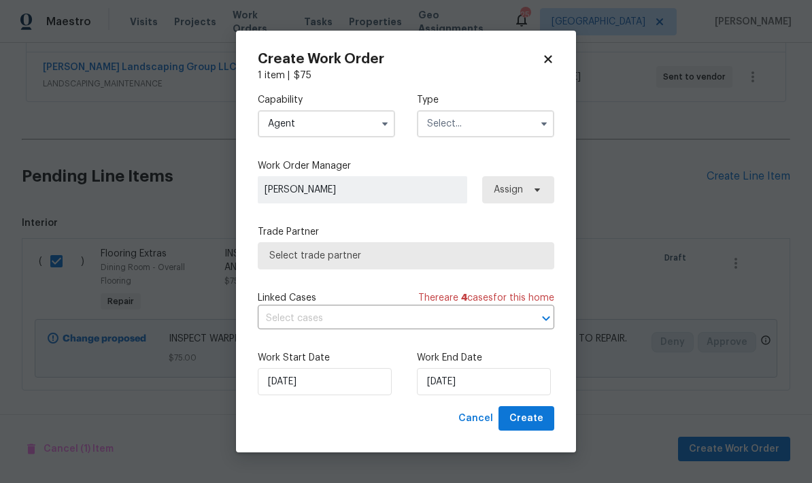
click at [341, 125] on input "Agent" at bounding box center [326, 123] width 137 height 27
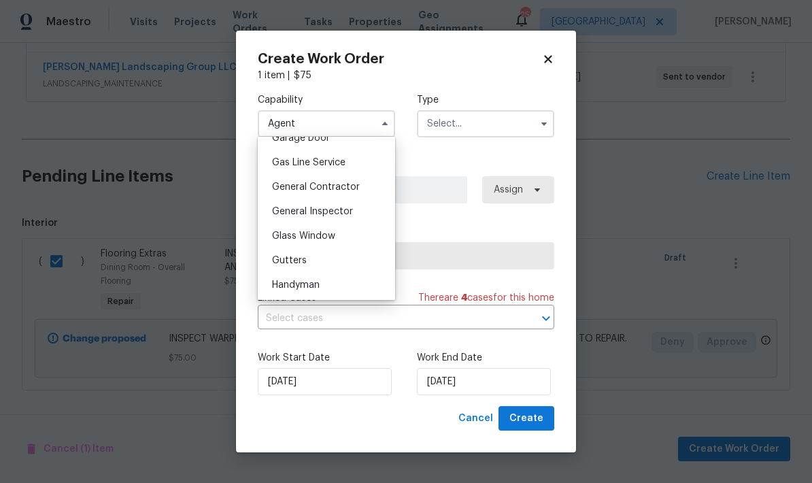
scroll to position [614, 0]
click at [346, 186] on span "General Contractor" at bounding box center [316, 188] width 88 height 10
type input "General Contractor"
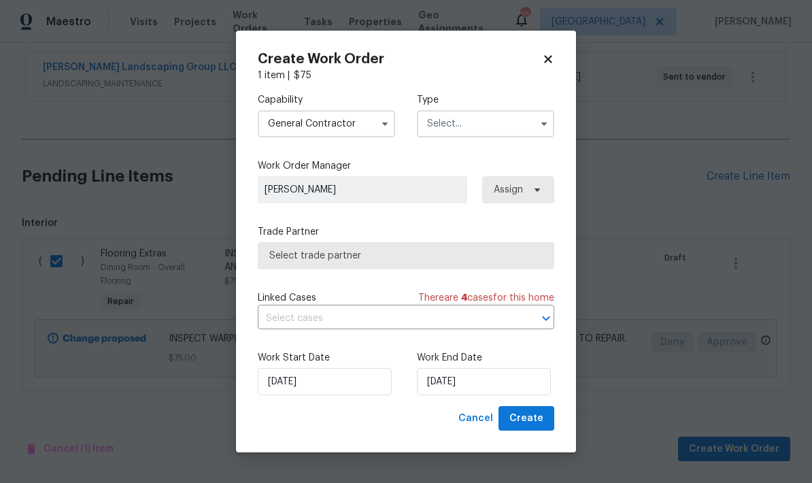
click at [504, 122] on input "text" at bounding box center [485, 123] width 137 height 27
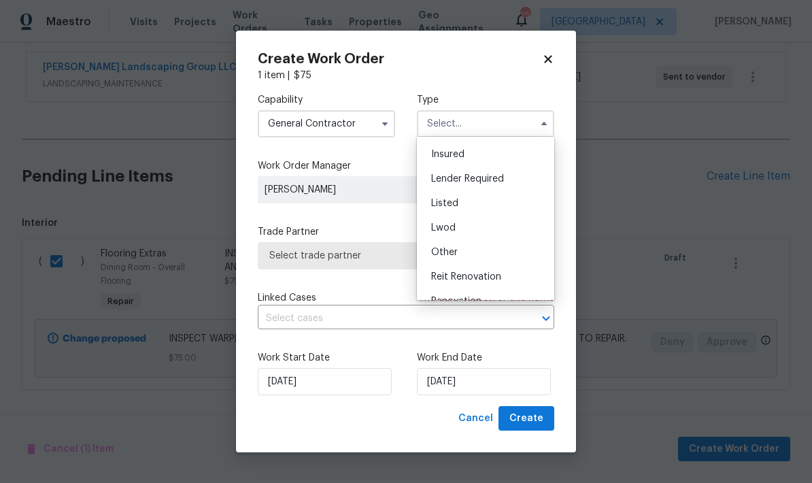
scroll to position [75, 0]
click at [485, 296] on div "Renovation" at bounding box center [485, 297] width 131 height 24
type input "Renovation"
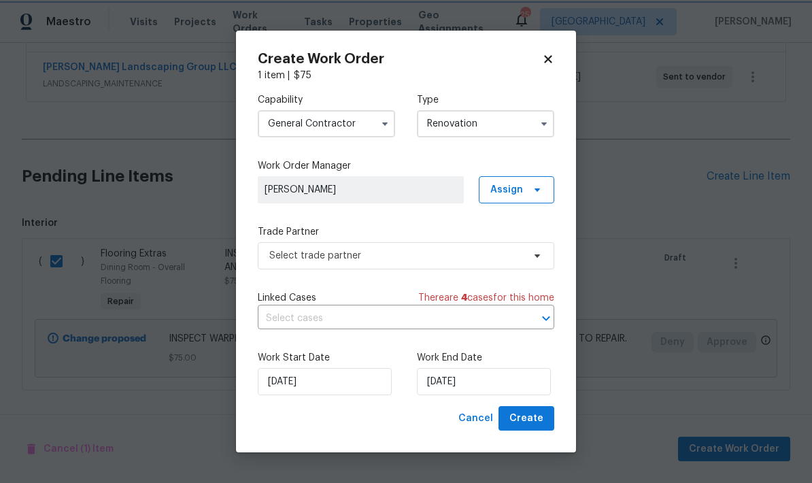
scroll to position [0, 0]
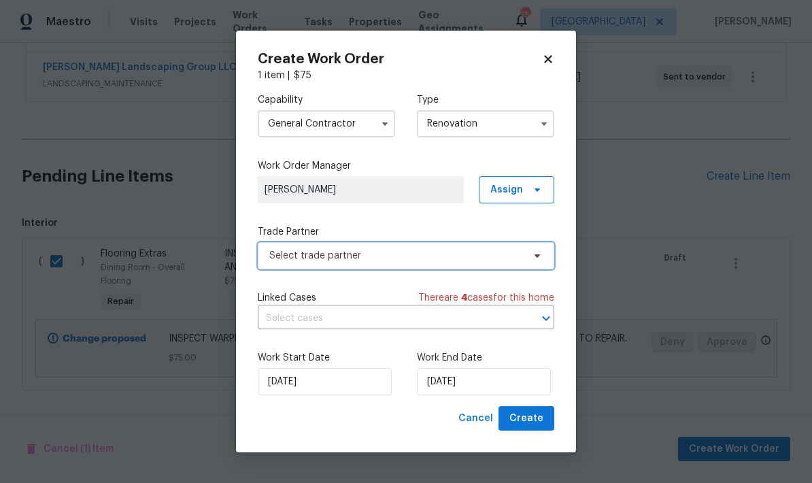
click at [405, 249] on span "Select trade partner" at bounding box center [396, 256] width 254 height 14
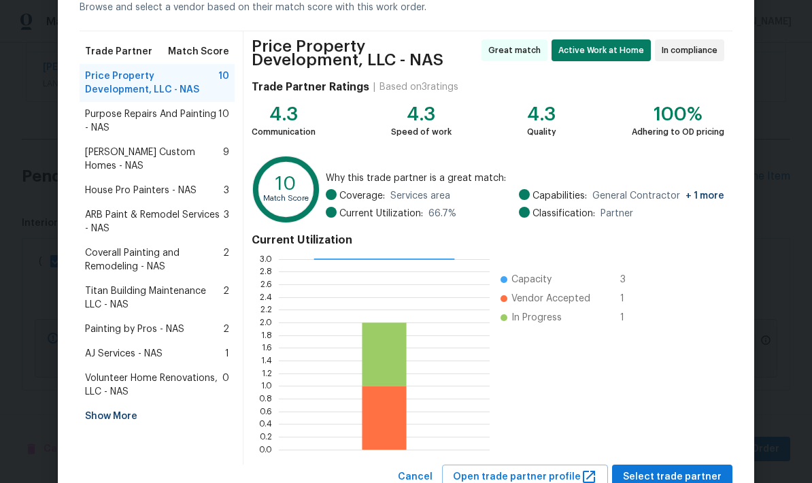
scroll to position [89, 0]
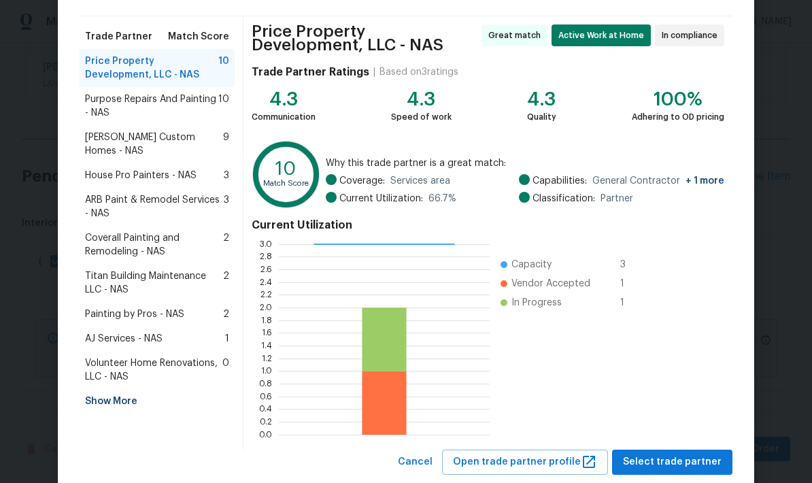
click at [131, 193] on span "ARB Paint & Remodel Services - NAS" at bounding box center [154, 206] width 139 height 27
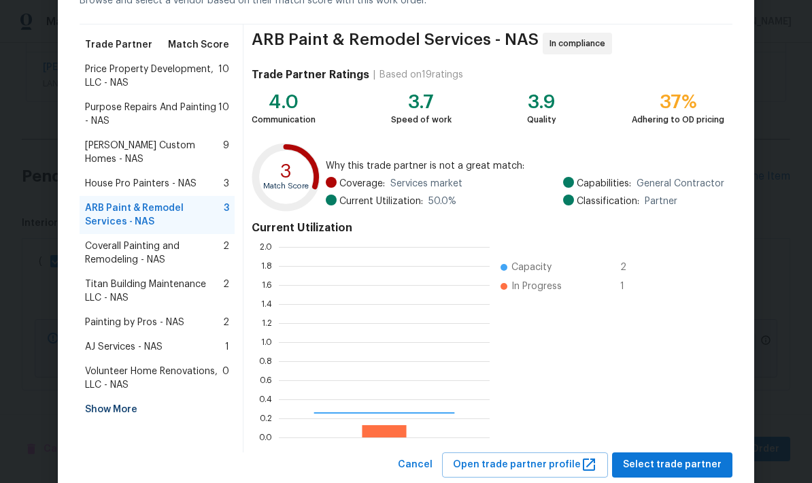
scroll to position [190, 211]
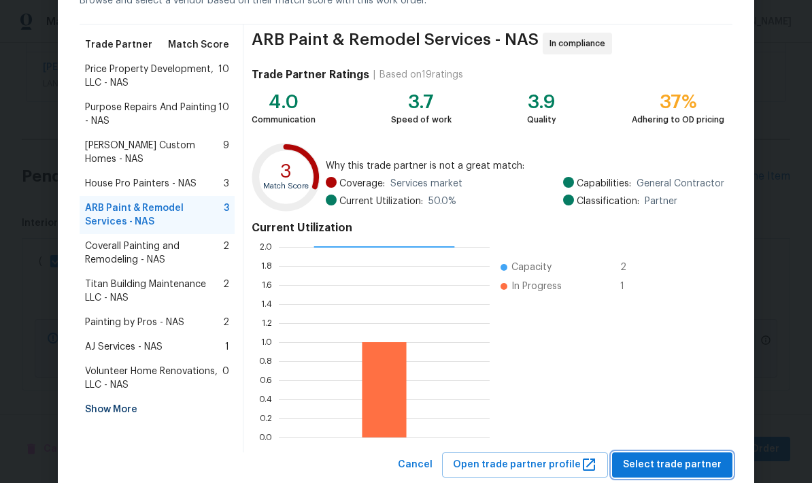
click at [684, 462] on span "Select trade partner" at bounding box center [672, 464] width 99 height 17
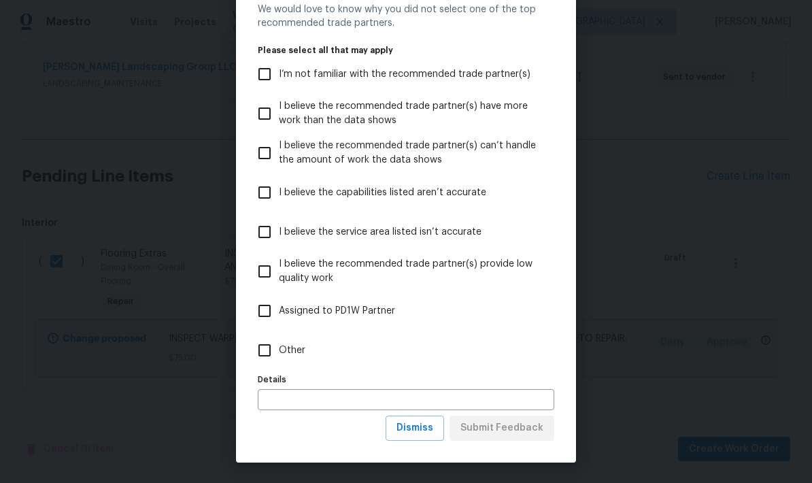
scroll to position [56, 0]
click at [273, 355] on input "Other" at bounding box center [264, 350] width 29 height 29
checkbox input "true"
click at [507, 421] on span "Submit Feedback" at bounding box center [501, 427] width 83 height 17
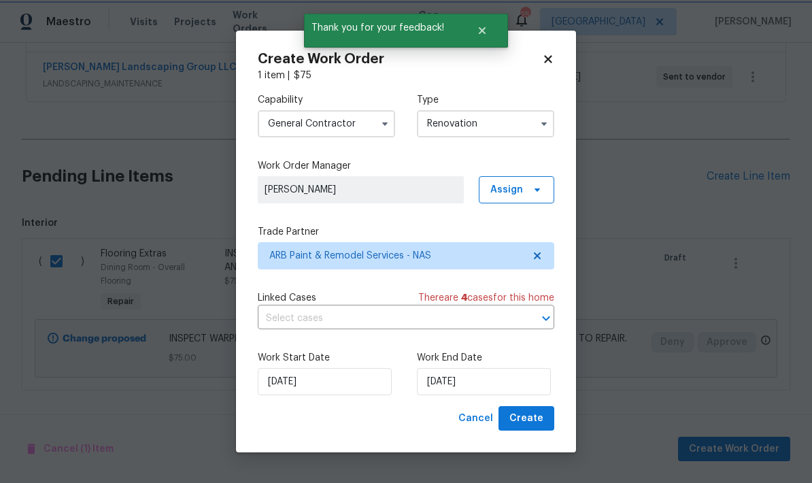
scroll to position [0, 0]
click at [528, 420] on span "Create" at bounding box center [526, 418] width 34 height 17
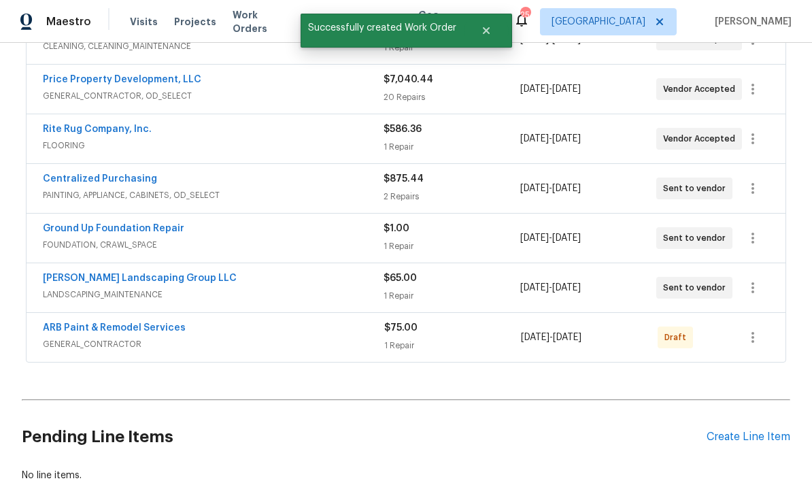
scroll to position [391, 0]
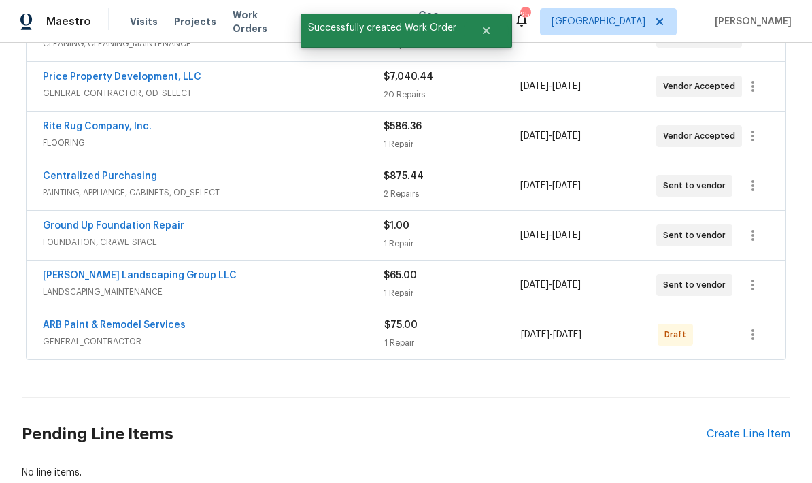
click at [147, 320] on link "ARB Paint & Remodel Services" at bounding box center [114, 325] width 143 height 10
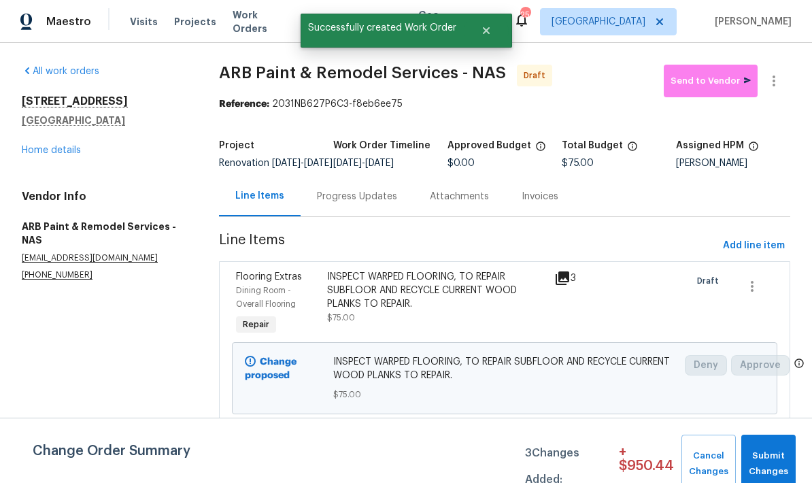
click at [375, 213] on div "Progress Updates" at bounding box center [356, 196] width 113 height 40
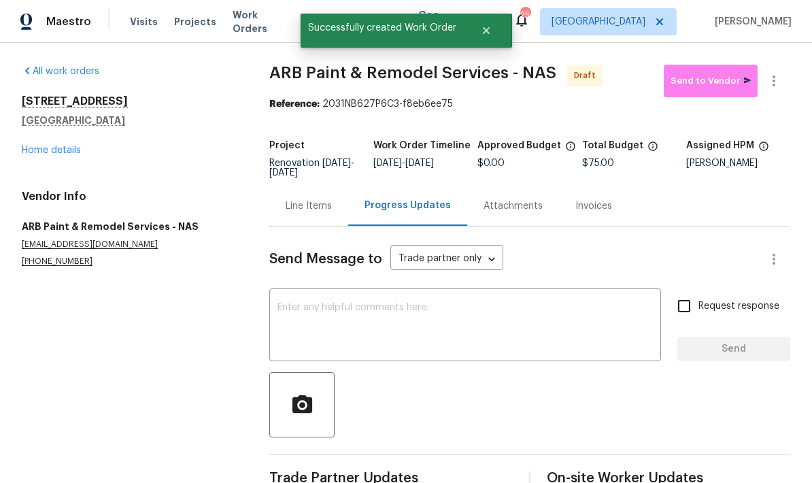
click at [398, 333] on textarea at bounding box center [464, 326] width 375 height 48
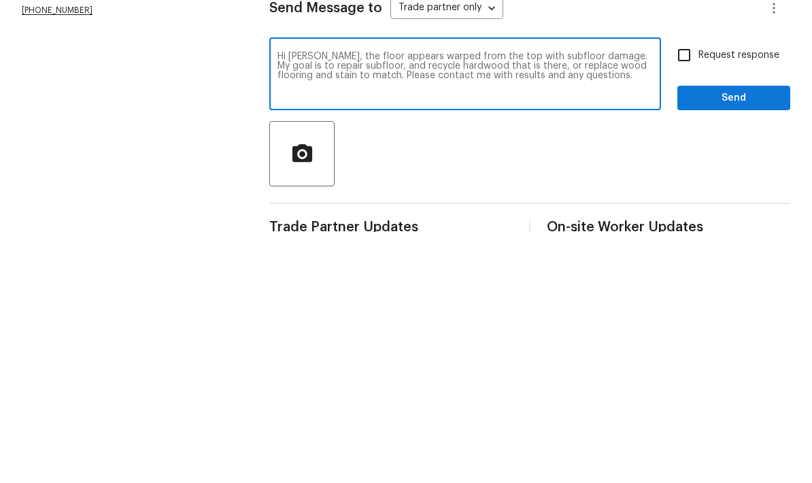
type textarea "Hi [PERSON_NAME], the floor appears warped from the top with subfloor damage. M…"
click at [727, 341] on span "Send" at bounding box center [733, 349] width 91 height 17
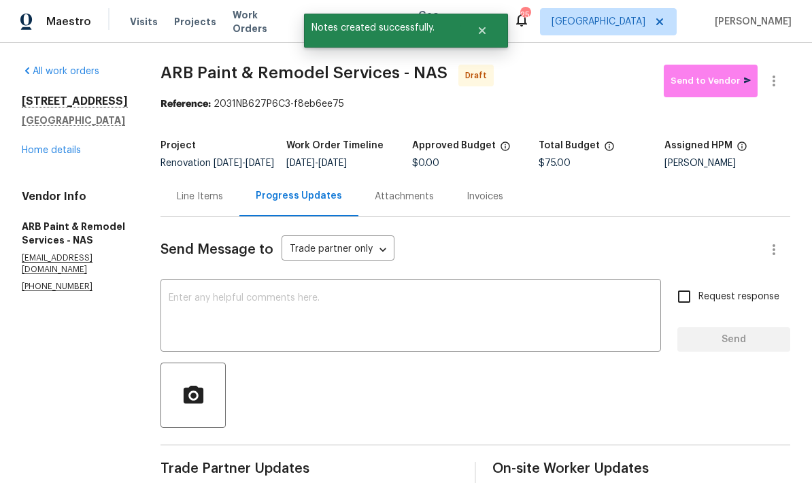
click at [76, 145] on link "Home details" at bounding box center [51, 150] width 59 height 10
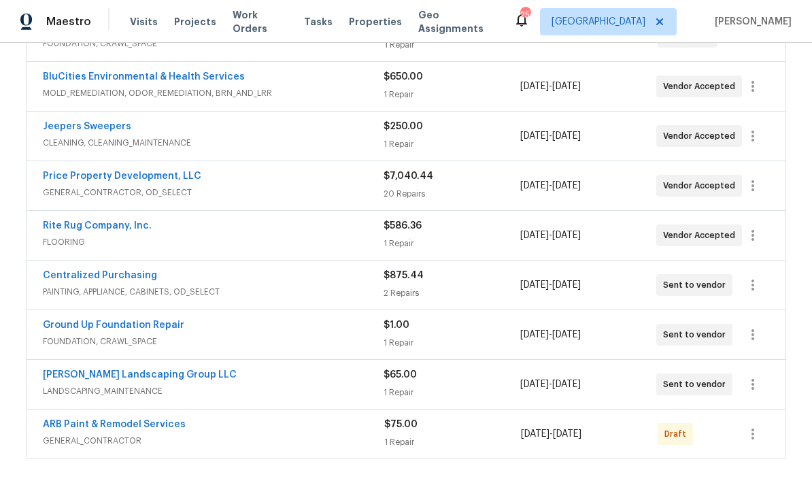
scroll to position [327, 0]
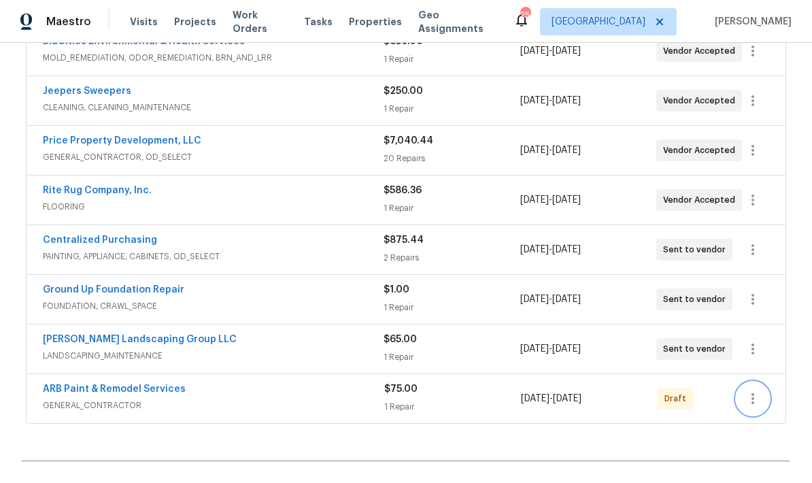
click at [754, 400] on icon "button" at bounding box center [752, 398] width 16 height 16
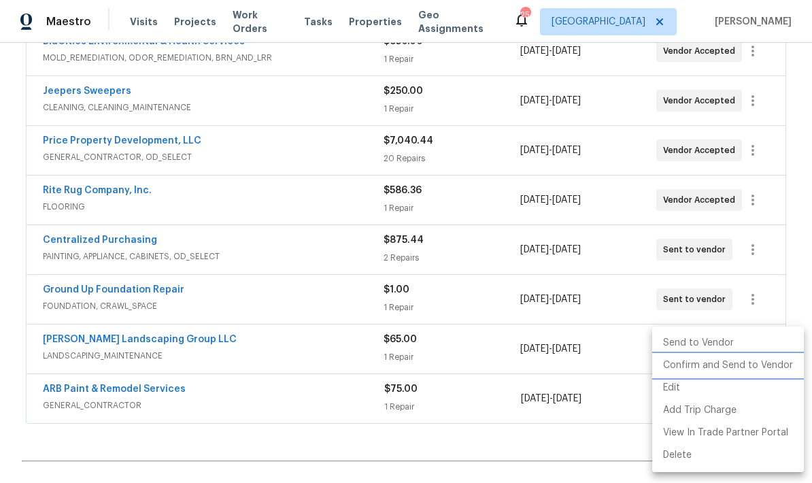
click at [753, 367] on li "Confirm and Send to Vendor" at bounding box center [728, 365] width 152 height 22
